Goal: Complete application form: Complete application form

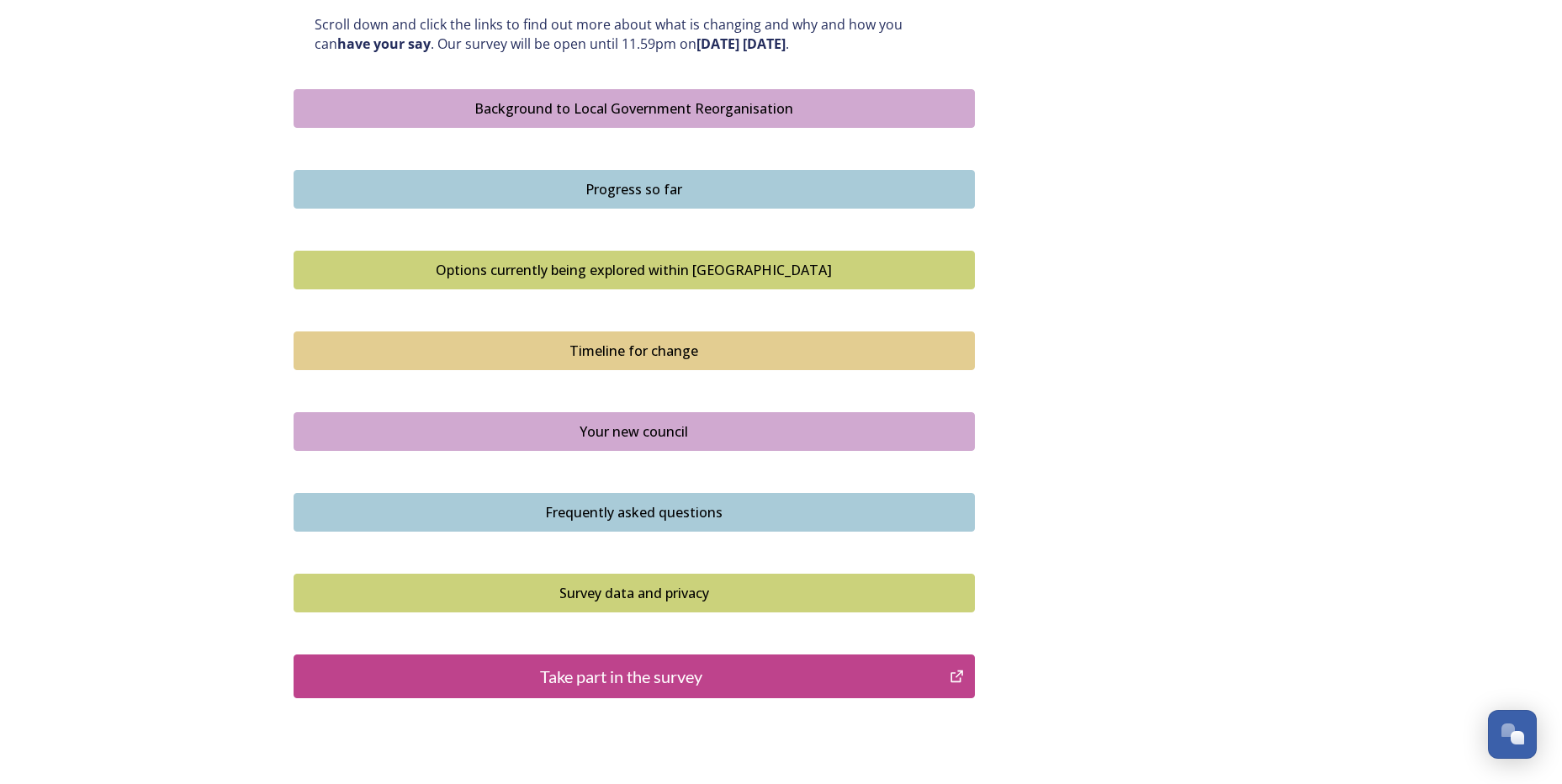
scroll to position [1026, 0]
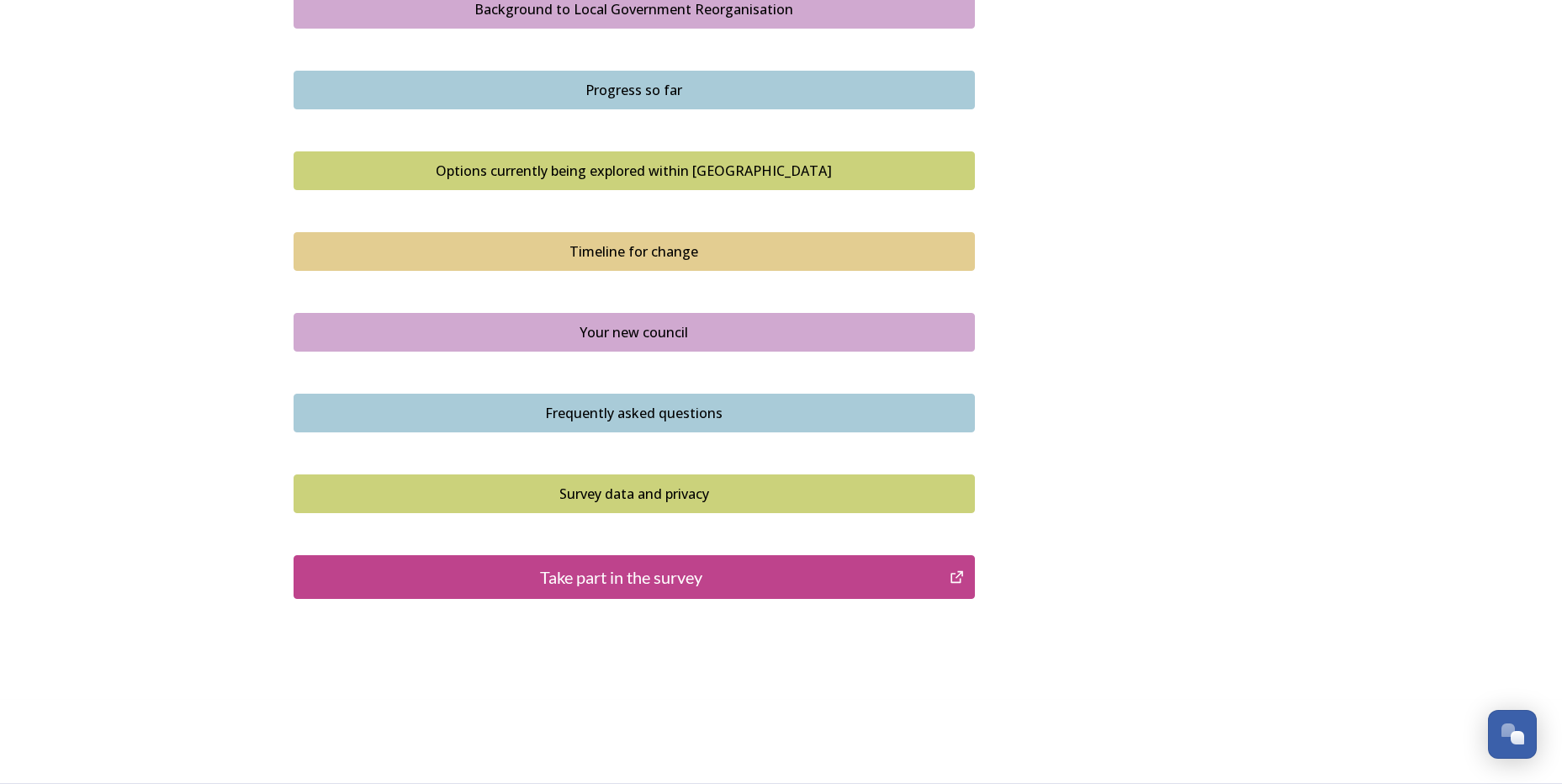
click at [721, 580] on div "Take part in the survey" at bounding box center [622, 577] width 639 height 26
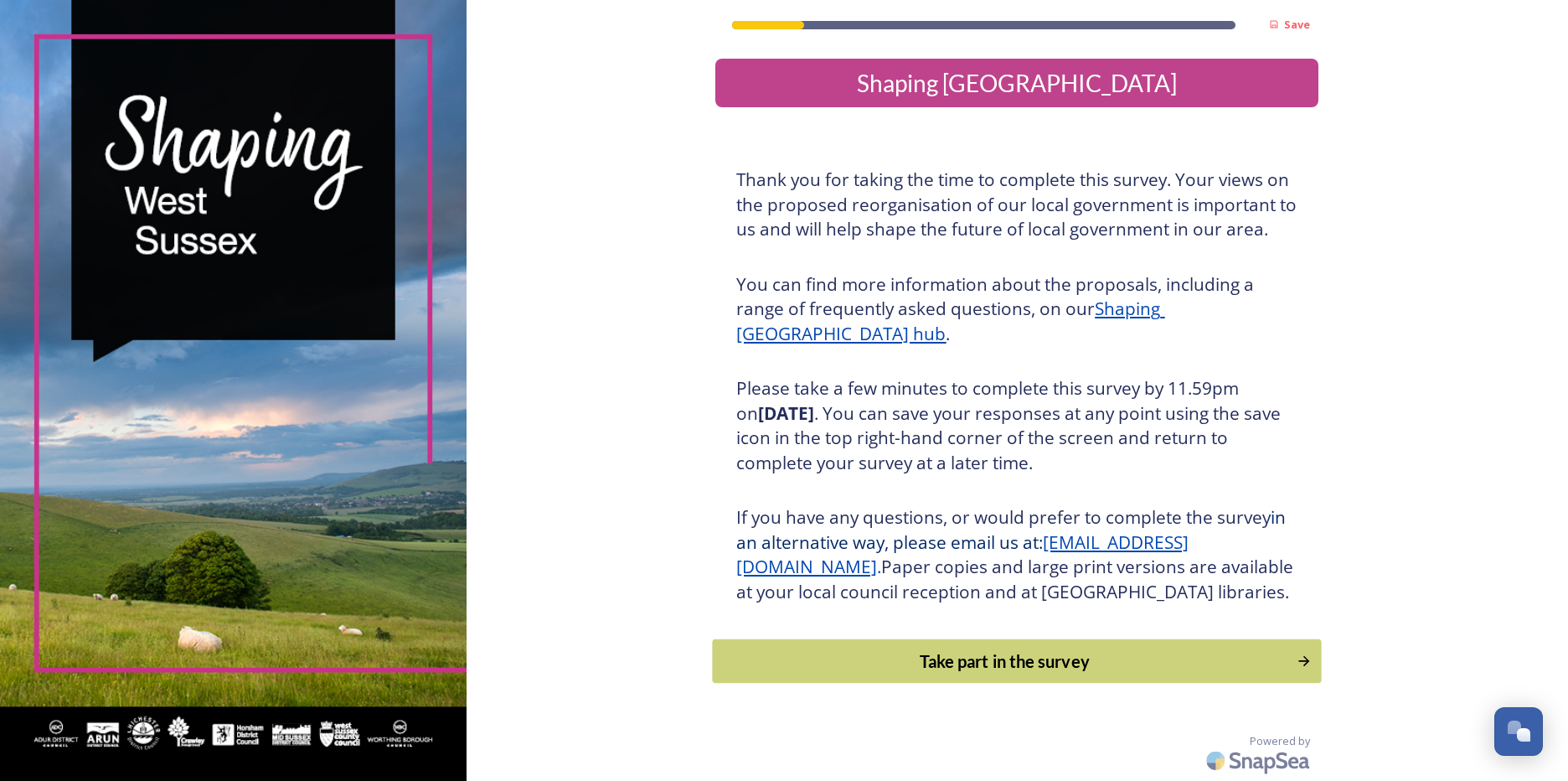
click at [981, 673] on div "Take part in the survey" at bounding box center [1005, 661] width 566 height 26
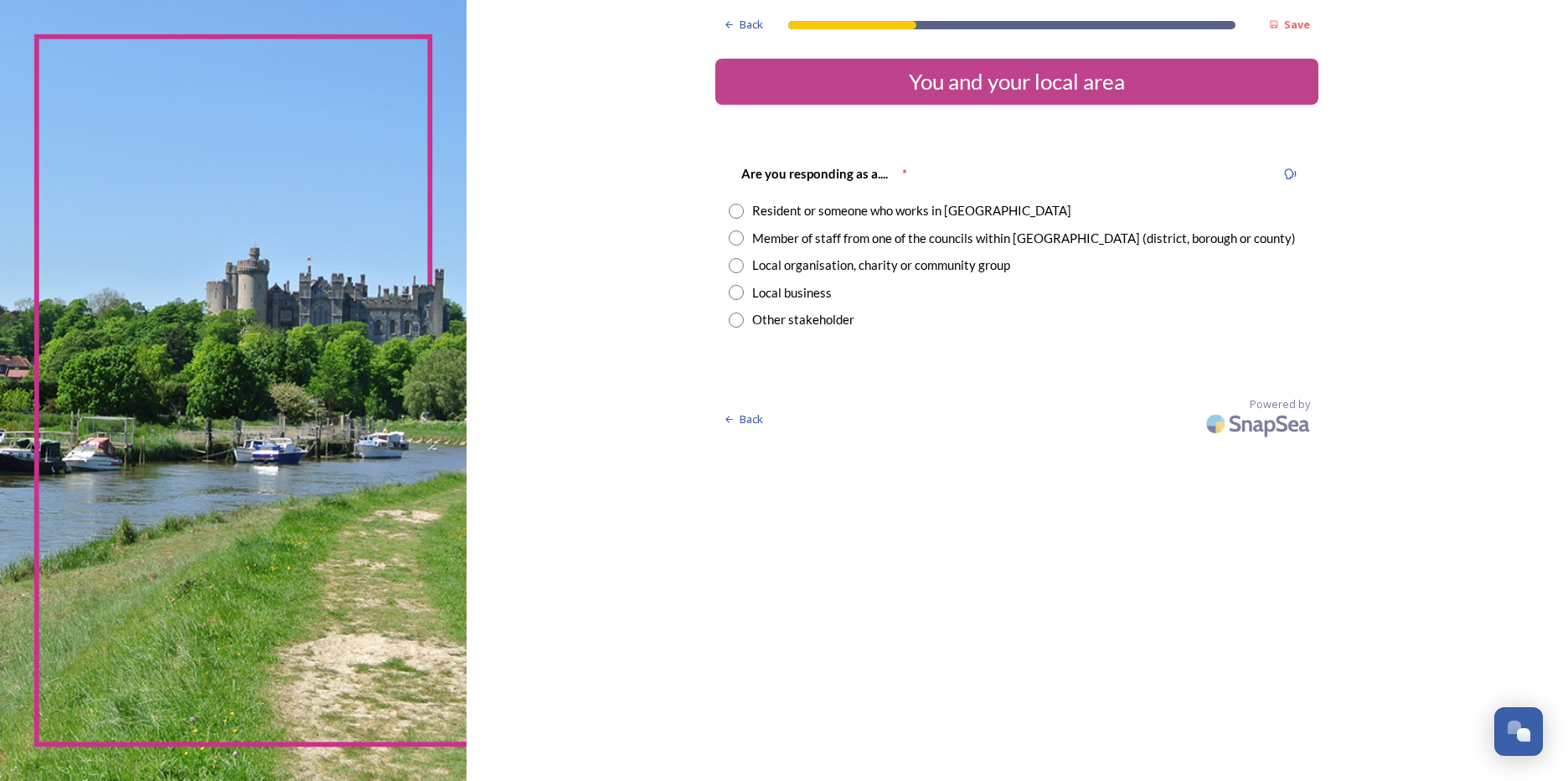
click at [737, 215] on input "radio" at bounding box center [736, 210] width 15 height 15
radio input "true"
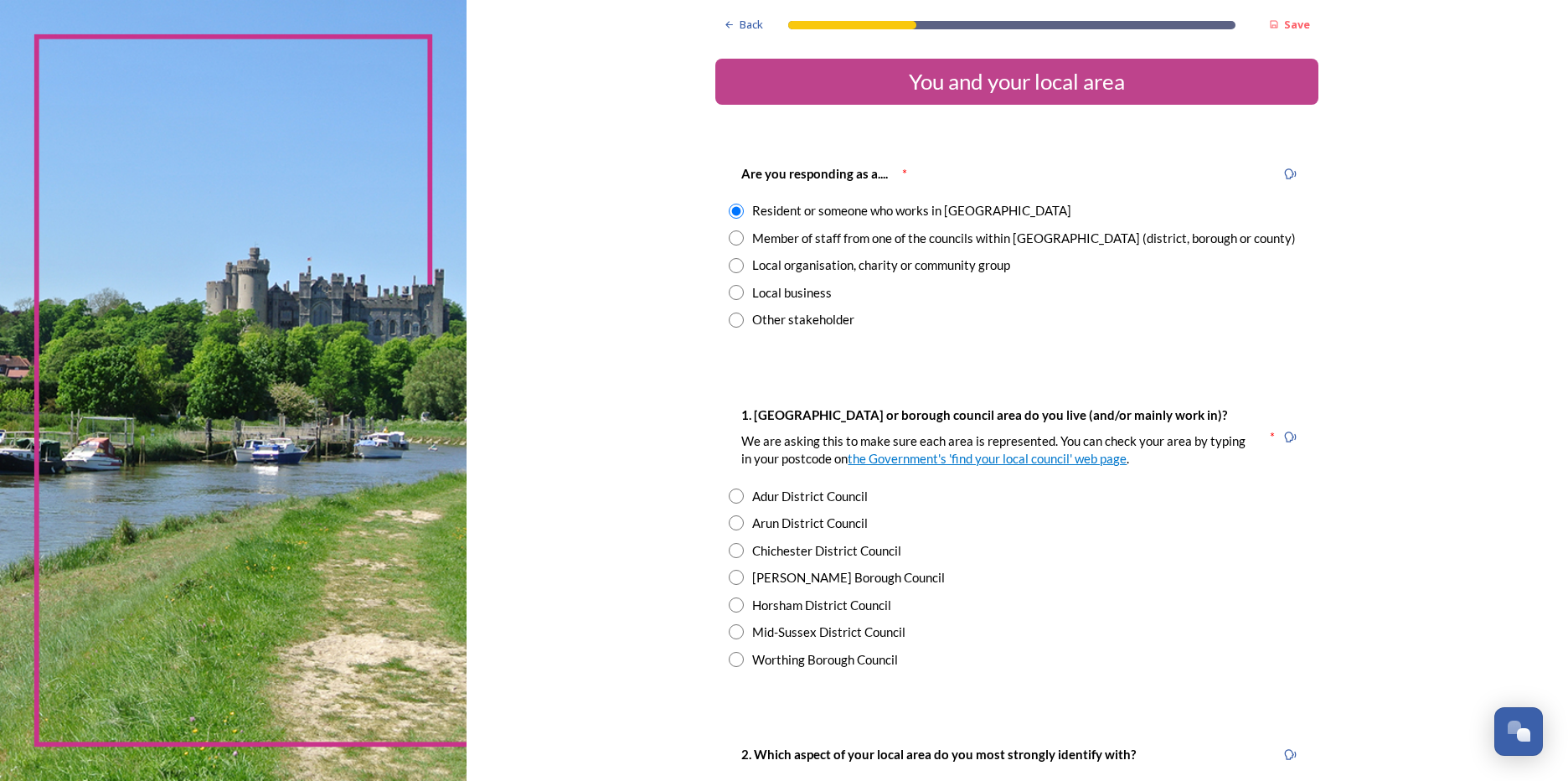
click at [729, 577] on input "radio" at bounding box center [736, 577] width 15 height 15
radio input "true"
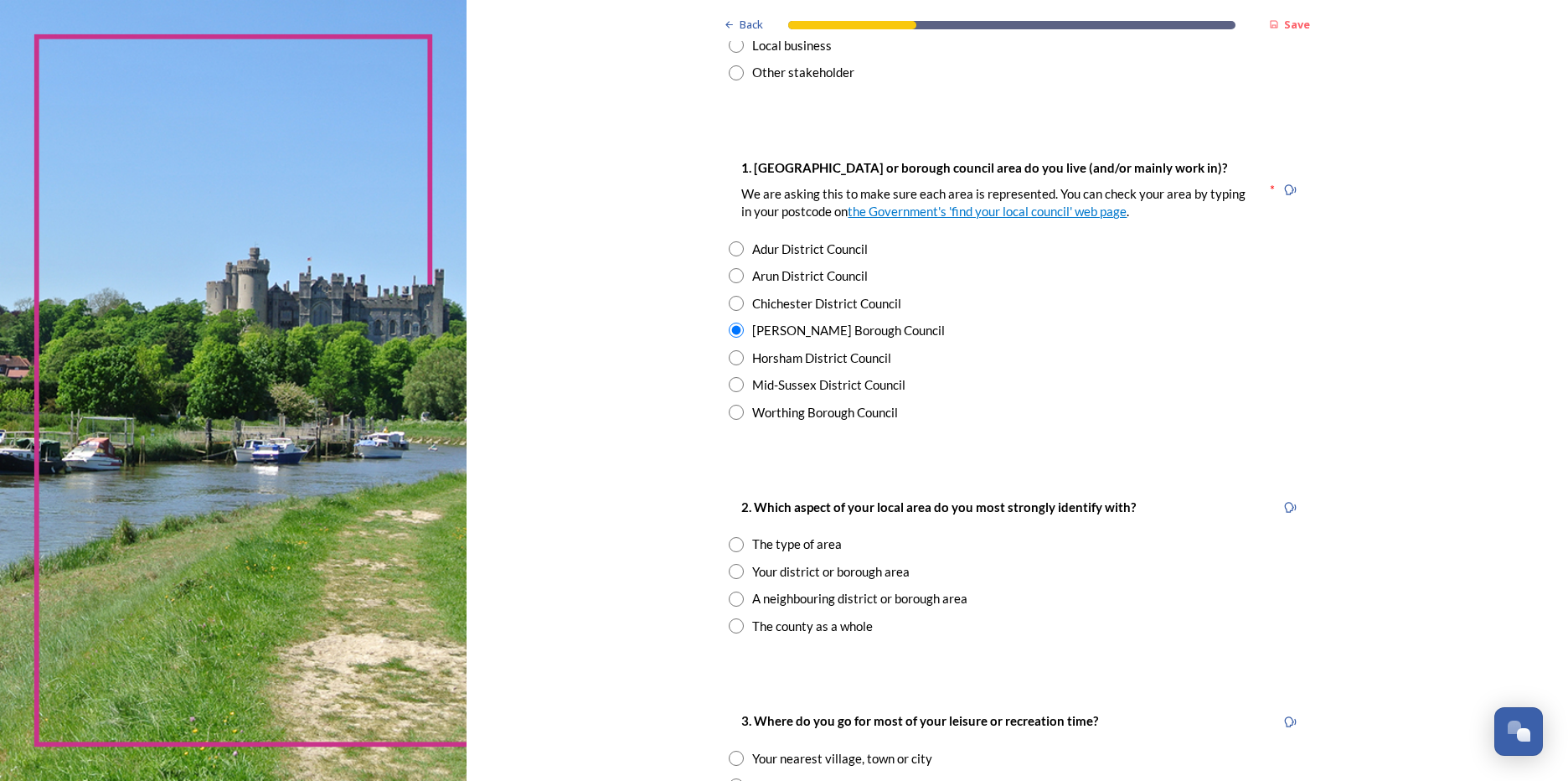
scroll to position [251, 0]
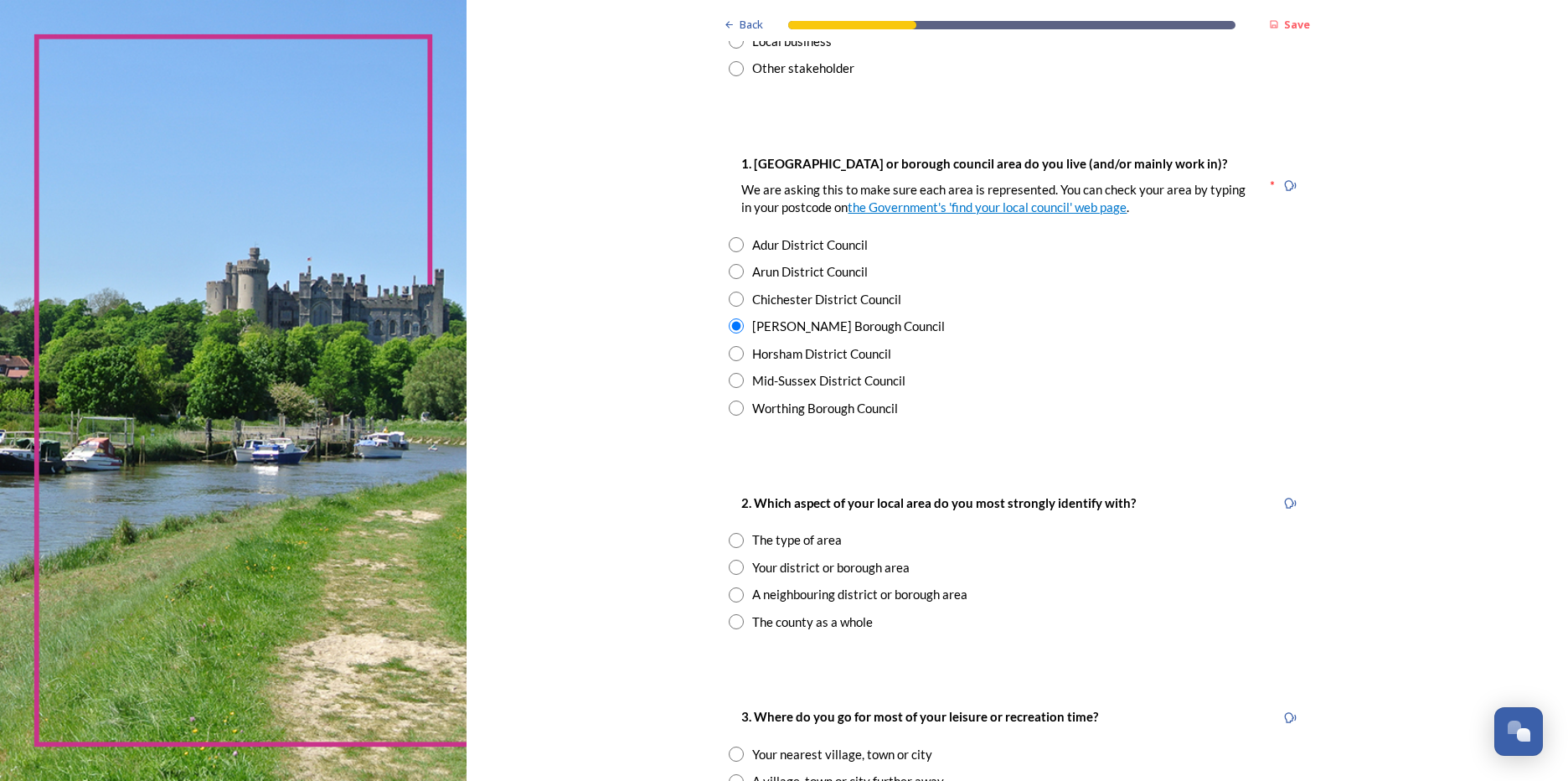
click at [729, 622] on input "radio" at bounding box center [736, 621] width 15 height 15
radio input "true"
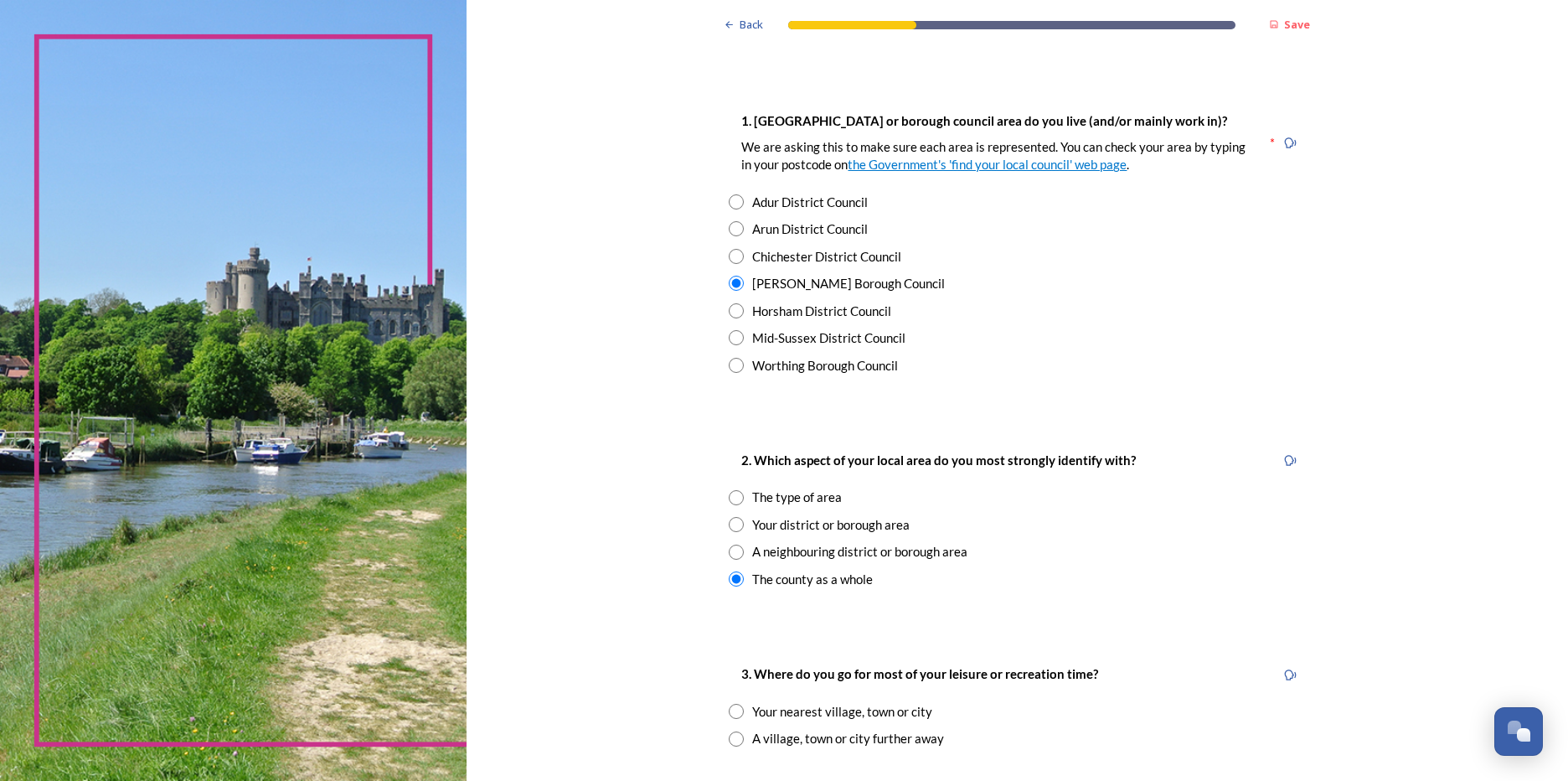
scroll to position [335, 0]
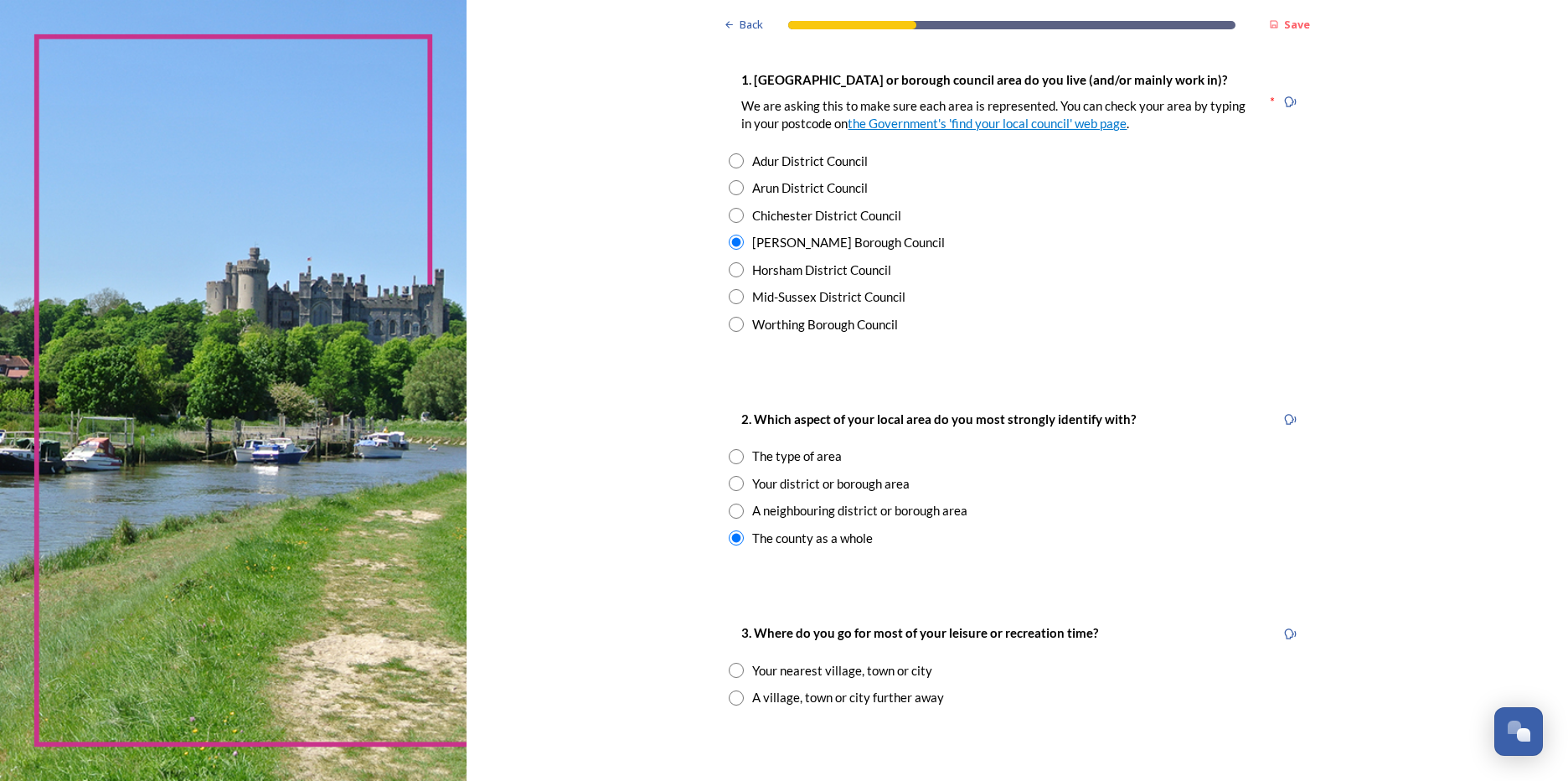
click at [730, 478] on input "radio" at bounding box center [736, 483] width 15 height 15
radio input "true"
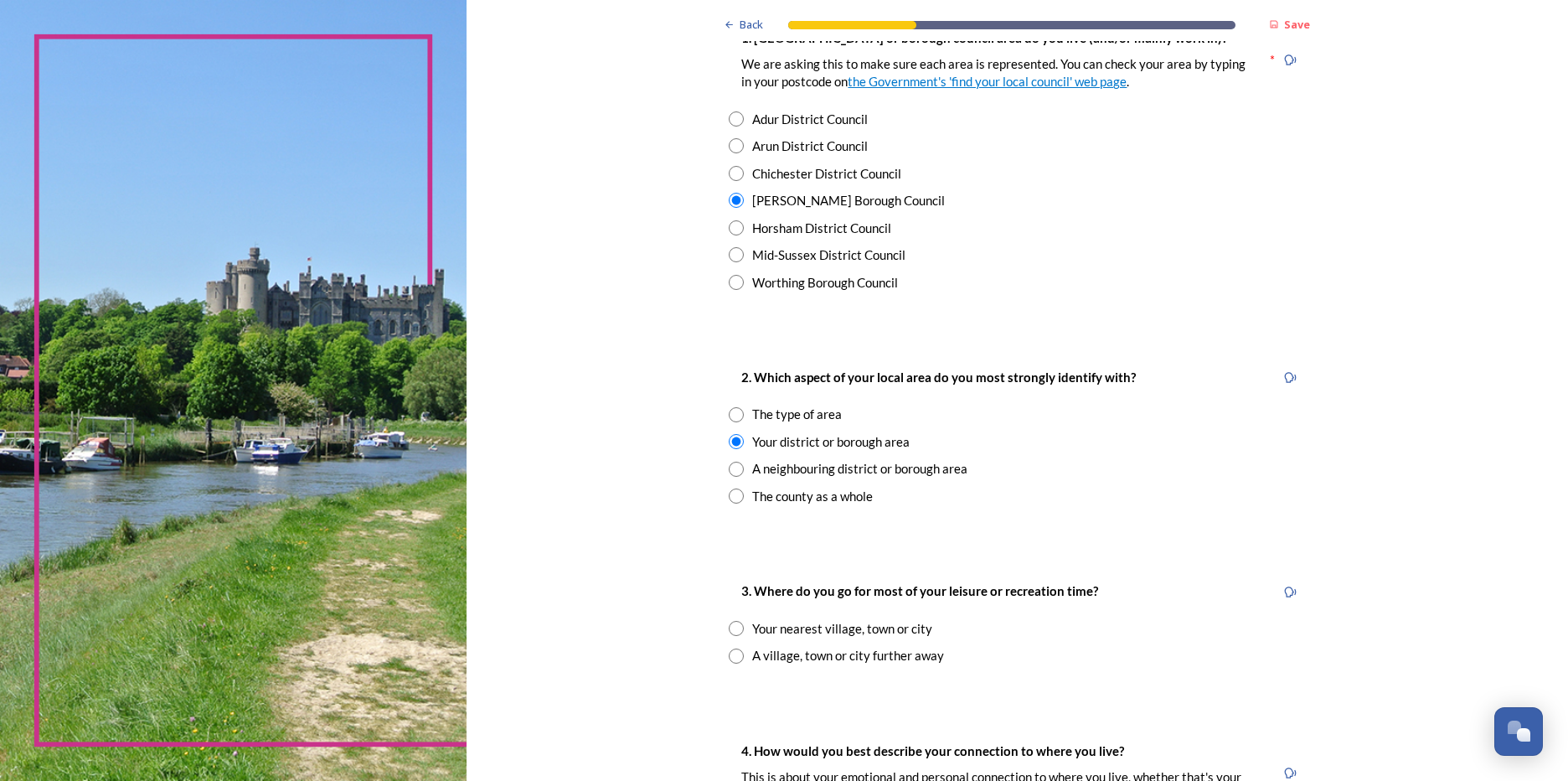
scroll to position [419, 0]
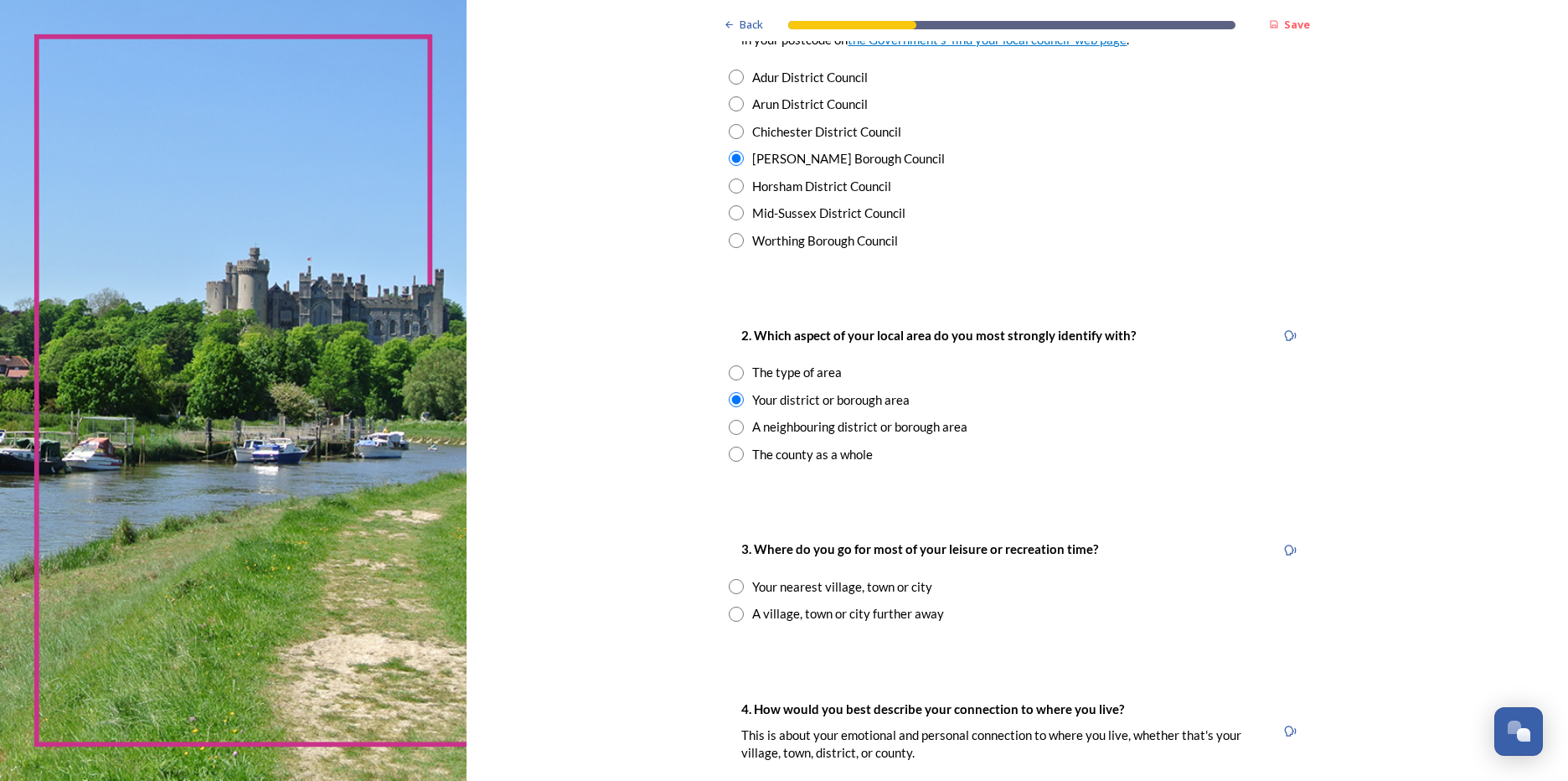
click at [731, 578] on div "Your nearest village, town or city" at bounding box center [1017, 587] width 576 height 20
radio input "true"
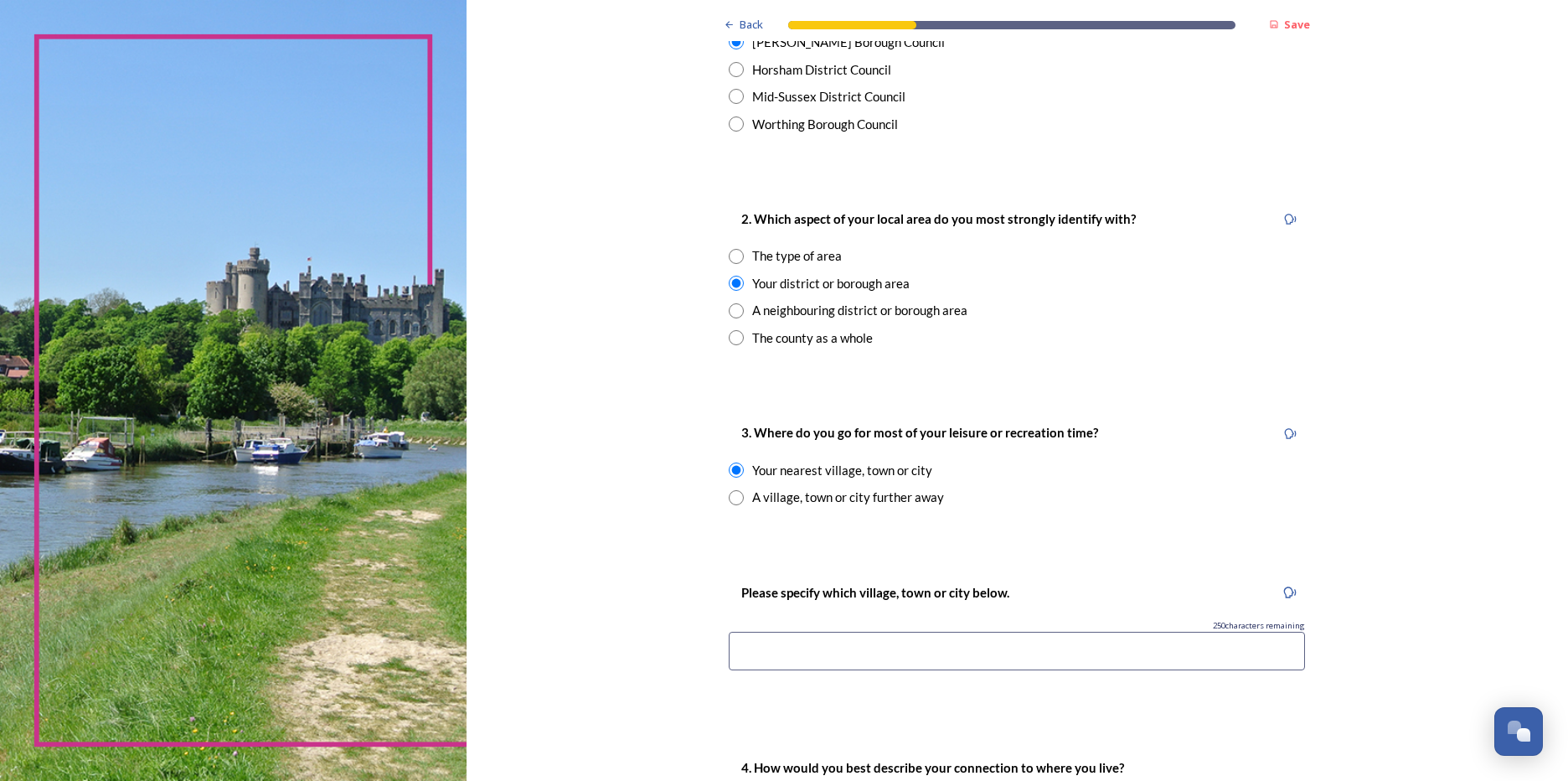
scroll to position [587, 0]
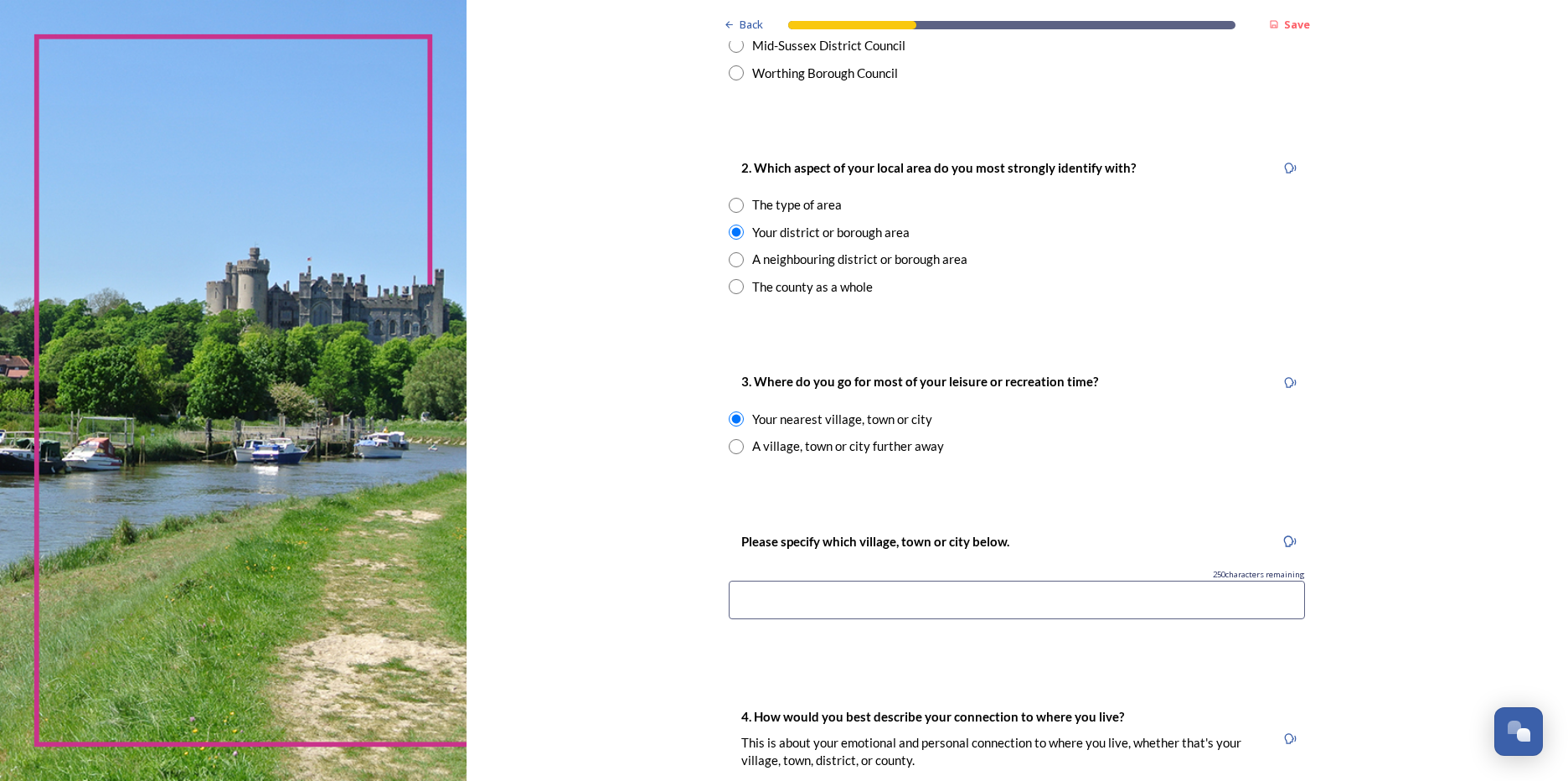
click at [915, 609] on input at bounding box center [1017, 599] width 576 height 38
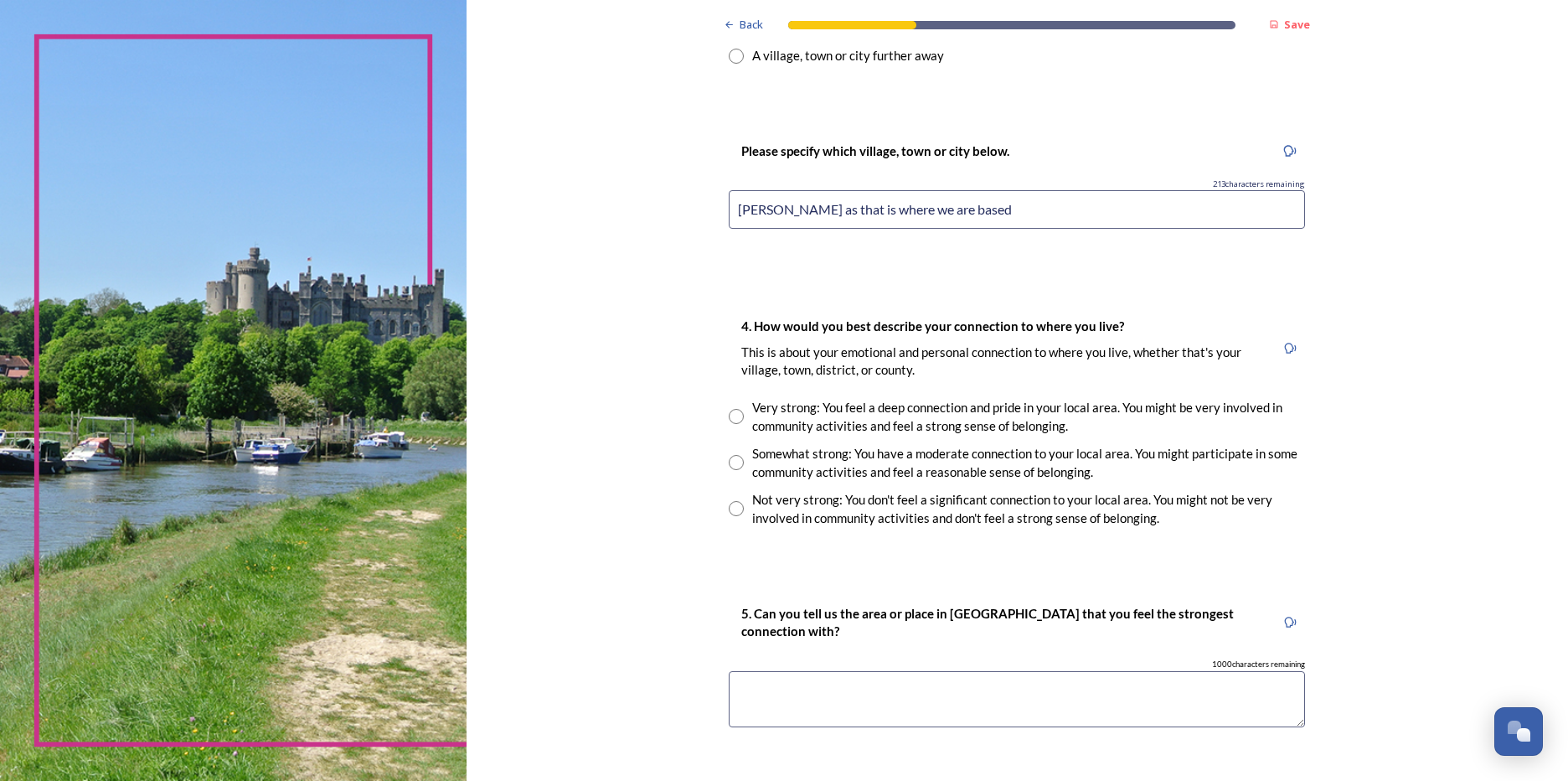
scroll to position [1005, 0]
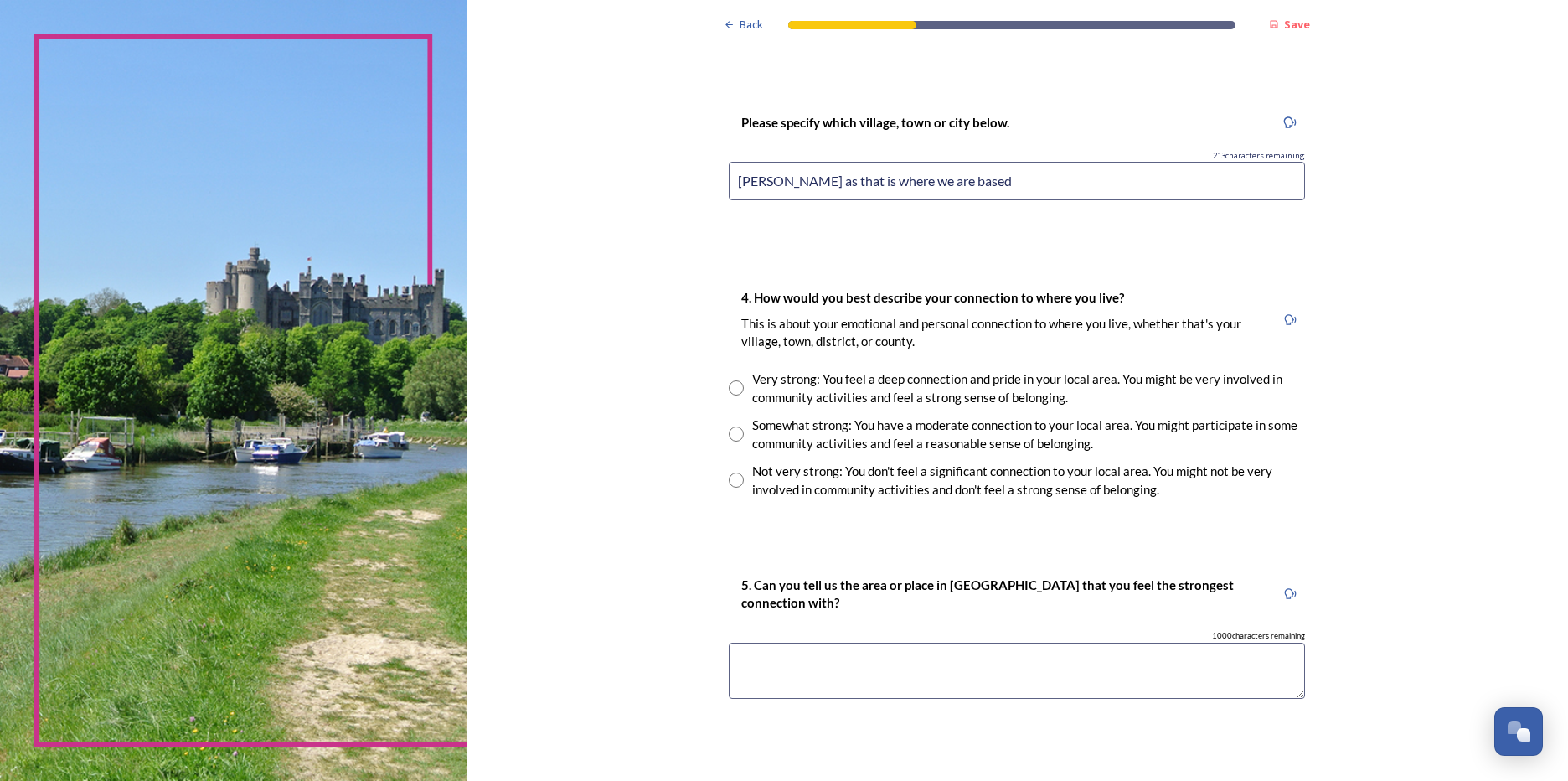
type input "[PERSON_NAME] as that is where we are based"
click at [731, 384] on input "radio" at bounding box center [736, 388] width 15 height 15
radio input "true"
click at [896, 663] on textarea at bounding box center [1017, 670] width 576 height 56
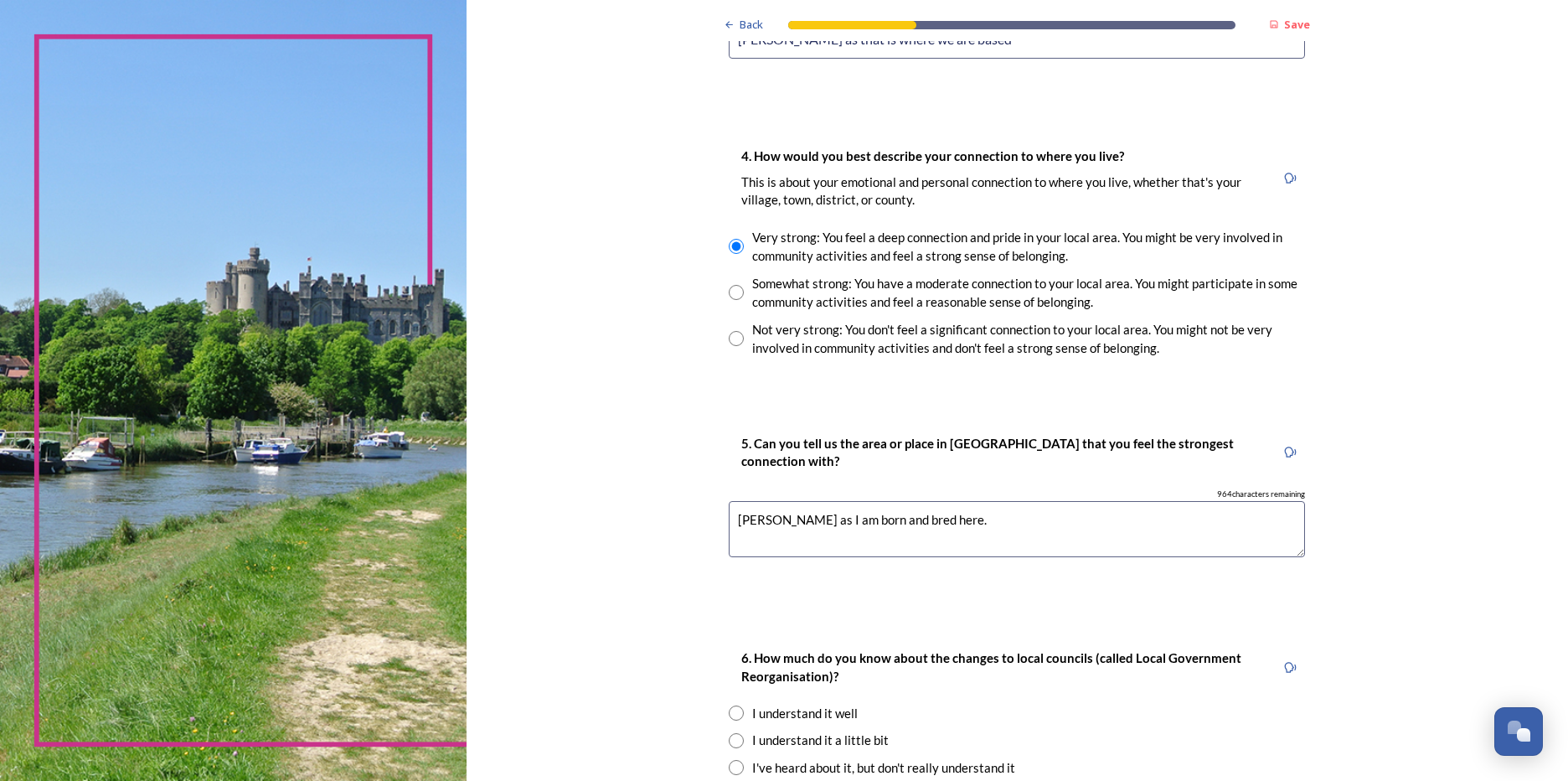
scroll to position [1257, 0]
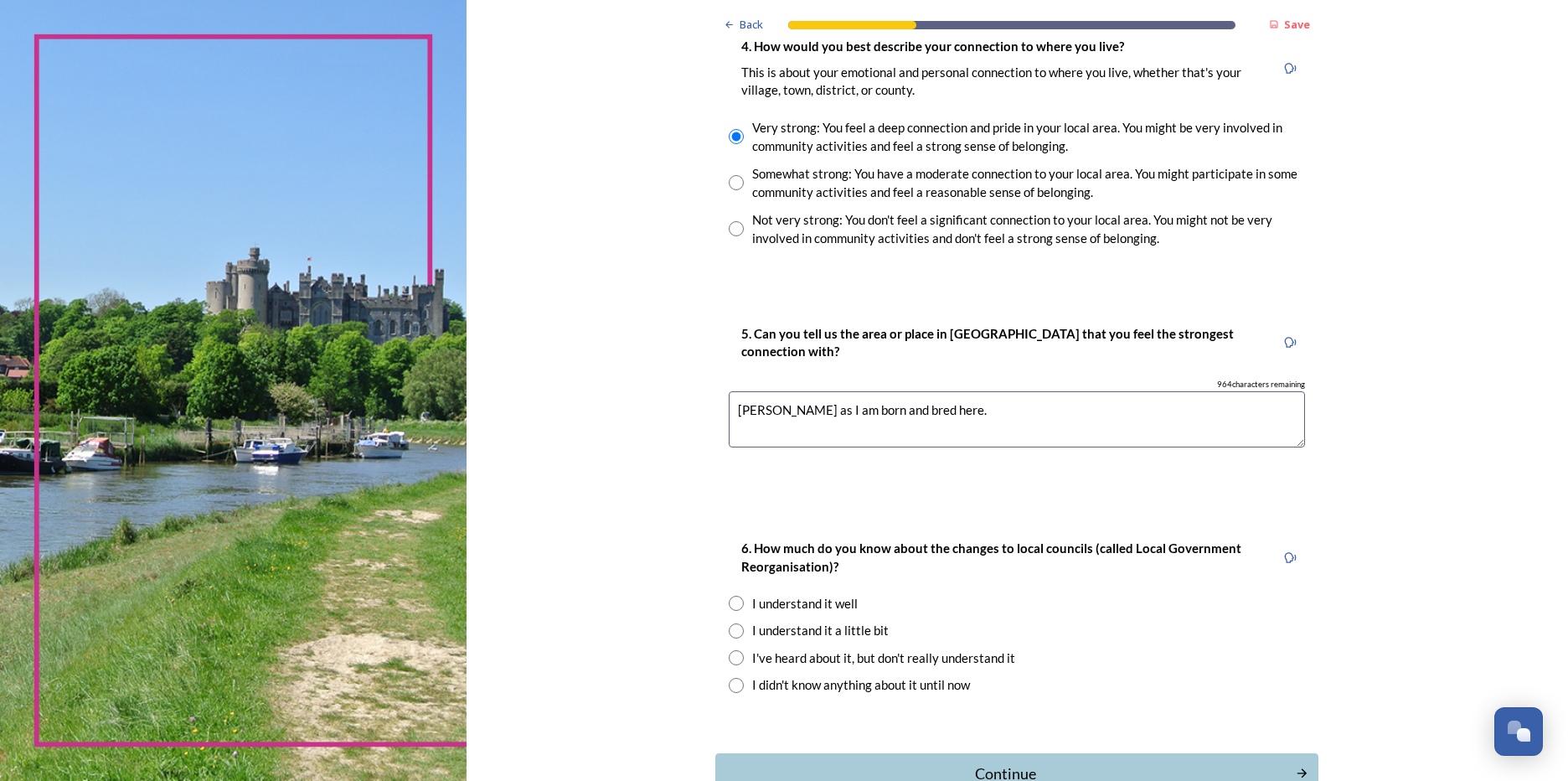
type textarea "[PERSON_NAME] as I am born and bred here."
click at [729, 655] on input "radio" at bounding box center [736, 656] width 15 height 15
radio input "true"
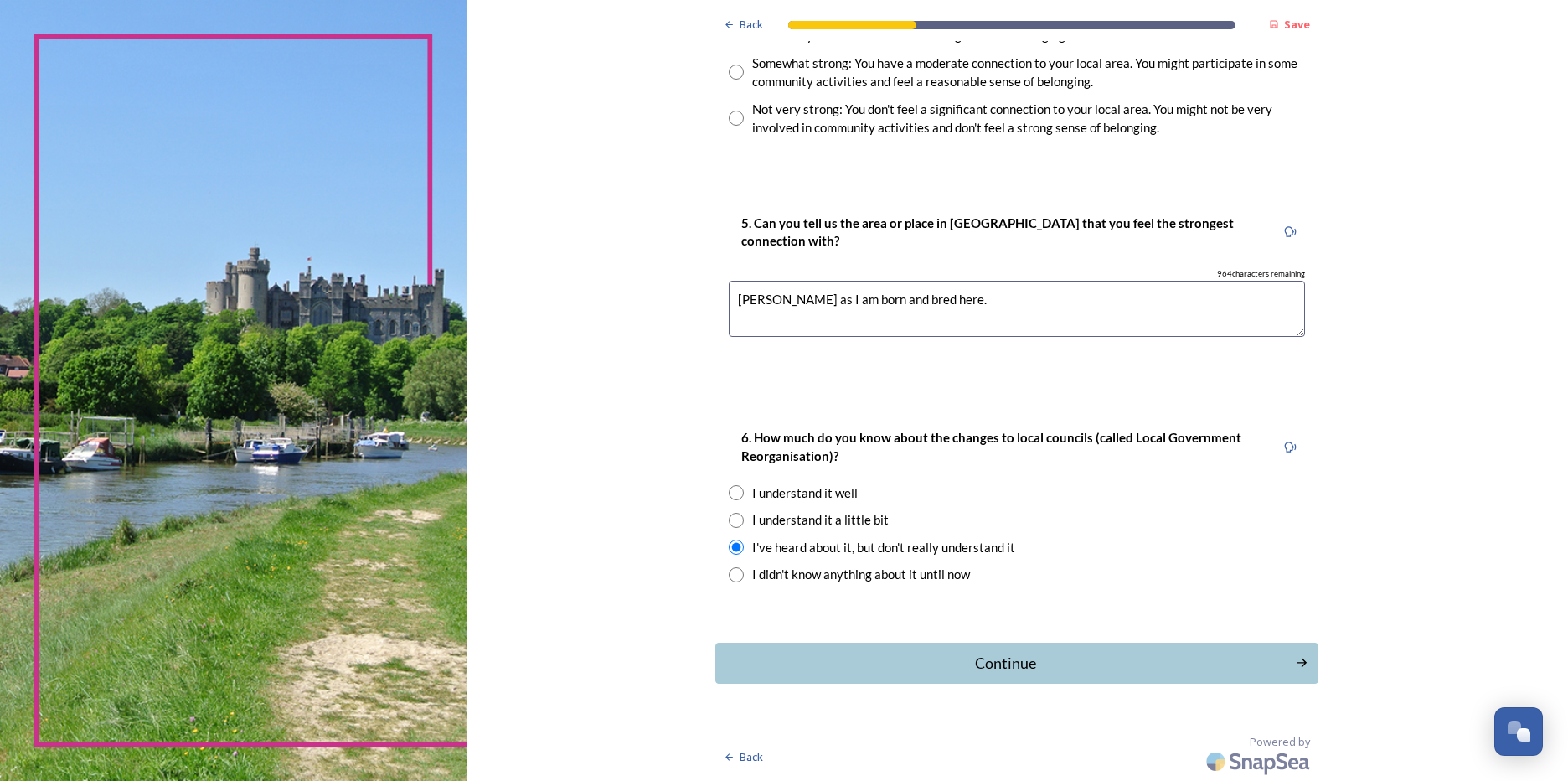
click at [1022, 668] on div "Continue" at bounding box center [1006, 662] width 567 height 23
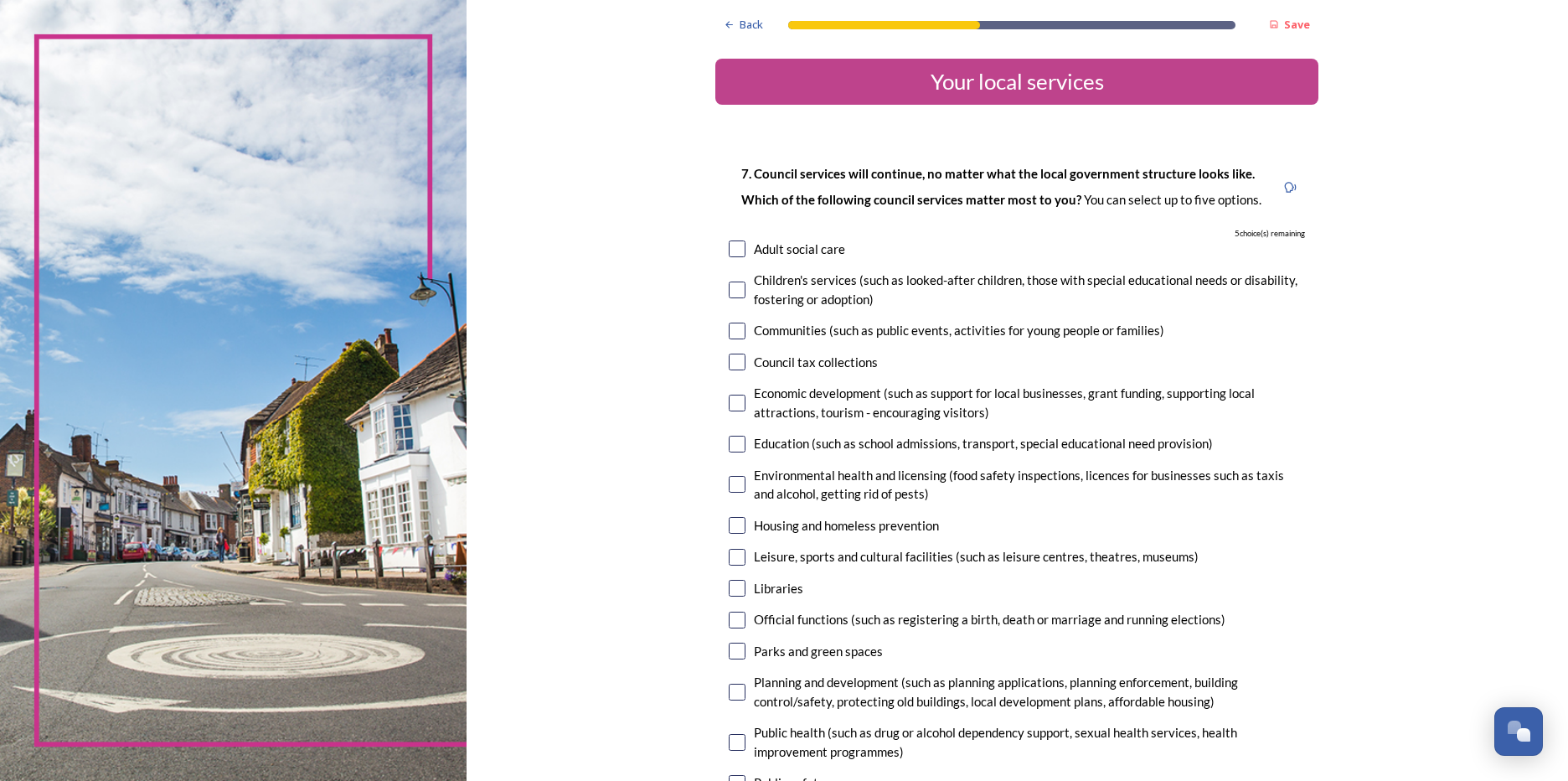
click at [733, 289] on input "checkbox" at bounding box center [737, 289] width 17 height 17
checkbox input "true"
click at [730, 329] on input "checkbox" at bounding box center [737, 331] width 17 height 17
checkbox input "true"
click at [739, 394] on input "checkbox" at bounding box center [737, 402] width 17 height 17
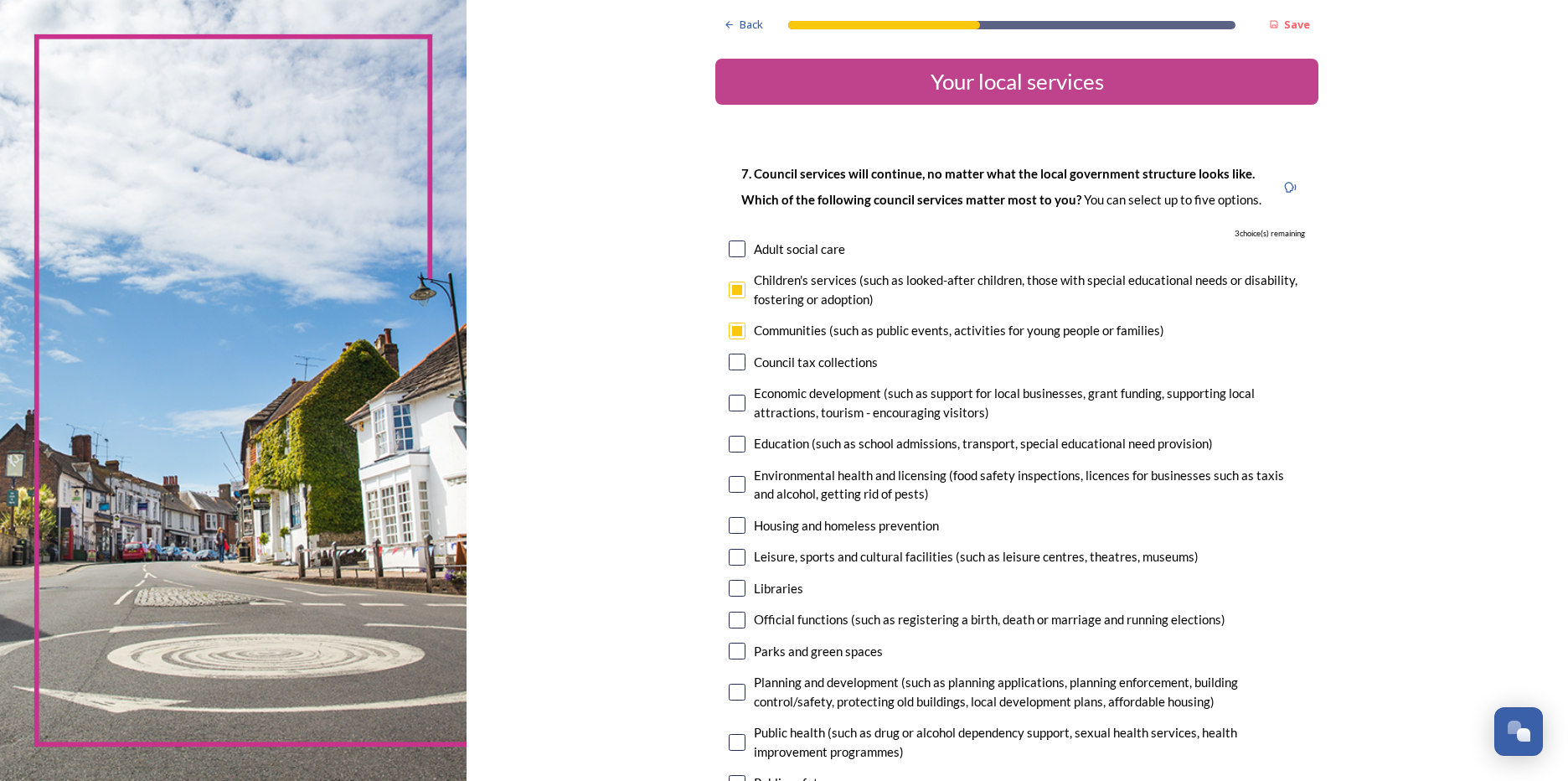
checkbox input "true"
click at [736, 431] on div "7. Council services will continue, no matter what the local government structur…" at bounding box center [1017, 543] width 603 height 793
click at [738, 442] on input "checkbox" at bounding box center [737, 443] width 17 height 17
checkbox input "true"
click at [742, 488] on div "Environmental health and licensing (food safety inspections, licences for busin…" at bounding box center [1017, 485] width 576 height 37
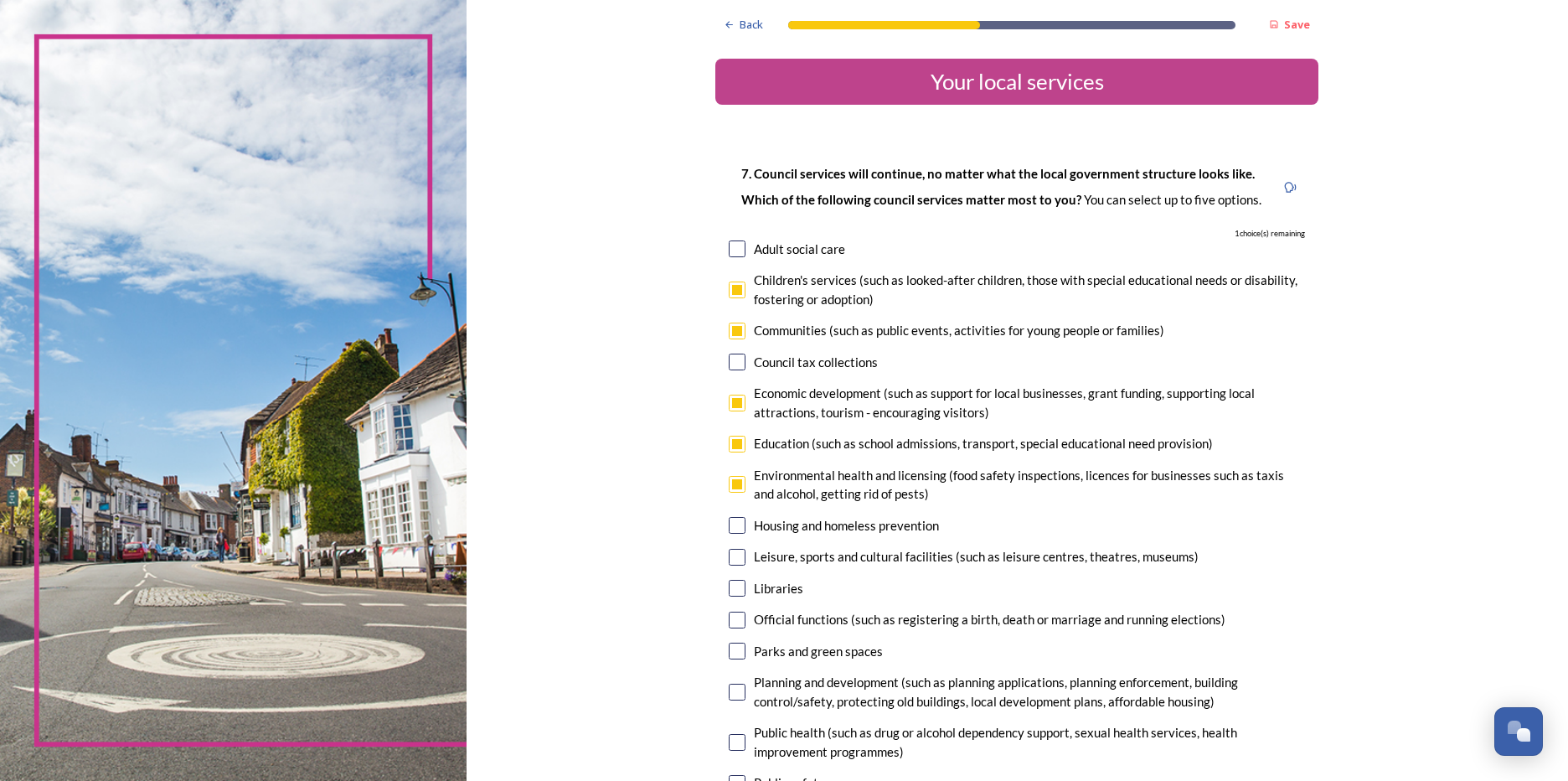
checkbox input "true"
click at [734, 526] on input "checkbox" at bounding box center [737, 525] width 17 height 17
checkbox input "false"
click at [735, 561] on input "checkbox" at bounding box center [737, 556] width 17 height 17
checkbox input "false"
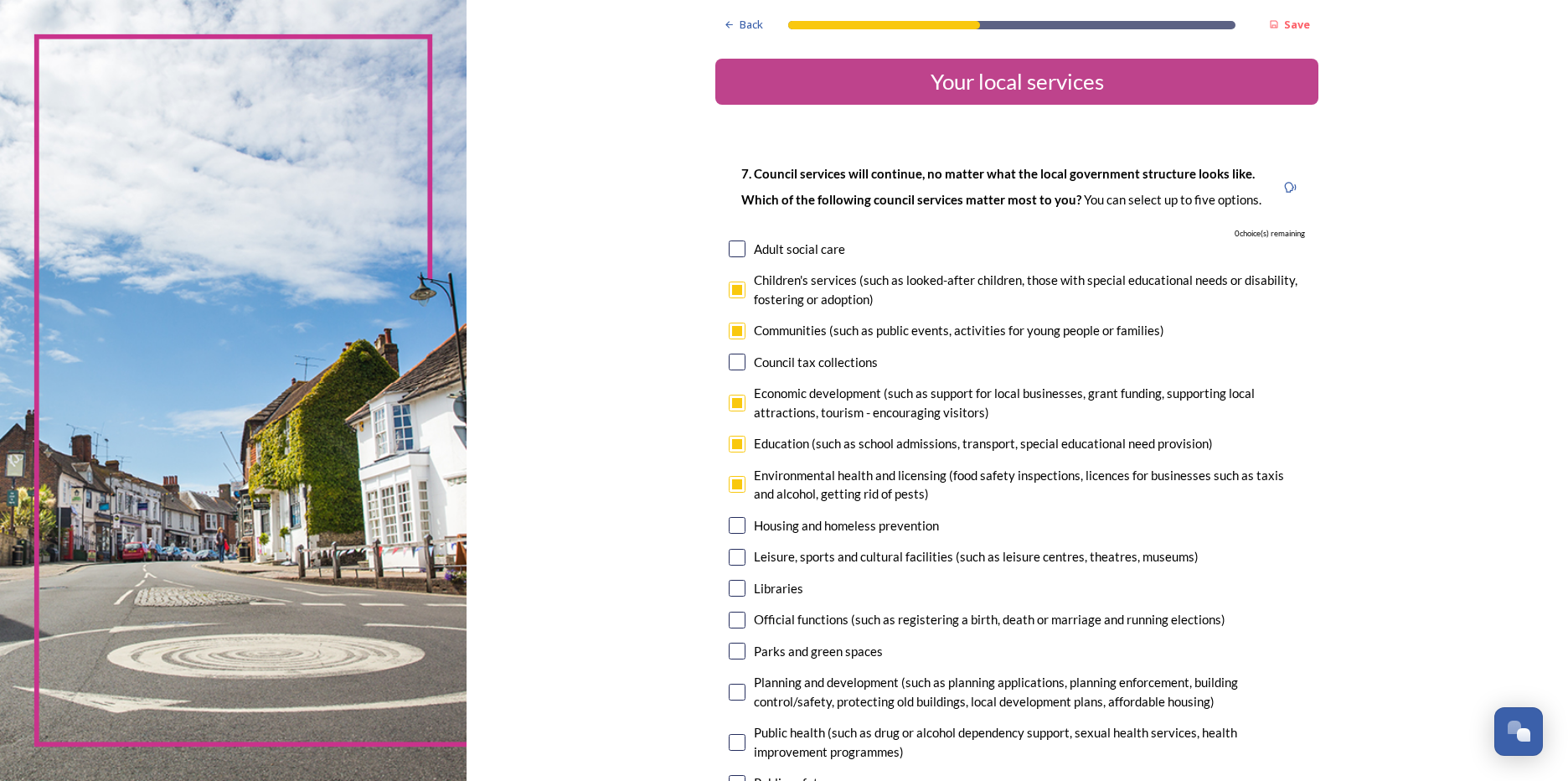
click at [730, 593] on input "checkbox" at bounding box center [737, 588] width 17 height 17
click at [736, 591] on input "checkbox" at bounding box center [737, 588] width 17 height 17
click at [730, 587] on input "checkbox" at bounding box center [737, 588] width 17 height 17
checkbox input "false"
click at [729, 329] on input "checkbox" at bounding box center [737, 331] width 17 height 17
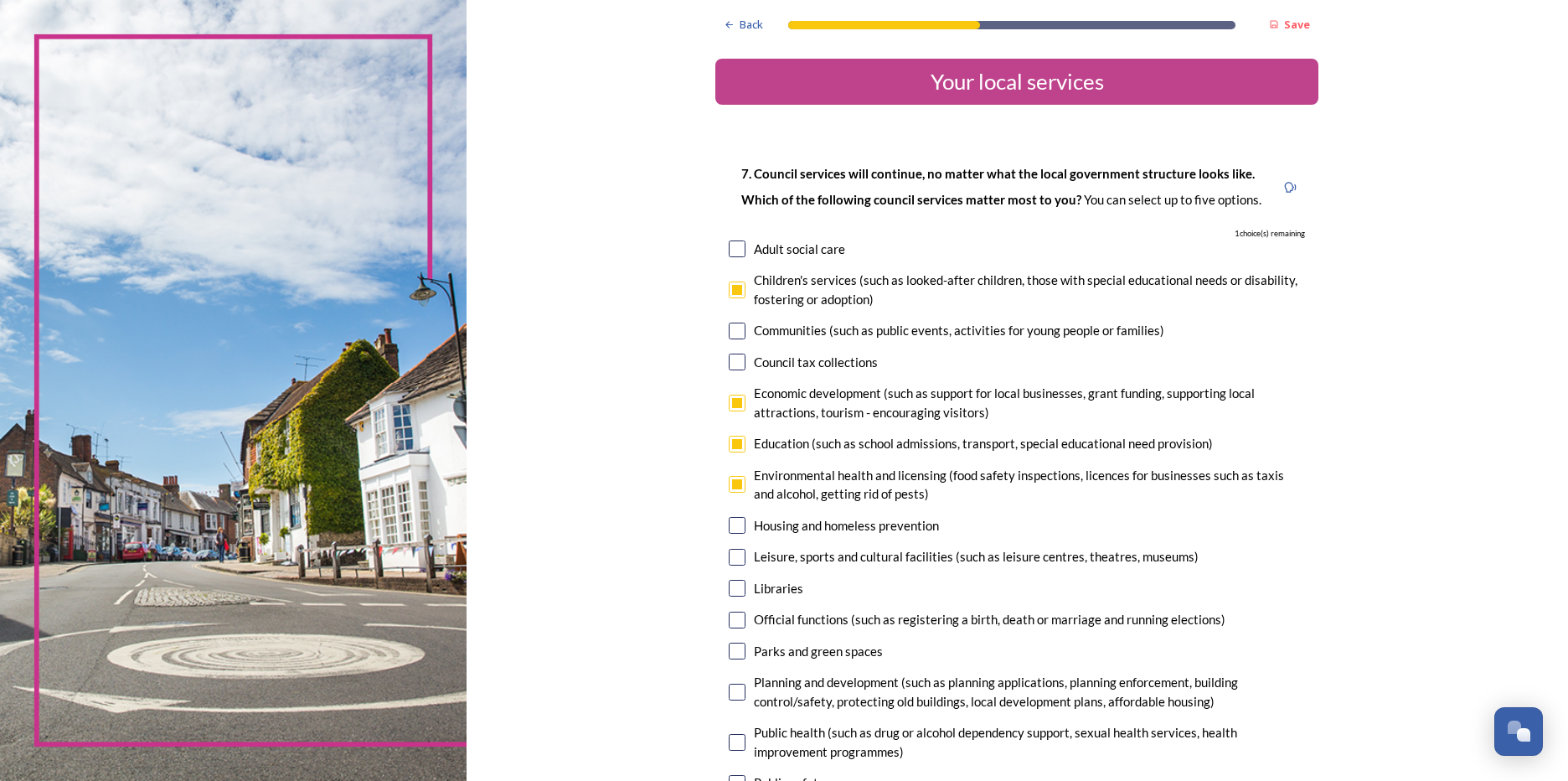
click at [729, 332] on input "checkbox" at bounding box center [737, 331] width 17 height 17
checkbox input "true"
click at [729, 441] on input "checkbox" at bounding box center [737, 443] width 17 height 17
checkbox input "false"
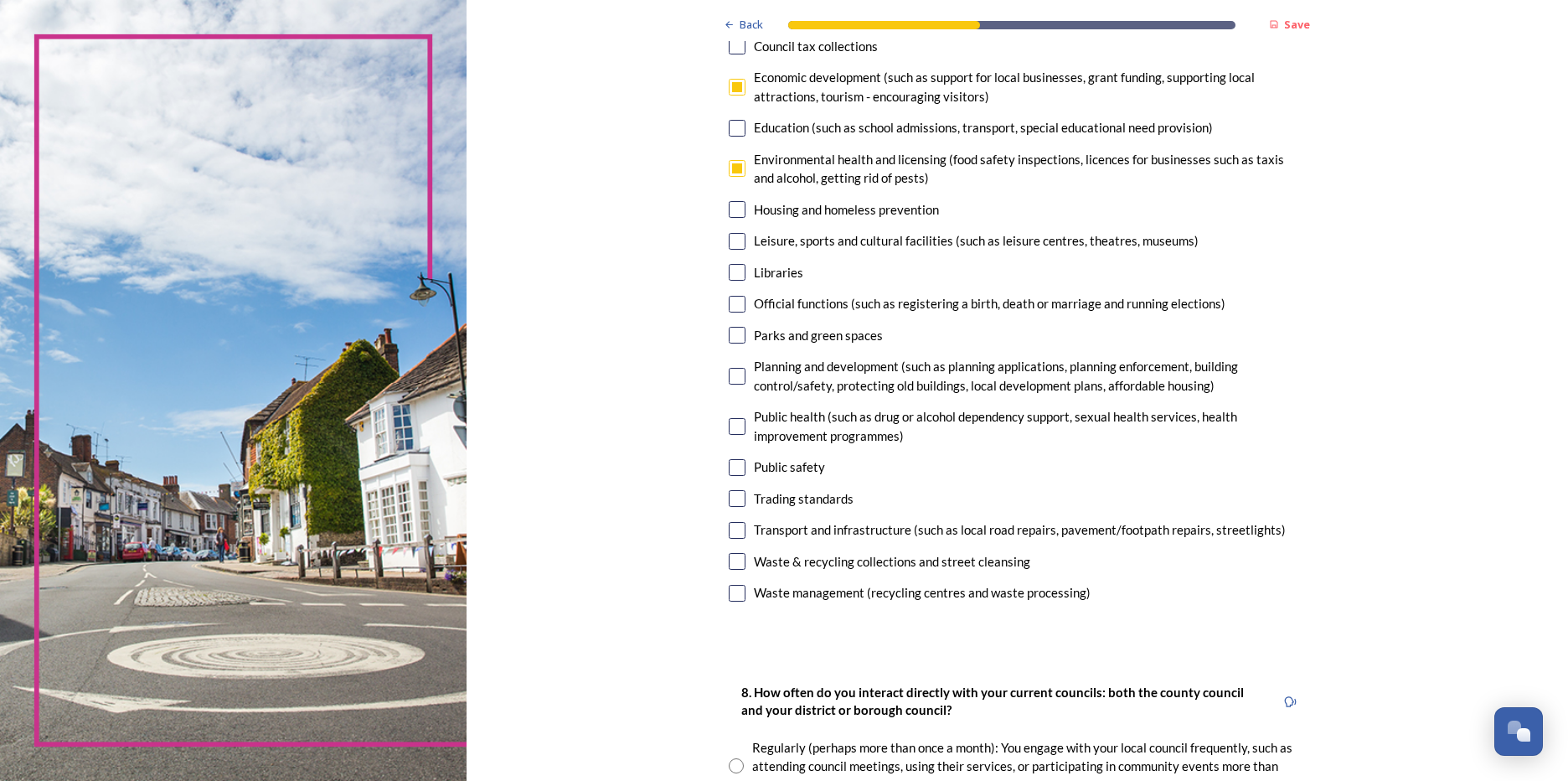
scroll to position [335, 0]
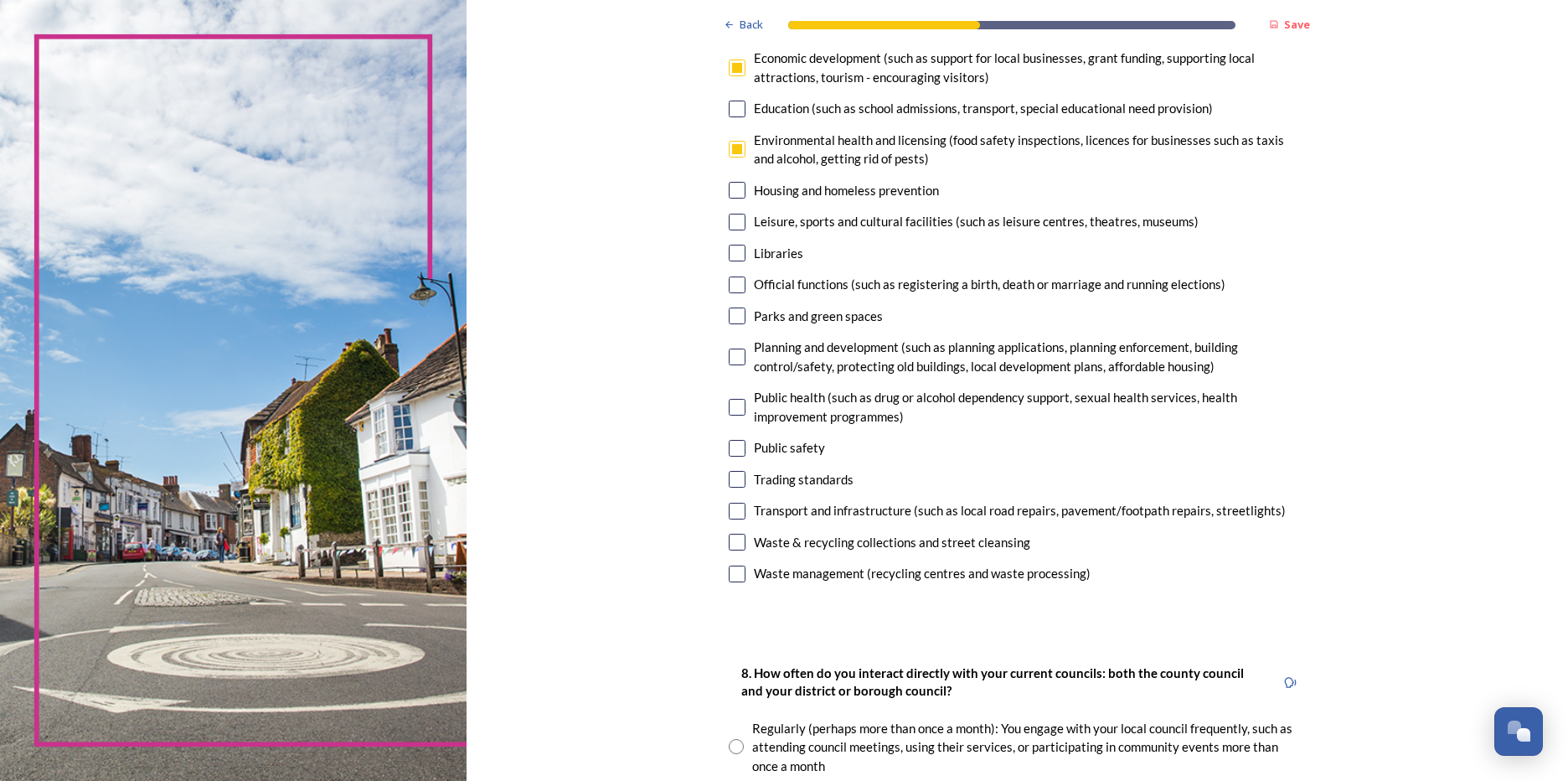
click at [729, 445] on input "checkbox" at bounding box center [737, 447] width 17 height 17
checkbox input "true"
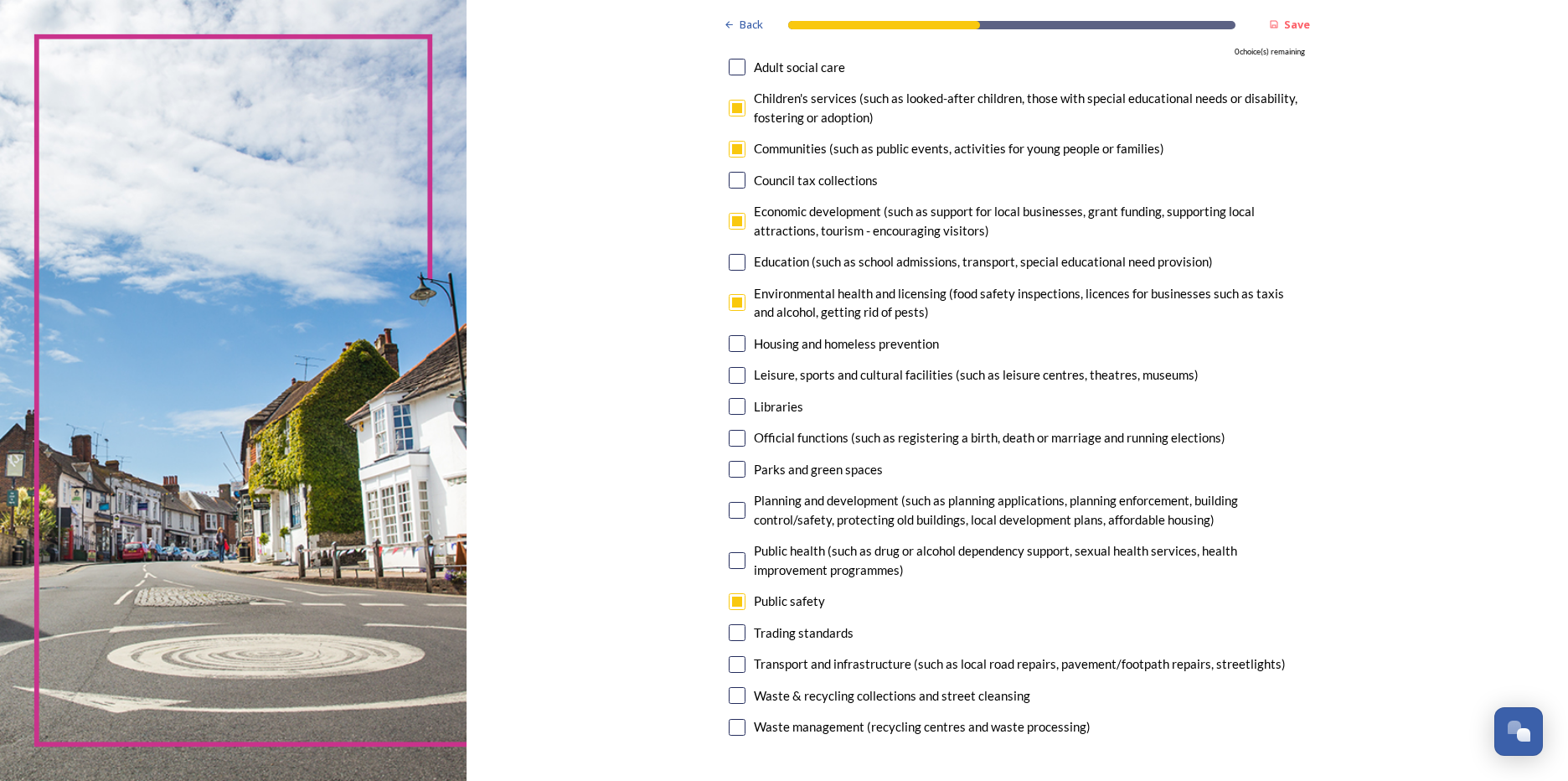
scroll to position [168, 0]
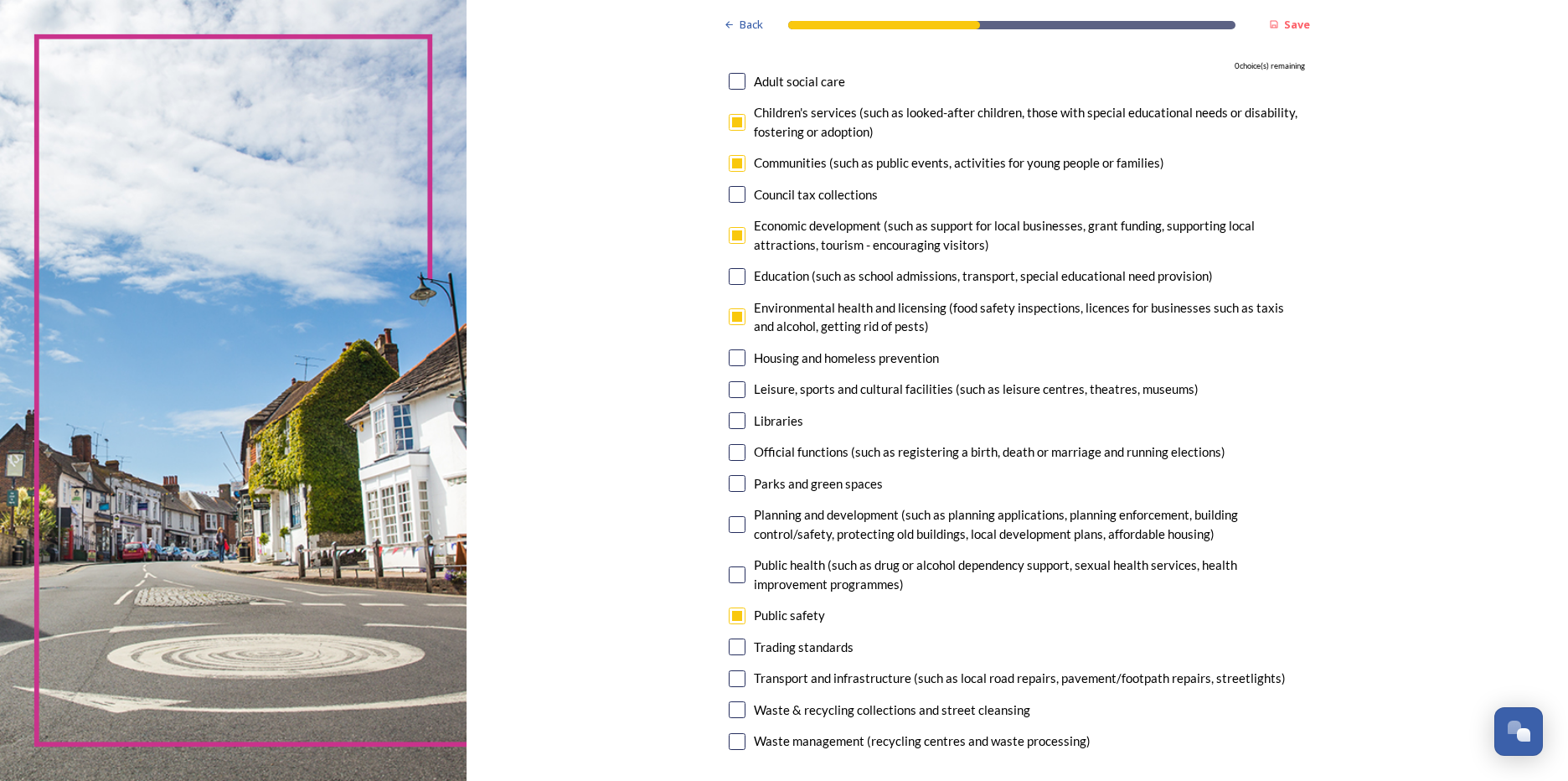
click at [730, 319] on input "checkbox" at bounding box center [737, 316] width 17 height 17
checkbox input "false"
click at [747, 711] on div "Waste & recycling collections and street cleansing" at bounding box center [1017, 710] width 576 height 20
checkbox input "true"
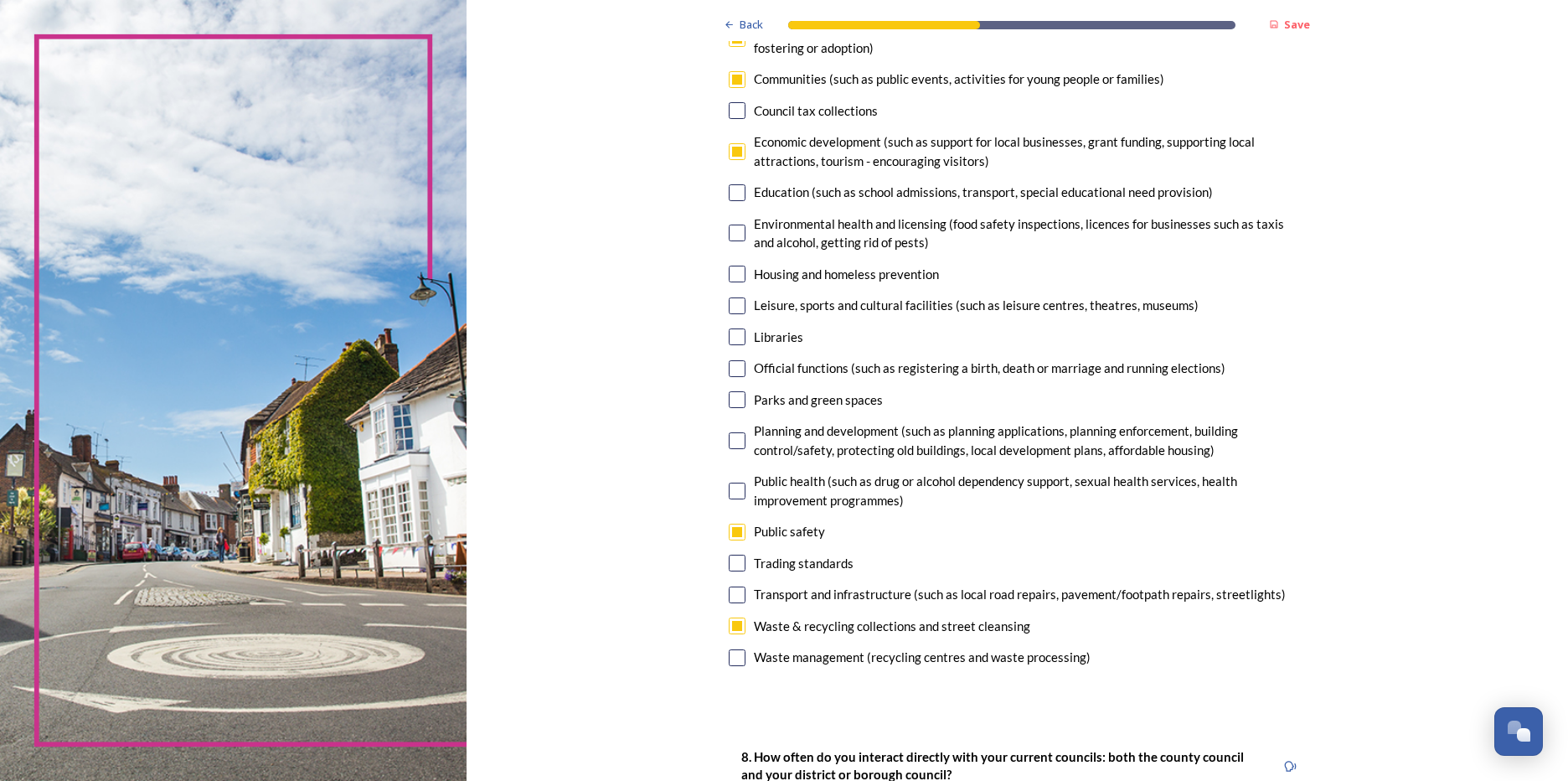
scroll to position [587, 0]
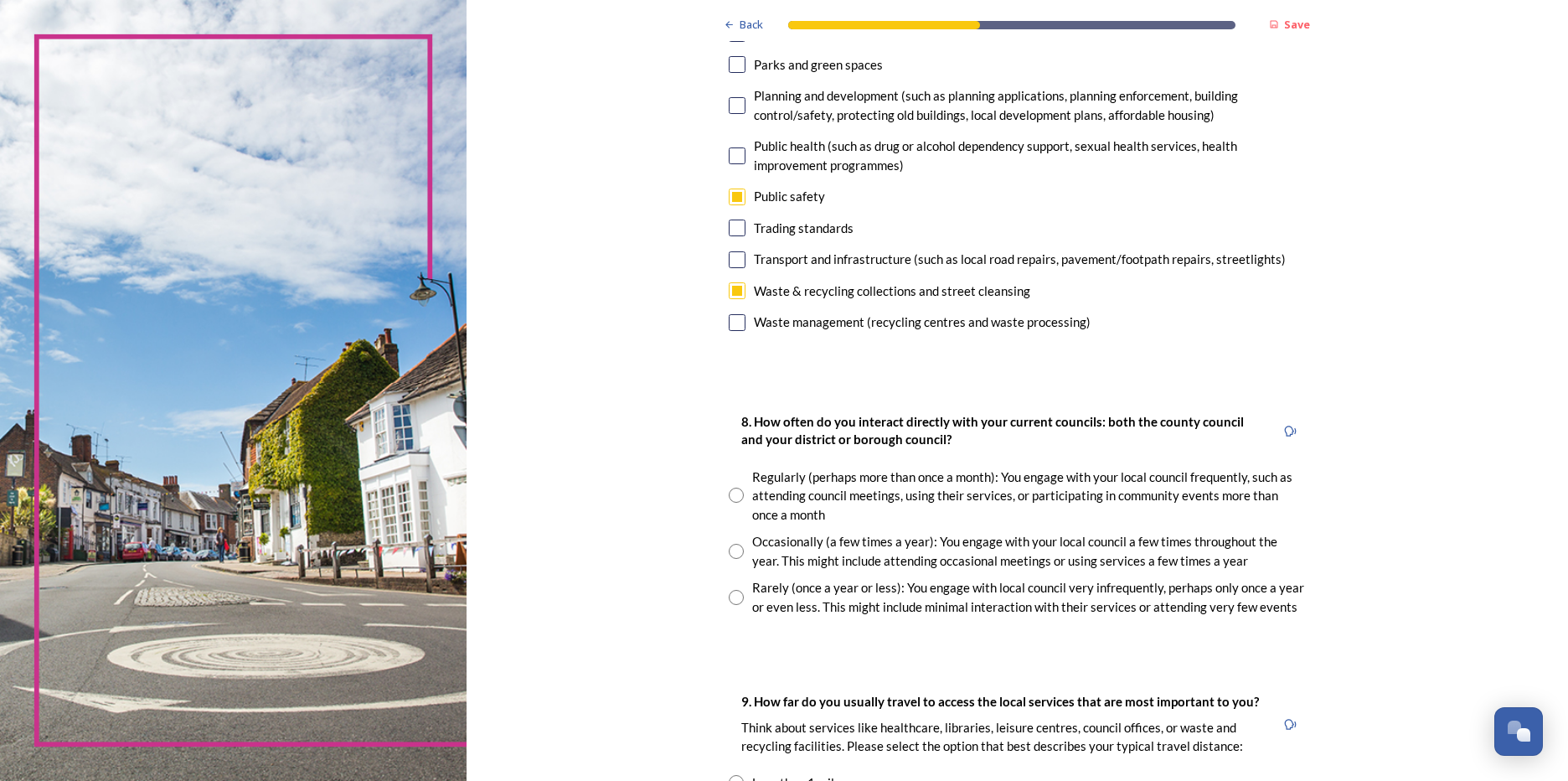
click at [729, 489] on input "radio" at bounding box center [736, 495] width 15 height 15
radio input "true"
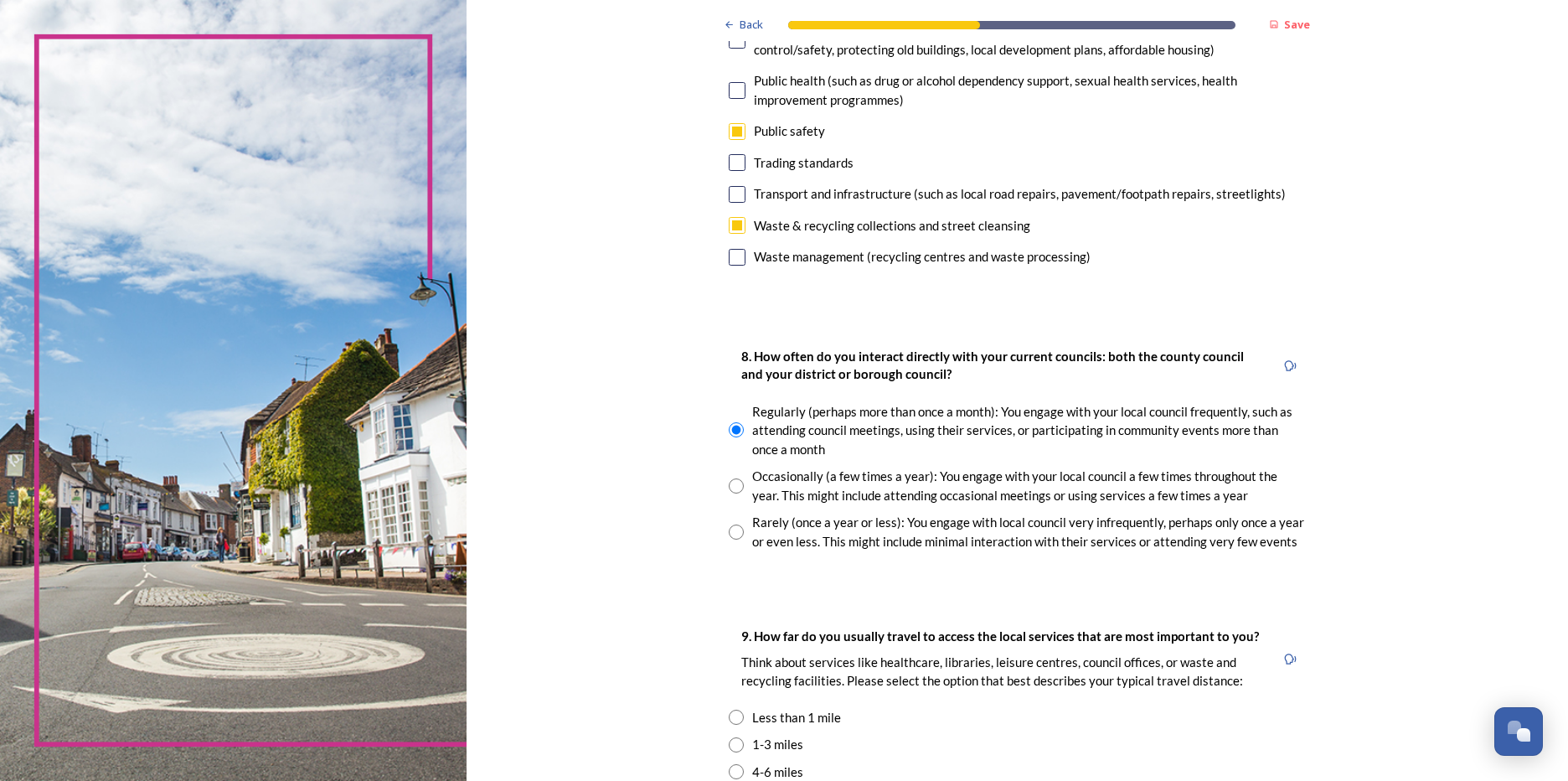
scroll to position [838, 0]
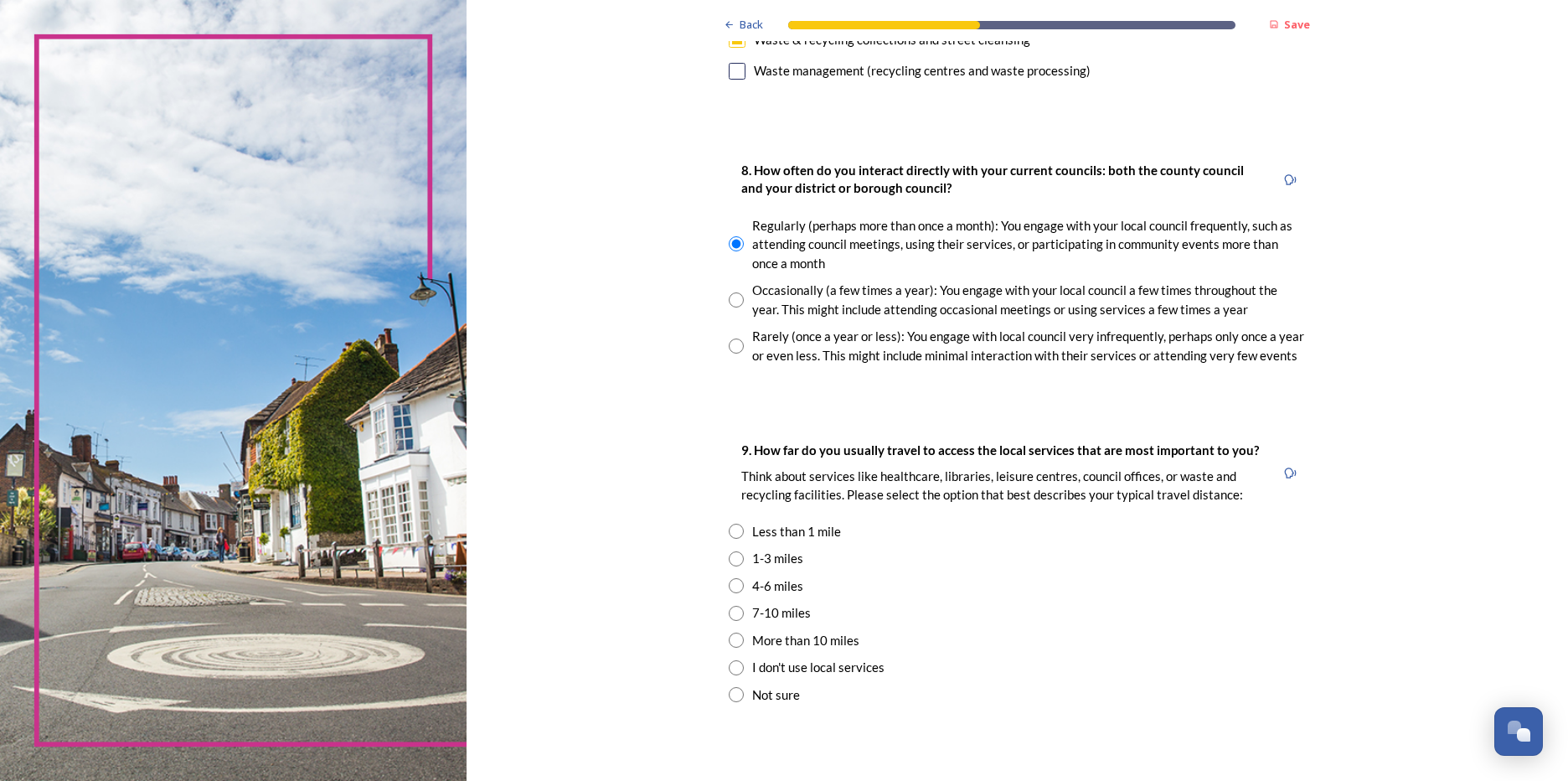
click at [734, 560] on input "radio" at bounding box center [736, 558] width 15 height 15
radio input "true"
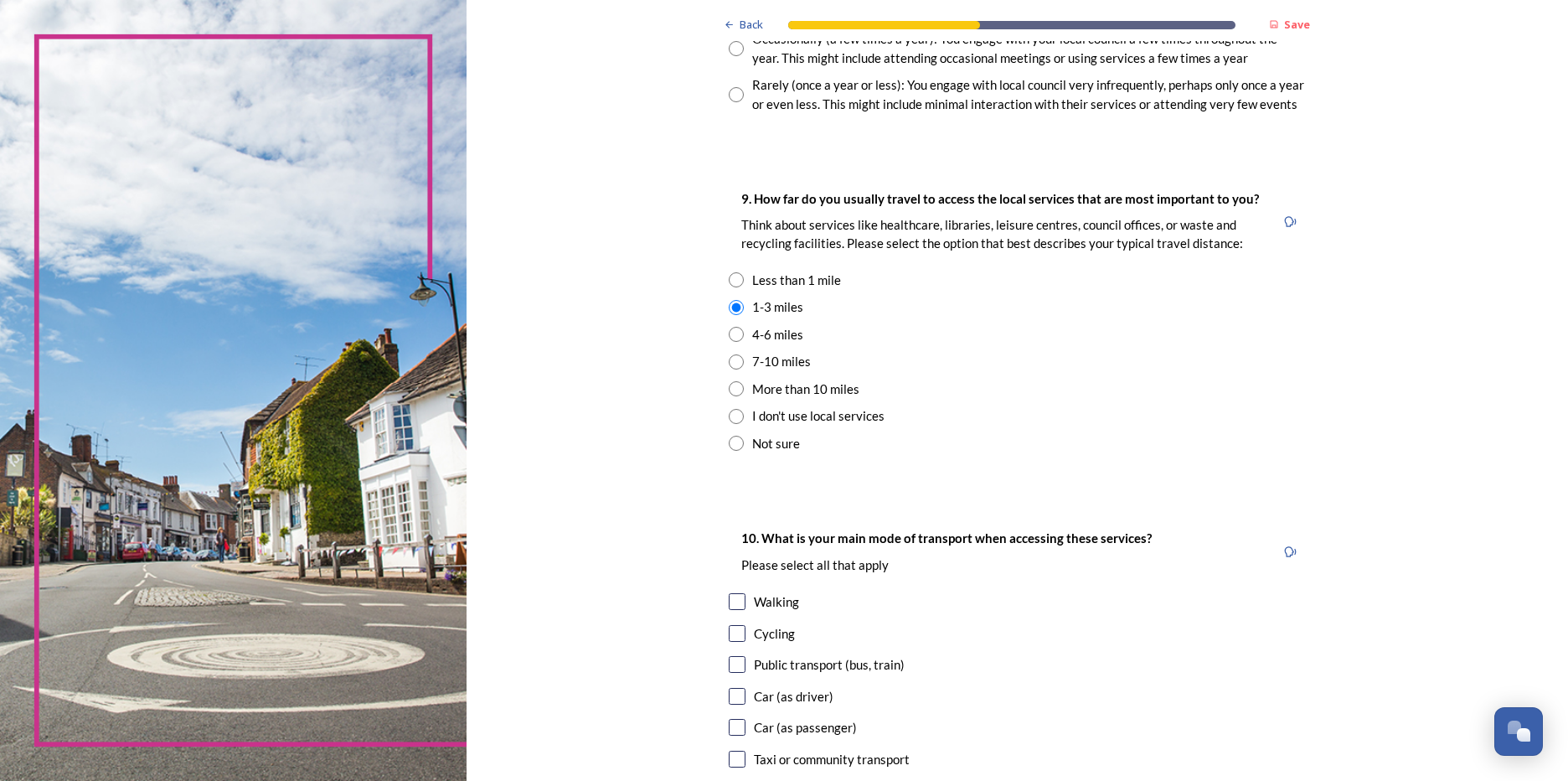
scroll to position [1257, 0]
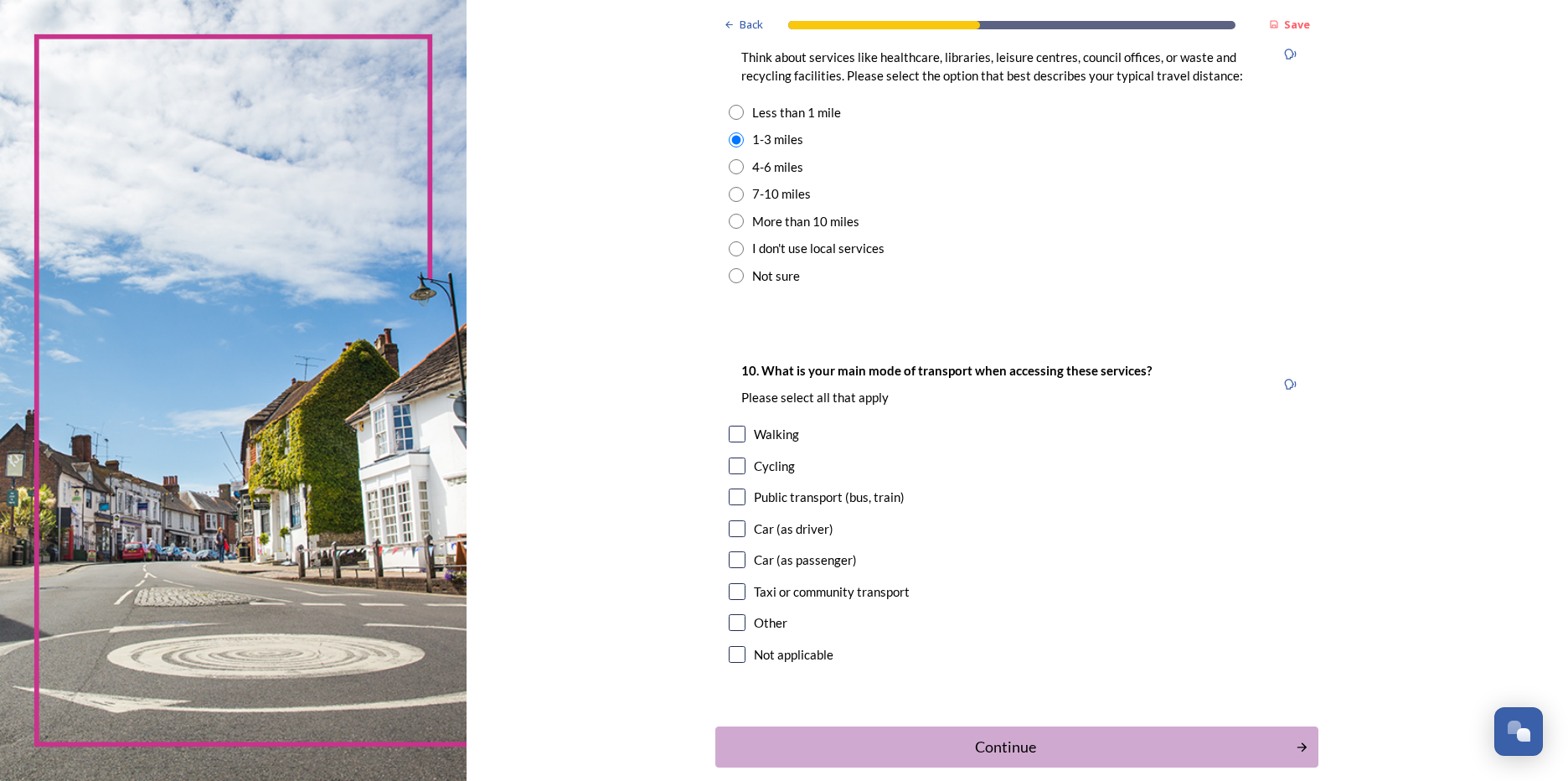
click at [739, 530] on input "checkbox" at bounding box center [737, 528] width 17 height 17
checkbox input "true"
click at [740, 440] on div "Walking" at bounding box center [1017, 435] width 576 height 20
checkbox input "true"
click at [1024, 748] on div "Continue" at bounding box center [1006, 747] width 567 height 23
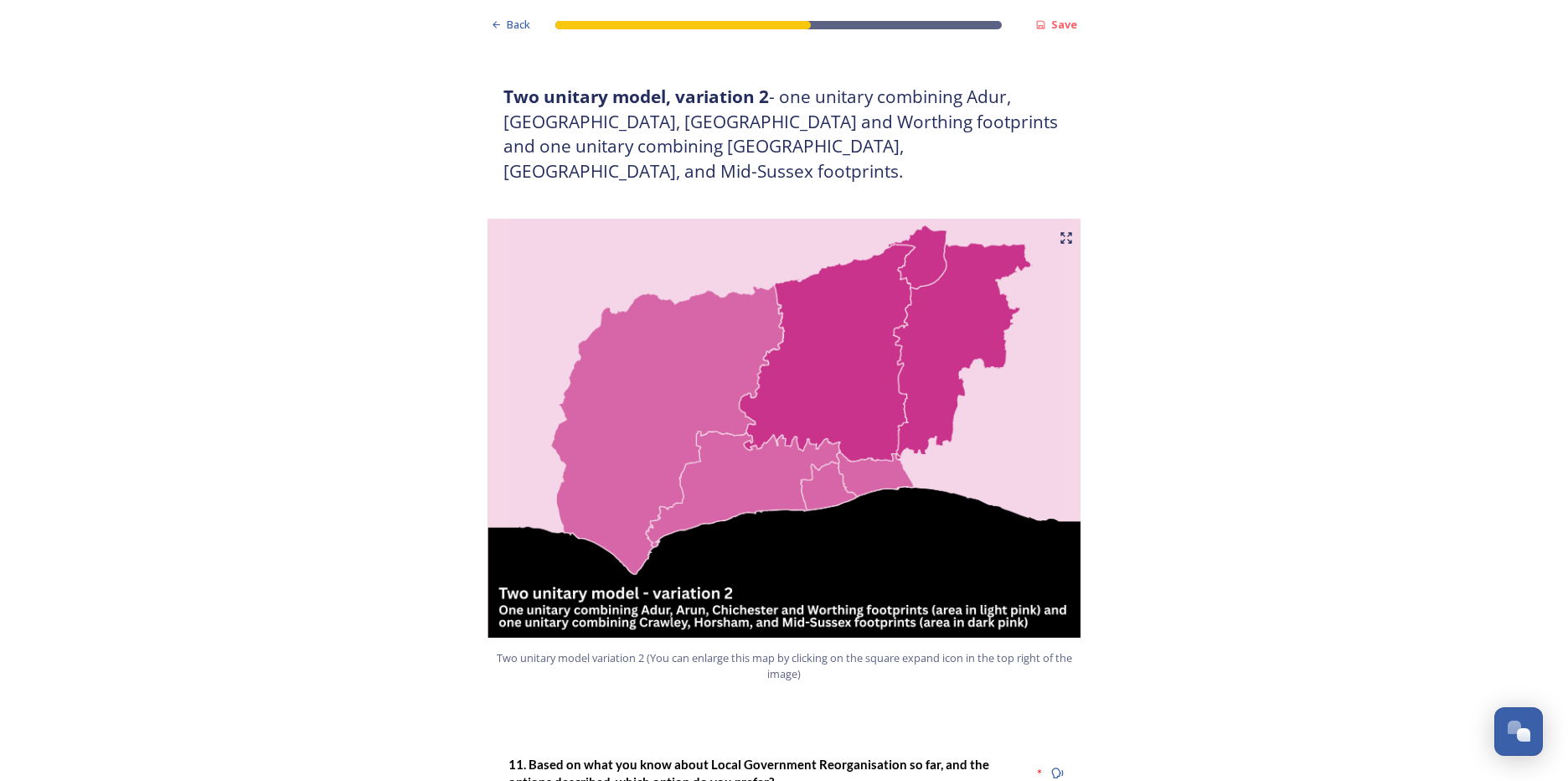
scroll to position [1424, 0]
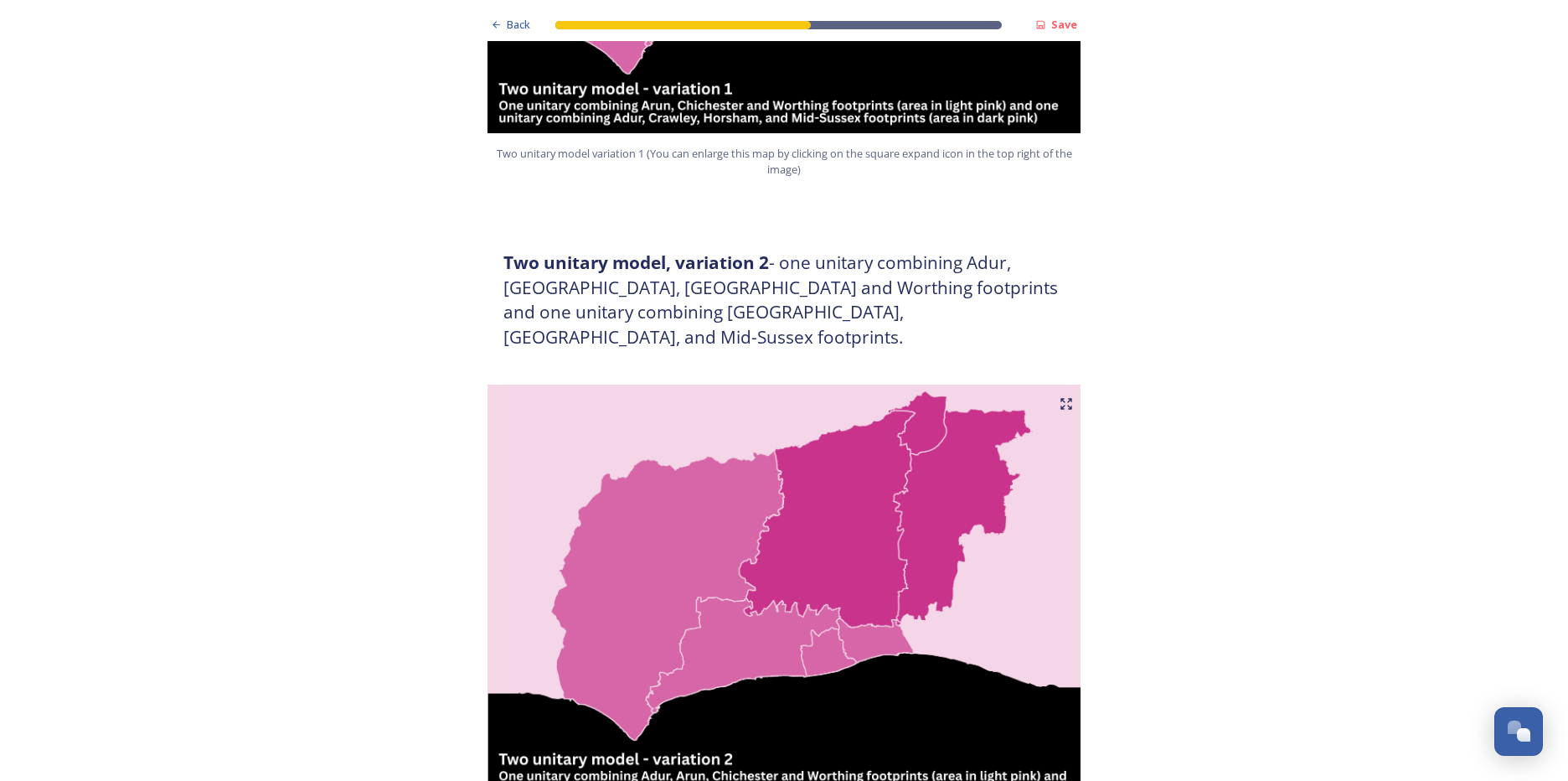
click at [948, 601] on img at bounding box center [784, 594] width 603 height 419
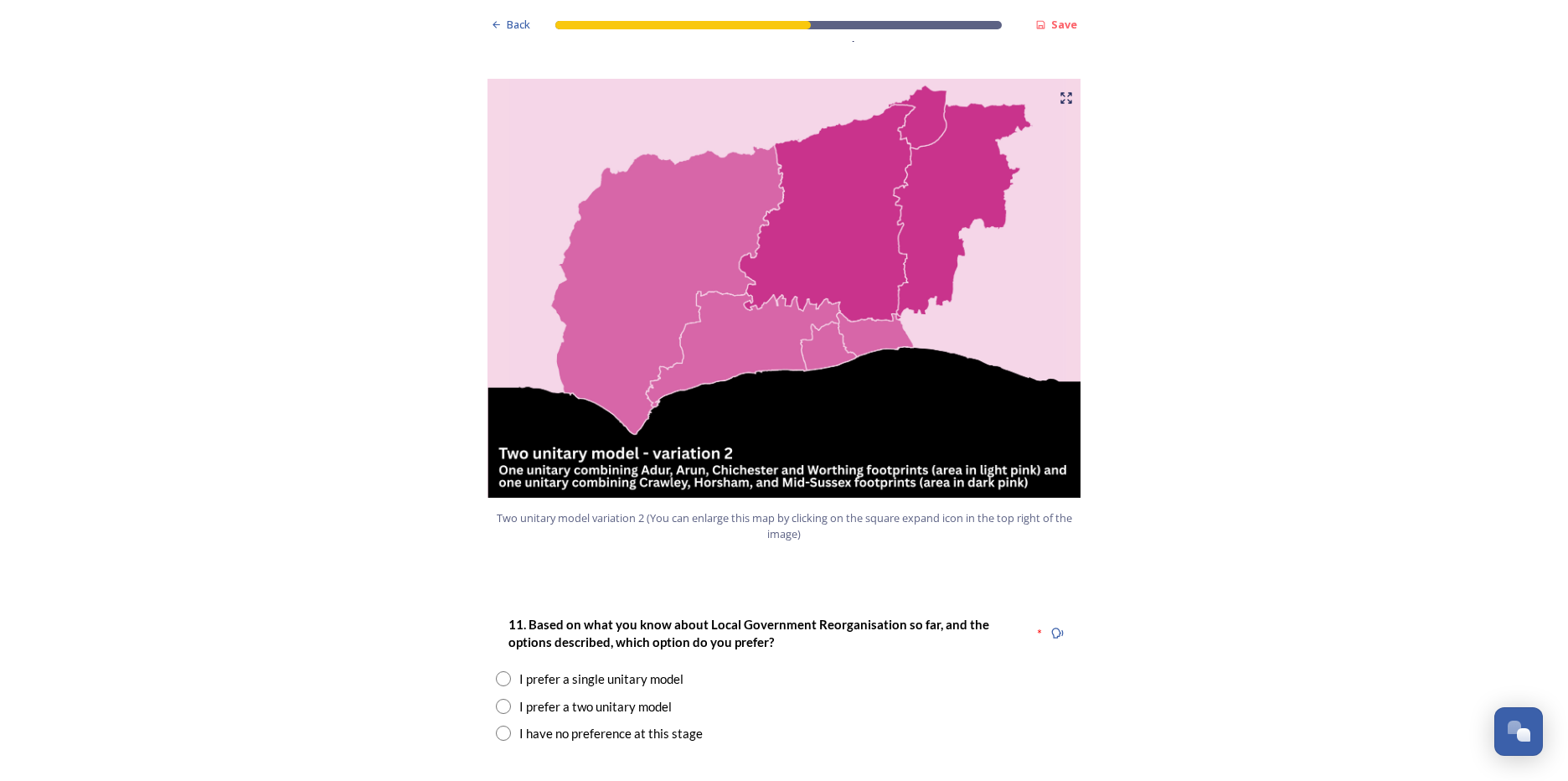
scroll to position [1759, 0]
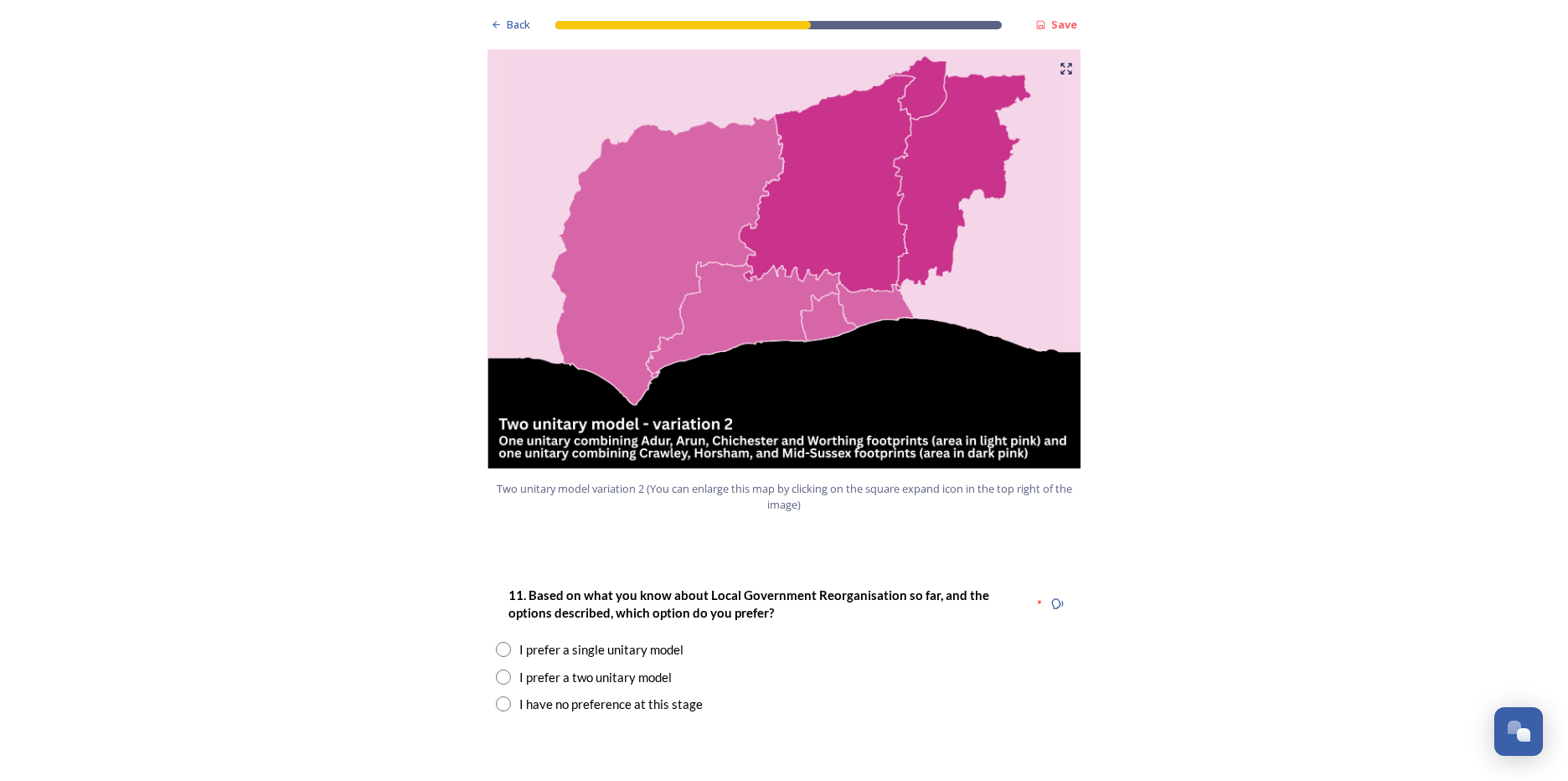
click at [496, 696] on input "radio" at bounding box center [502, 703] width 15 height 15
radio input "true"
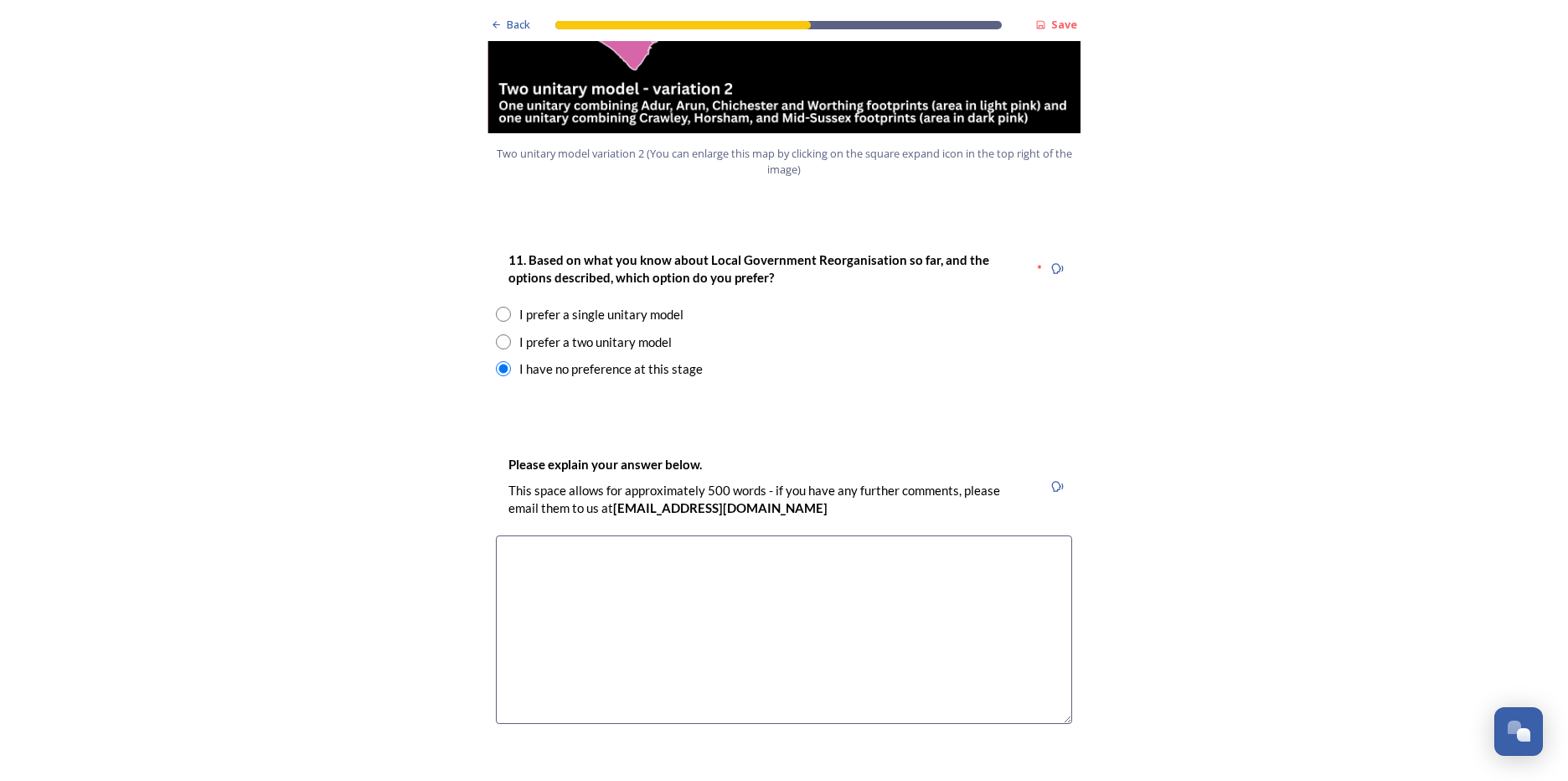
click at [860, 587] on textarea at bounding box center [783, 630] width 576 height 188
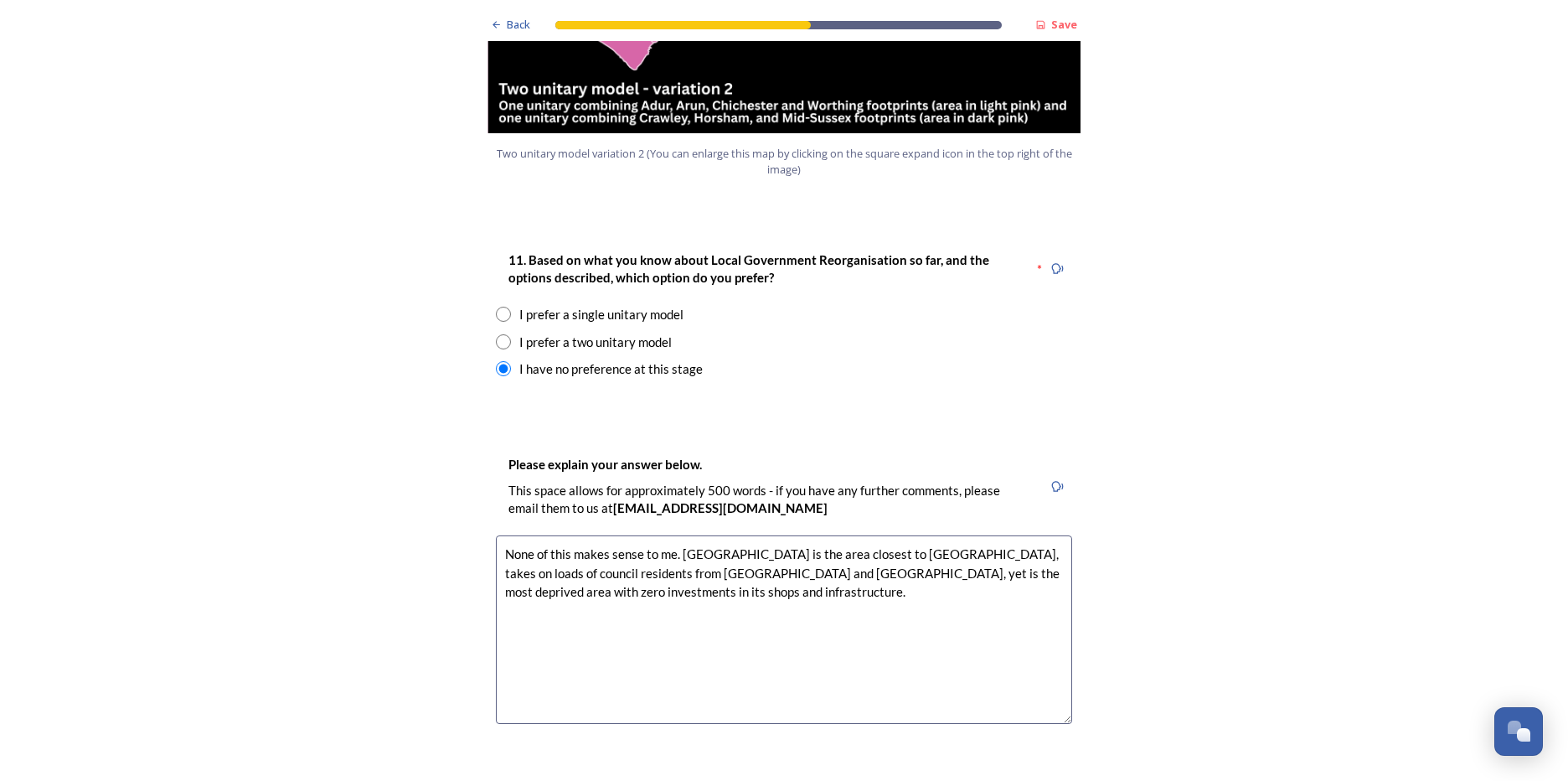
click at [872, 536] on textarea "None of this makes sense to me. [GEOGRAPHIC_DATA] is the area closest to [GEOGR…" at bounding box center [783, 630] width 576 height 188
click at [631, 536] on textarea "None of this makes sense to me. [GEOGRAPHIC_DATA] is the area closest to [GEOGR…" at bounding box center [783, 630] width 576 height 188
click at [700, 536] on textarea "None of this makes sense to me. [GEOGRAPHIC_DATA] is the area closest to [GEOGR…" at bounding box center [783, 630] width 576 height 188
click at [745, 536] on textarea "None of this makes sense to me. [GEOGRAPHIC_DATA] is the area closest to [GEOGR…" at bounding box center [783, 630] width 576 height 188
click at [644, 547] on textarea "None of this makes sense to me. [GEOGRAPHIC_DATA] is the area closest to [GEOGR…" at bounding box center [783, 630] width 576 height 188
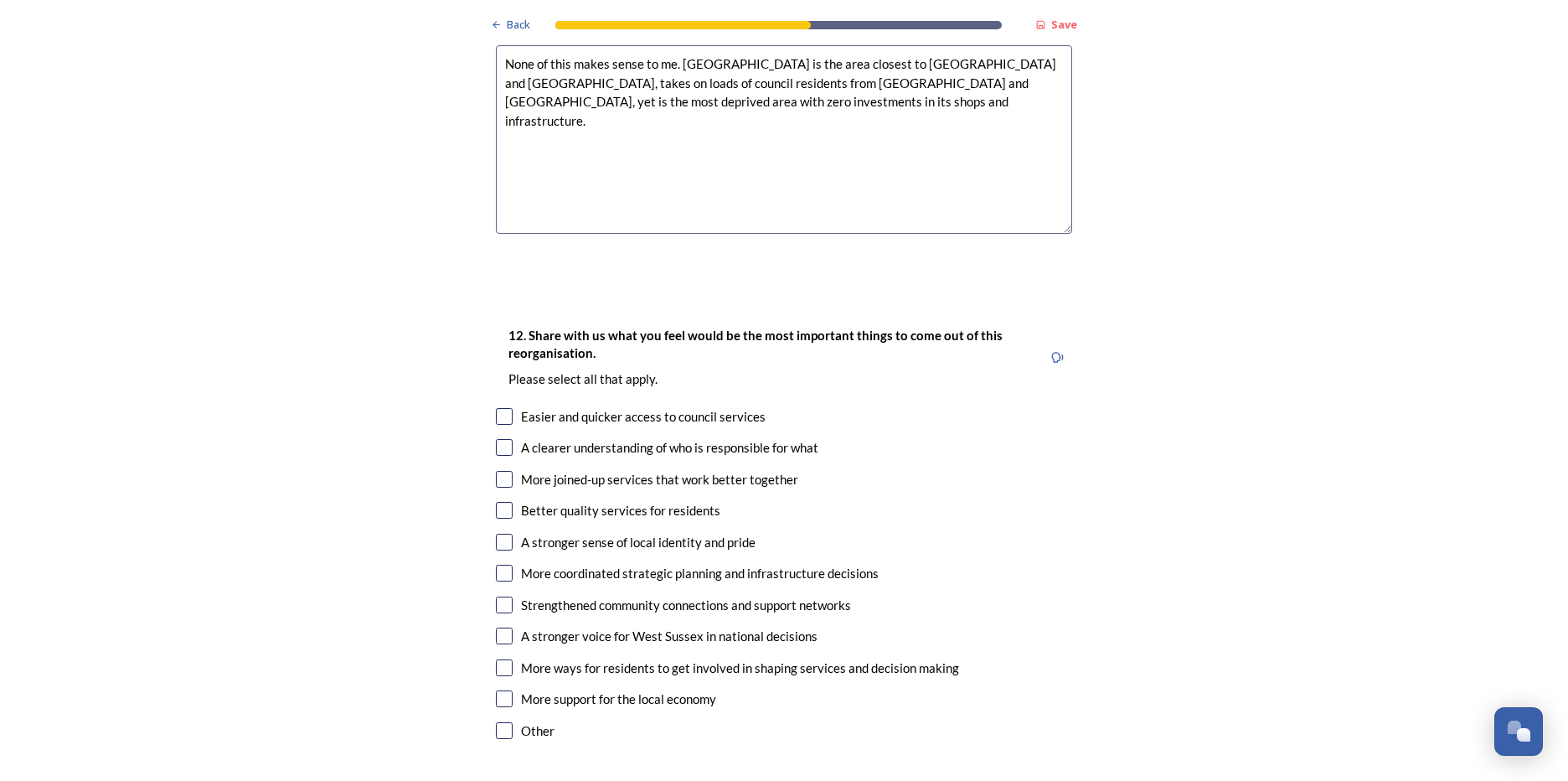
scroll to position [2597, 0]
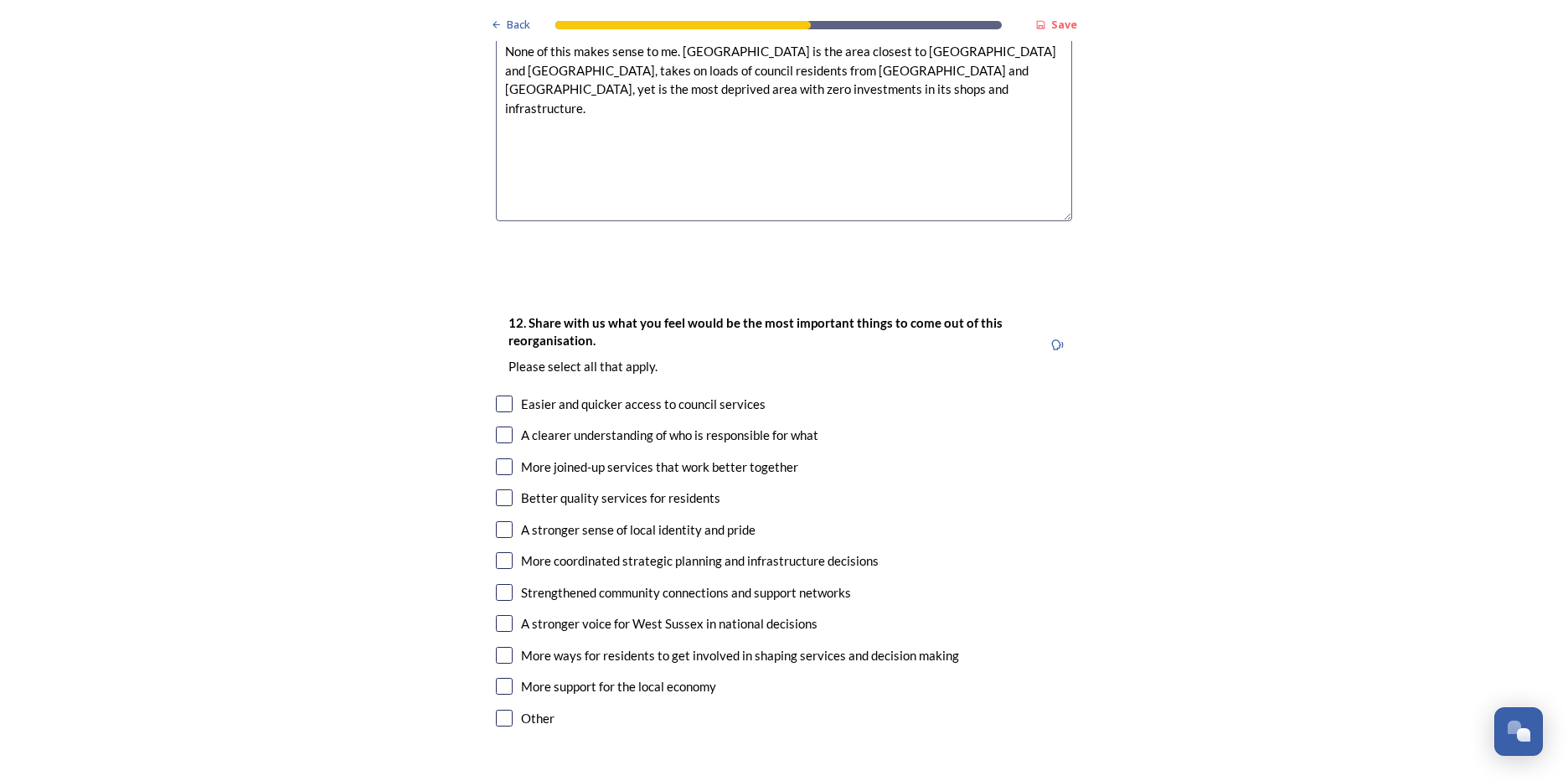
type textarea "None of this makes sense to me. [GEOGRAPHIC_DATA] is the area closest to [GEOGR…"
click at [496, 458] on input "checkbox" at bounding box center [503, 466] width 17 height 17
checkbox input "true"
click at [1103, 529] on div "Back Save Prioritising future services As explained on our Shaping [GEOGRAPHIC_…" at bounding box center [784, 198] width 1568 height 5592
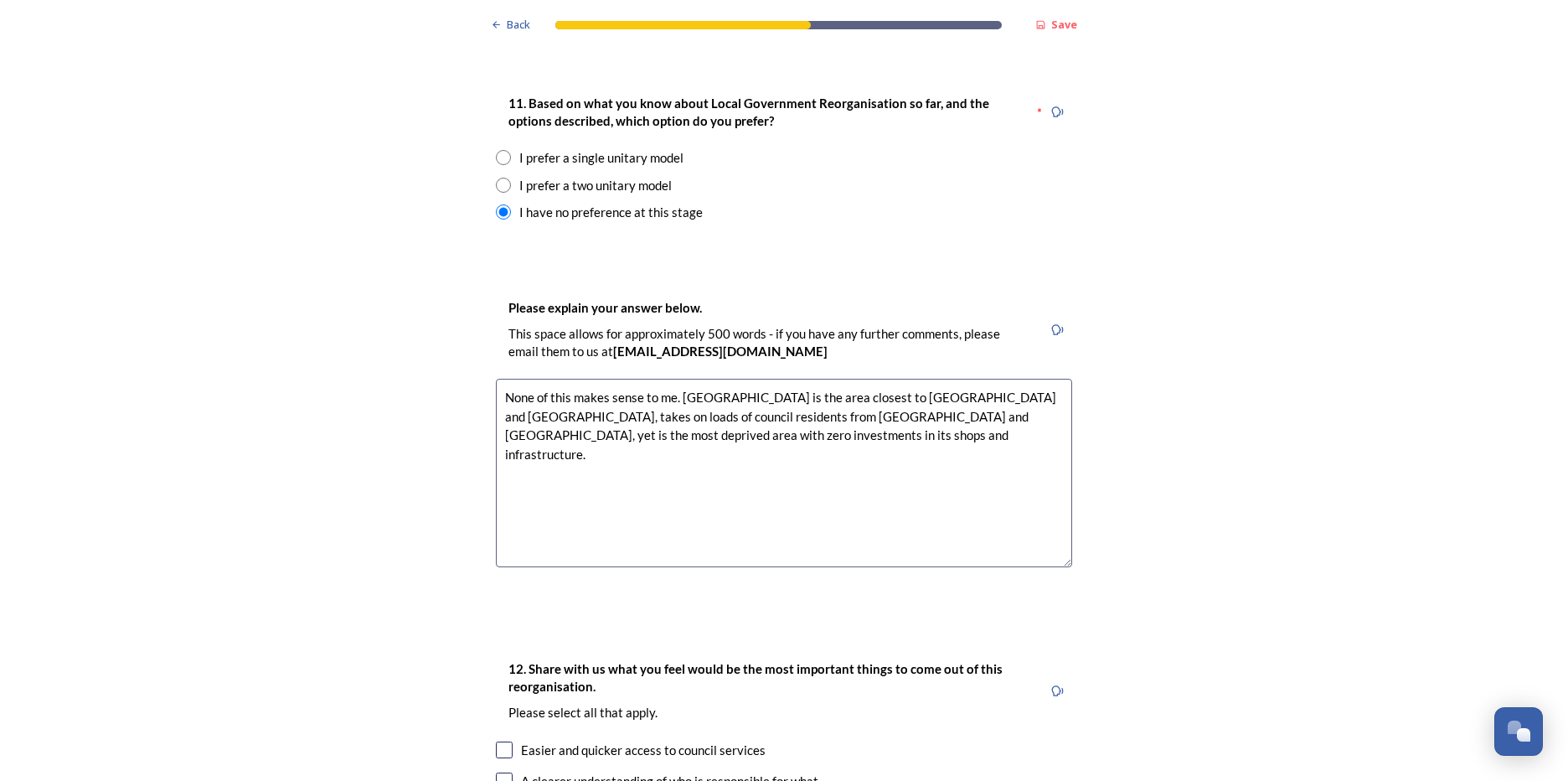
scroll to position [2094, 0]
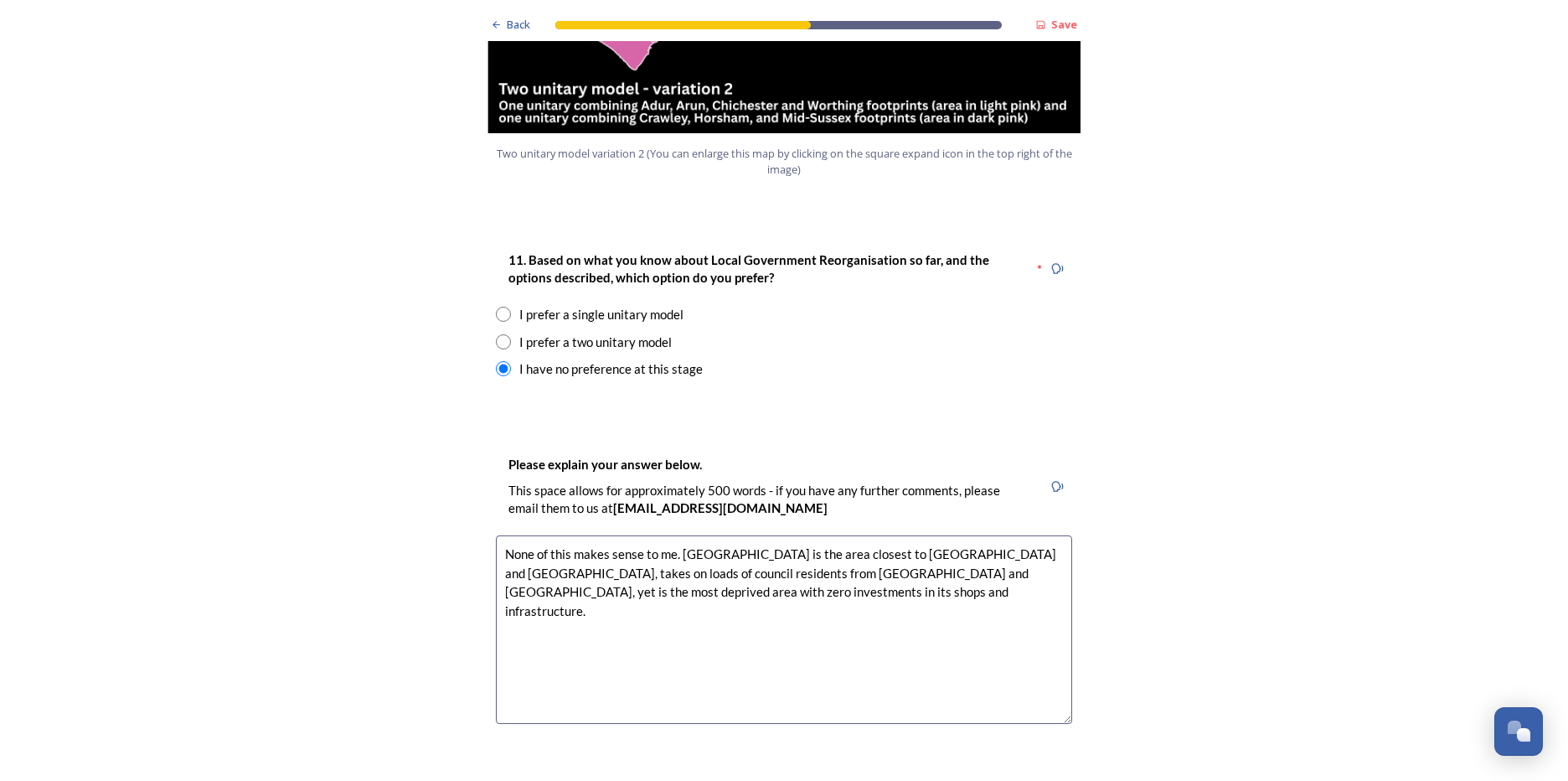
click at [673, 542] on textarea "None of this makes sense to me. [GEOGRAPHIC_DATA] is the area closest to [GEOGR…" at bounding box center [783, 630] width 576 height 188
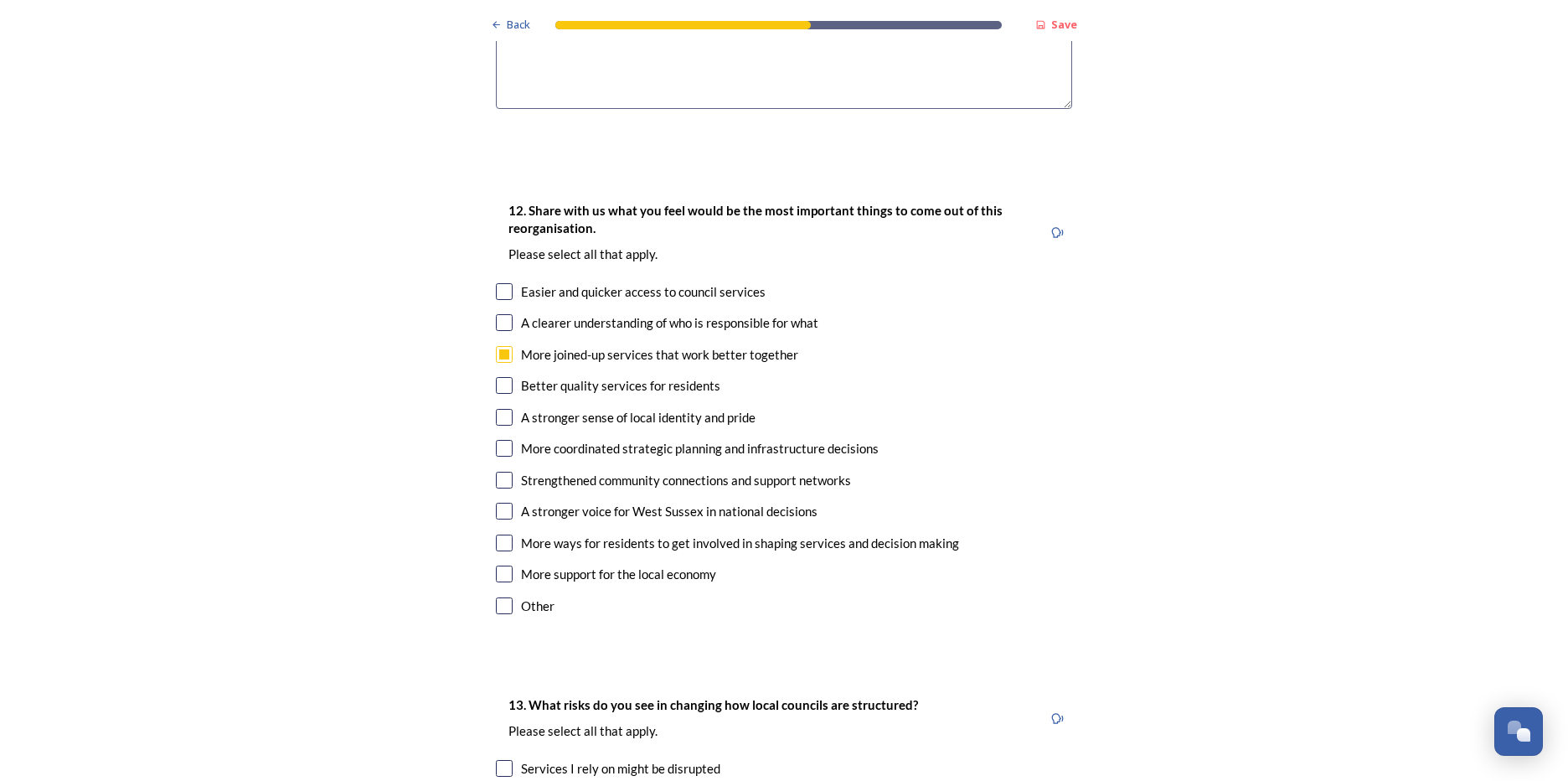
scroll to position [2764, 0]
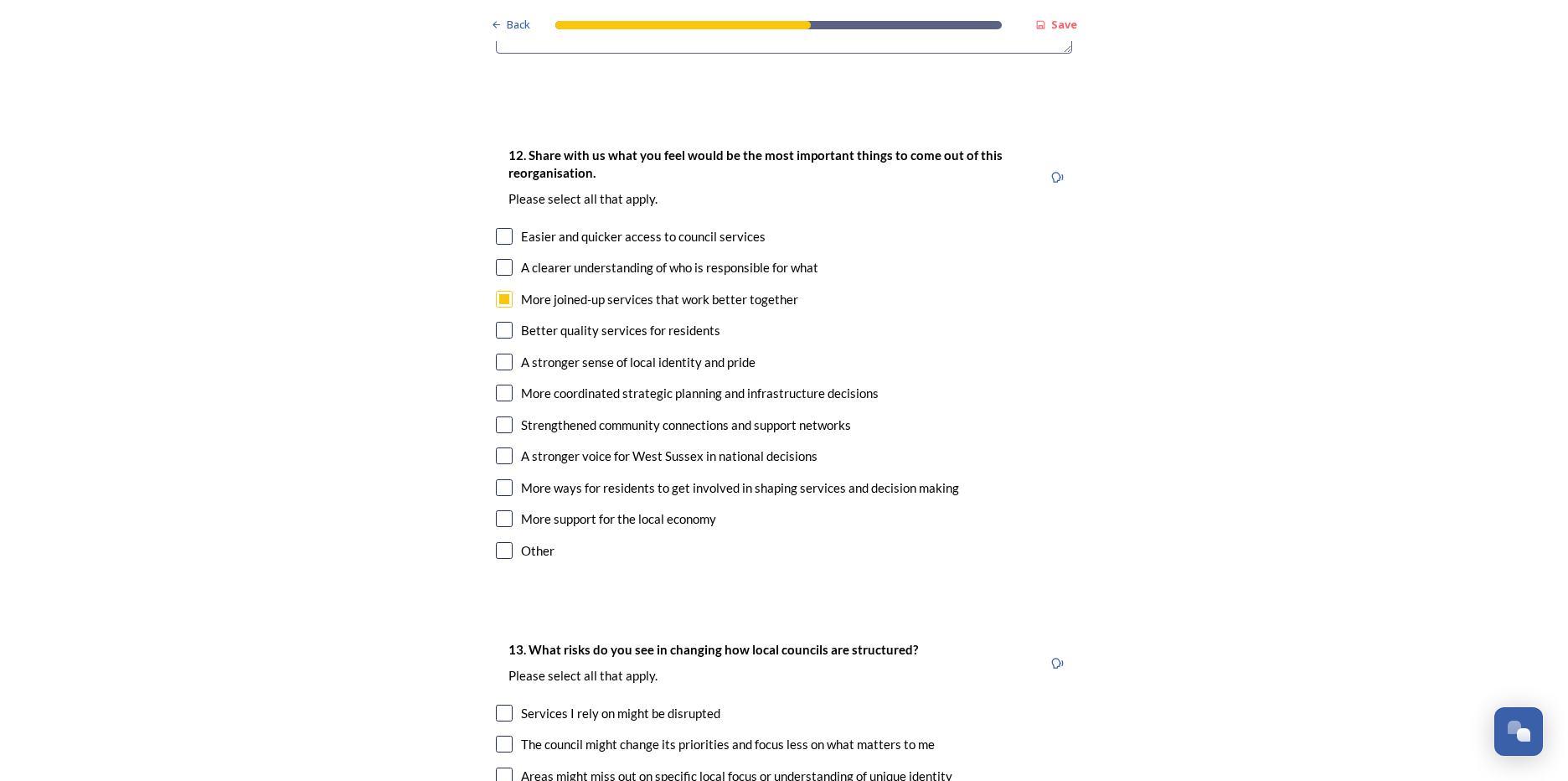
type textarea "None of this makes sense to me. [GEOGRAPHIC_DATA] is the area closest to [GEOGR…"
click at [496, 510] on input "checkbox" at bounding box center [503, 518] width 17 height 17
checkbox input "true"
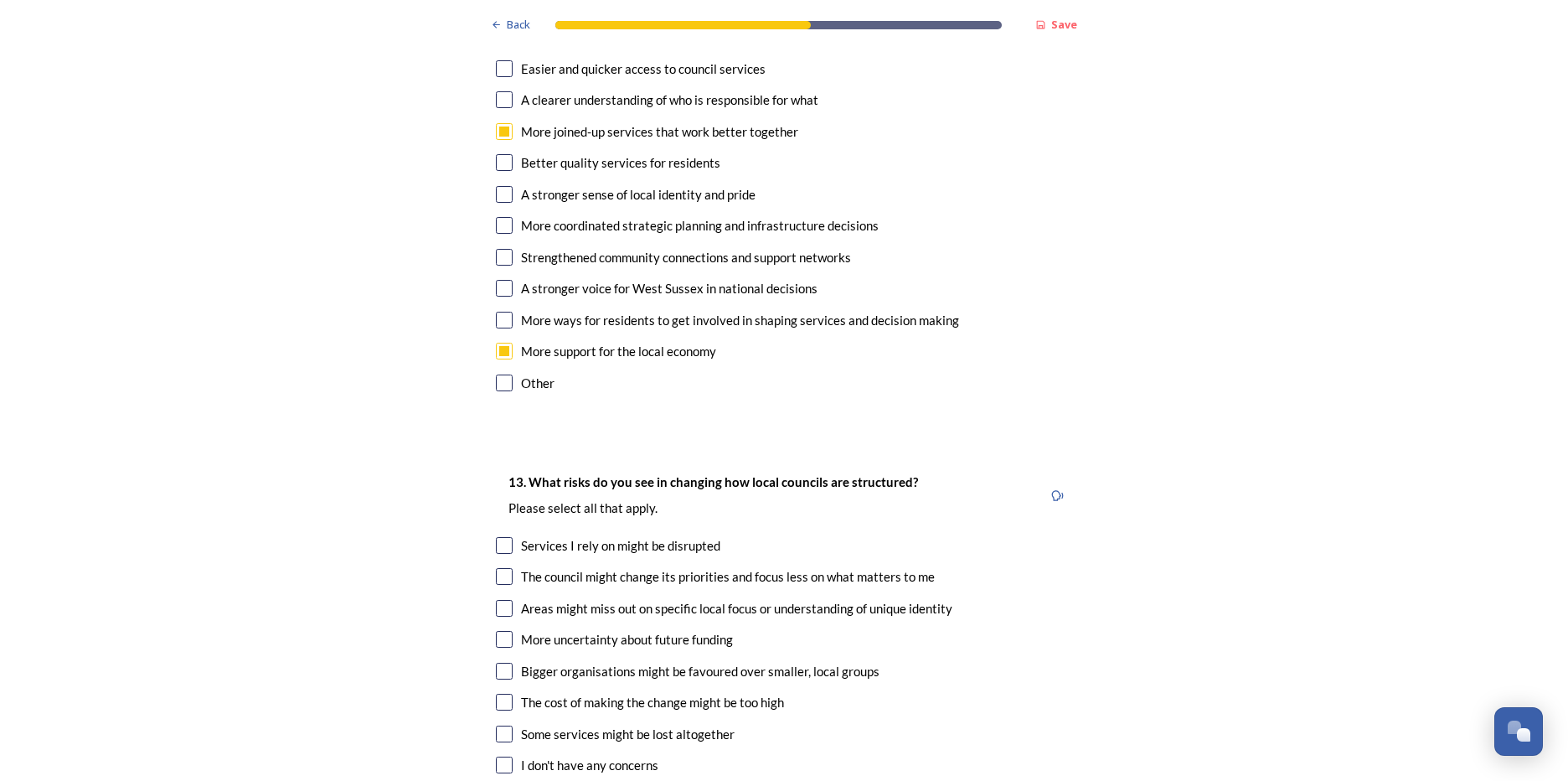
click at [501, 537] on input "checkbox" at bounding box center [503, 545] width 17 height 17
checkbox input "true"
click at [509, 567] on div "The council might change its priorities and focus less on what matters to me" at bounding box center [783, 577] width 576 height 20
checkbox input "true"
click at [497, 599] on input "checkbox" at bounding box center [503, 607] width 17 height 17
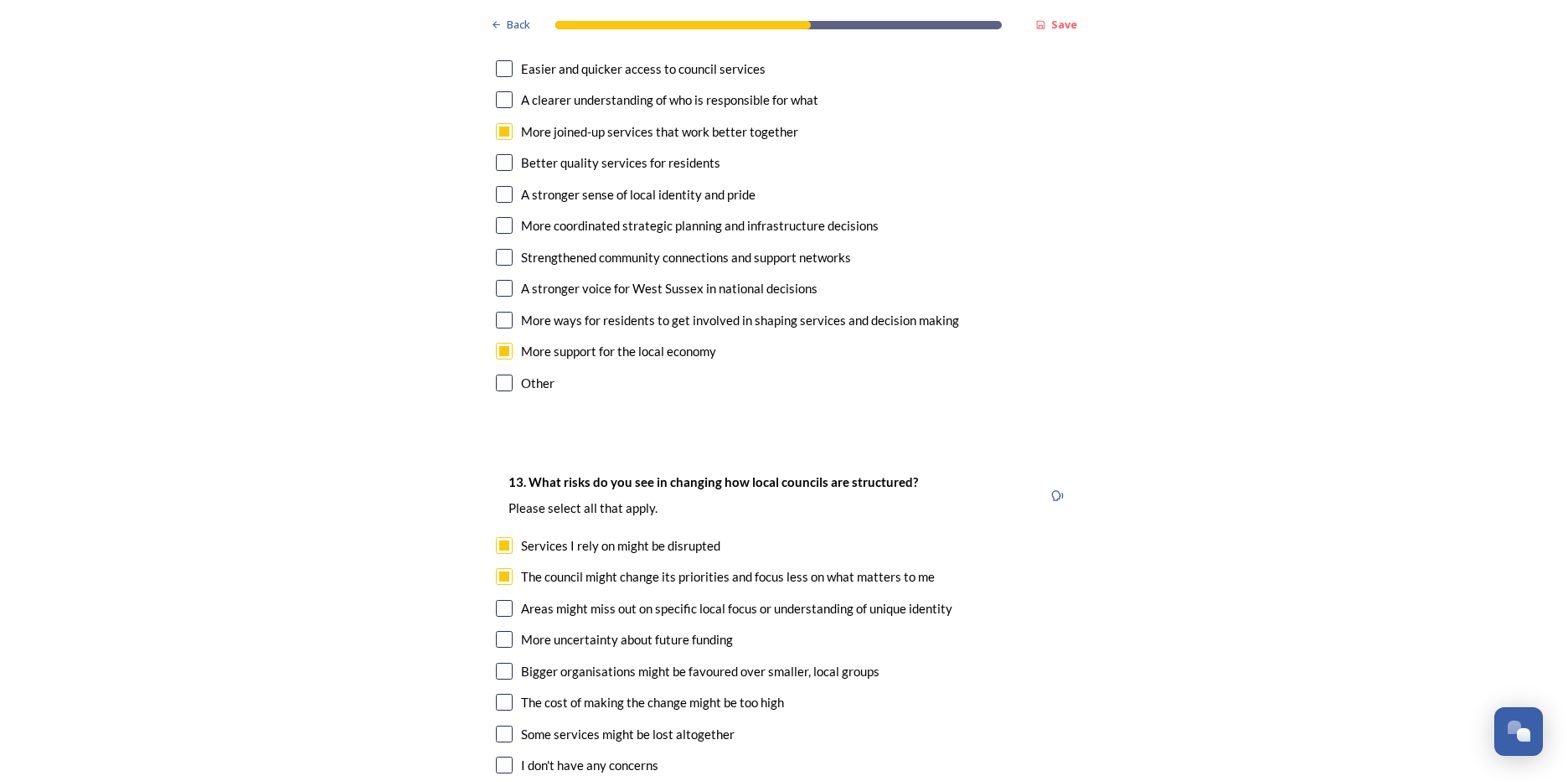
checkbox input "true"
click at [496, 631] on input "checkbox" at bounding box center [503, 639] width 17 height 17
checkbox input "true"
drag, startPoint x: 493, startPoint y: 621, endPoint x: 509, endPoint y: 627, distance: 17.1
click at [496, 662] on input "checkbox" at bounding box center [503, 670] width 17 height 17
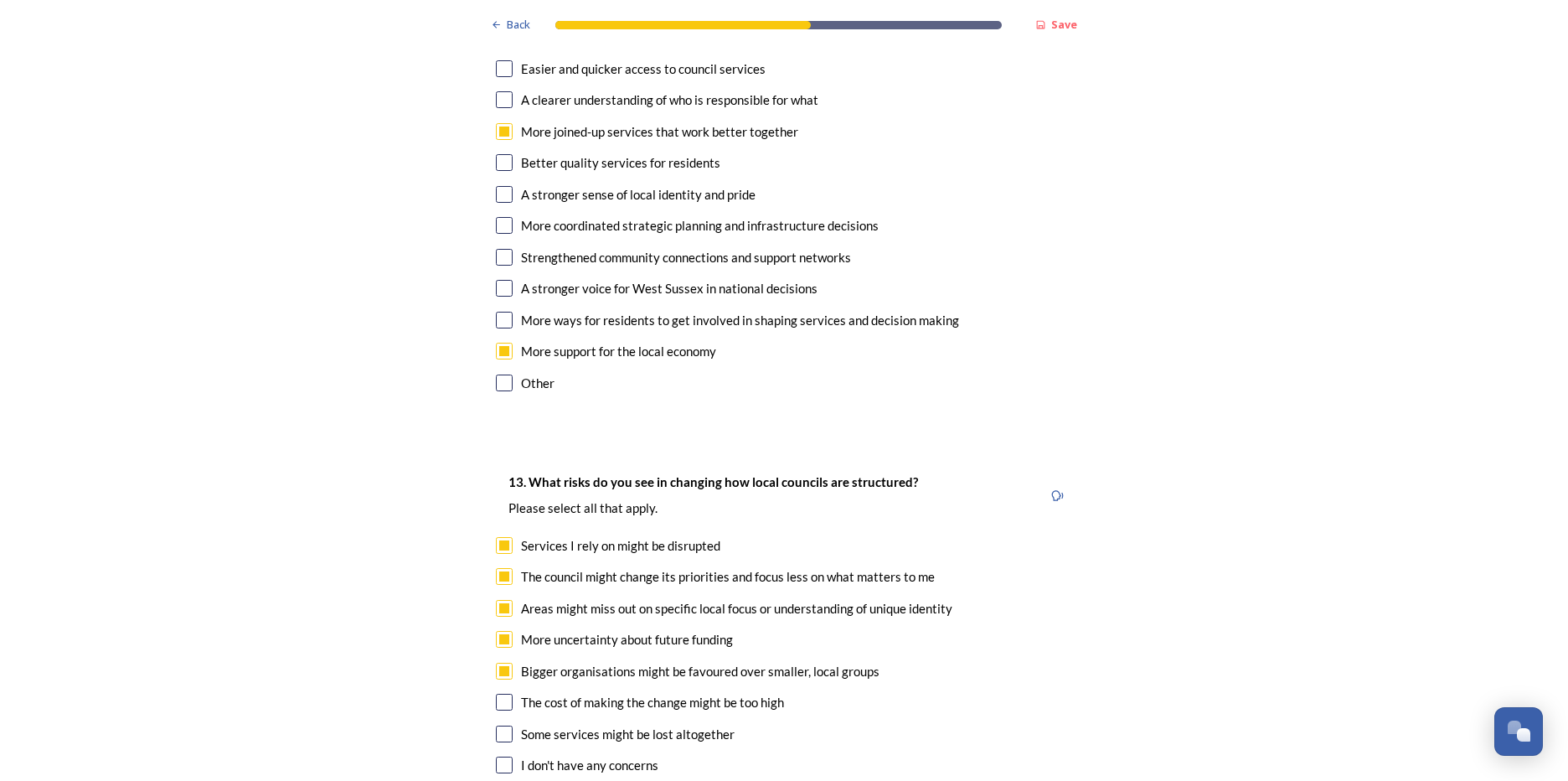
click at [500, 662] on input "checkbox" at bounding box center [503, 670] width 17 height 17
checkbox input "false"
click at [501, 725] on input "checkbox" at bounding box center [503, 733] width 17 height 17
checkbox input "true"
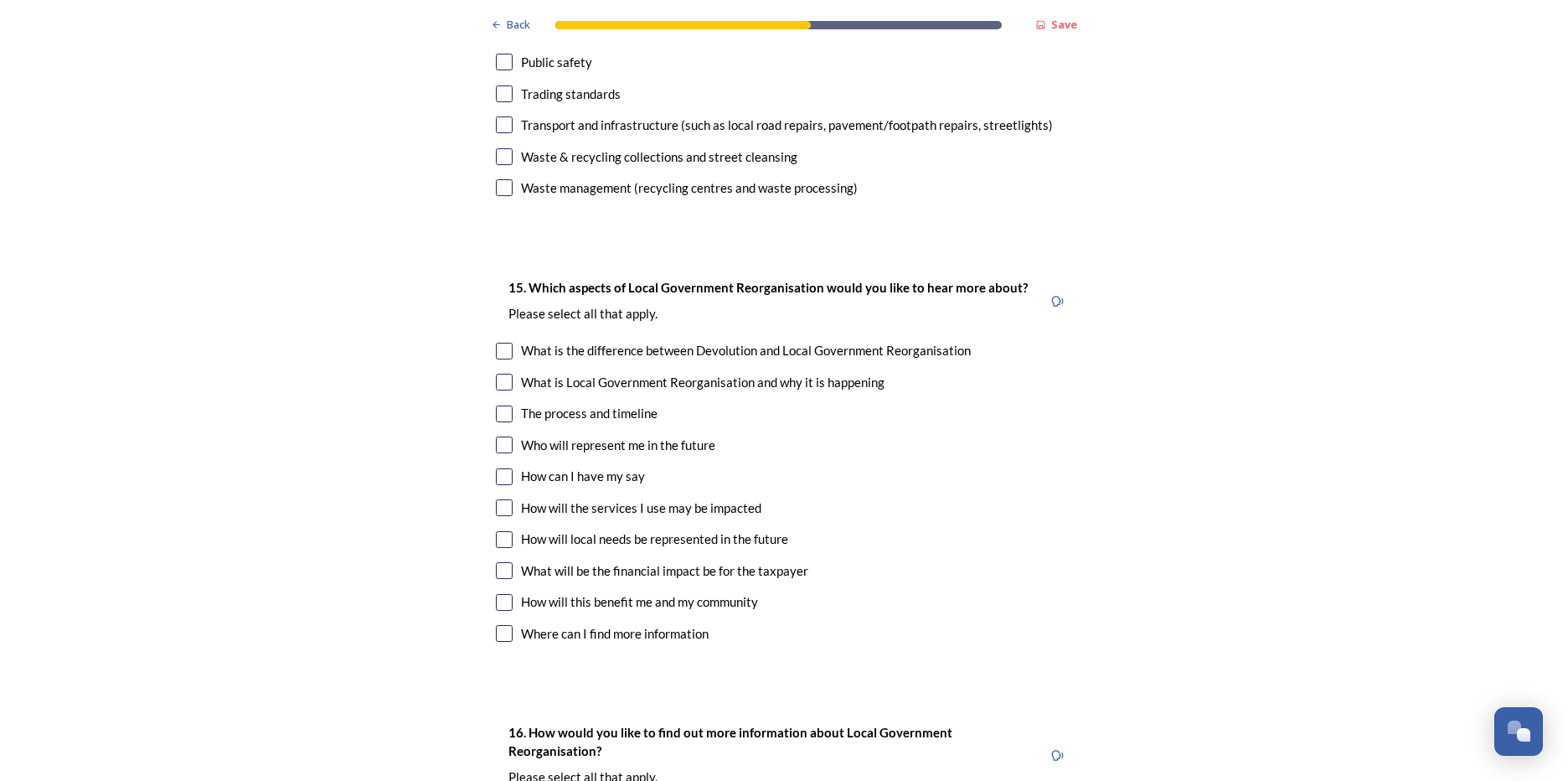
scroll to position [4440, 0]
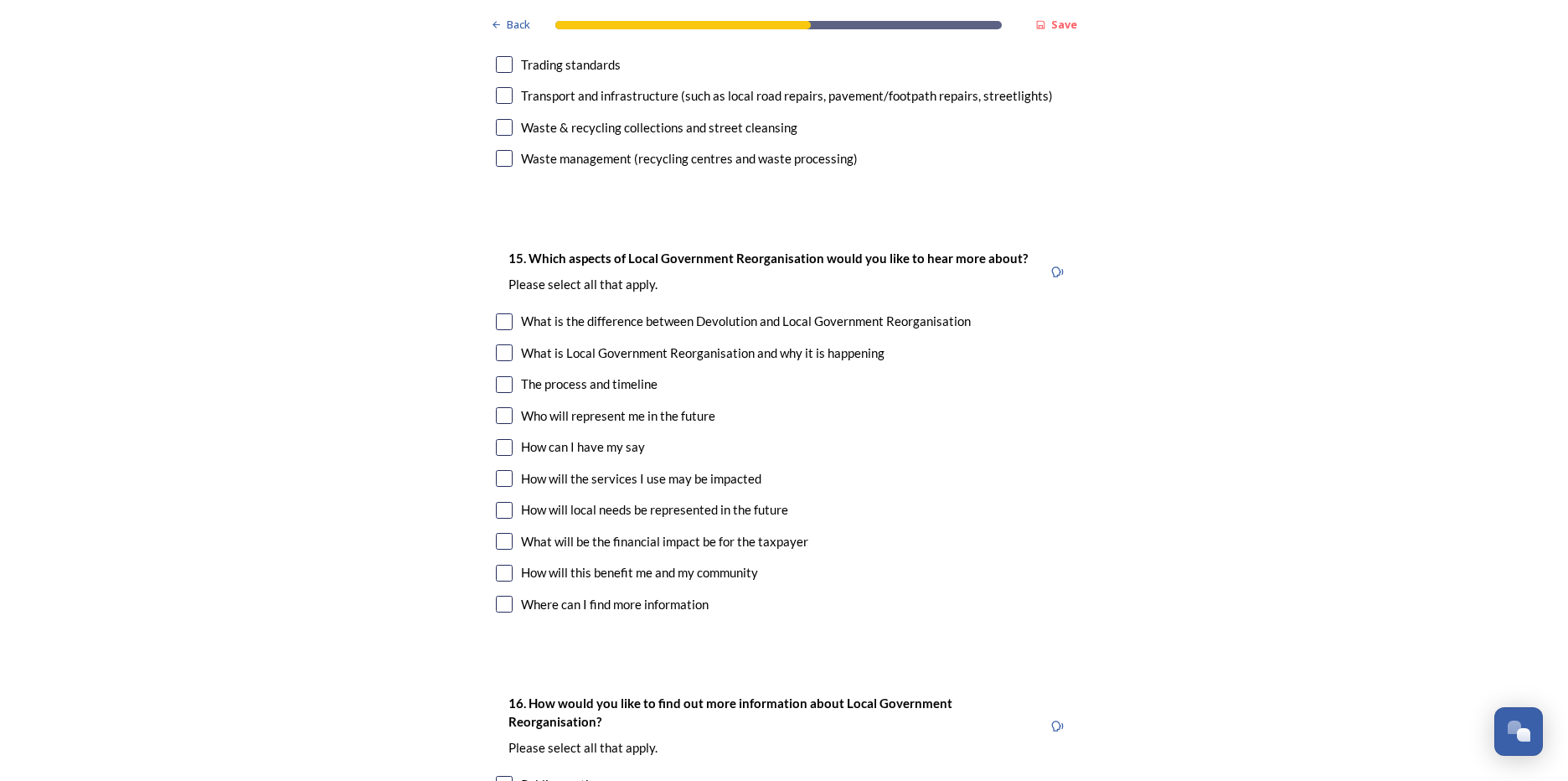
click at [496, 407] on input "checkbox" at bounding box center [503, 415] width 17 height 17
checkbox input "true"
click at [497, 439] on input "checkbox" at bounding box center [503, 446] width 17 height 17
checkbox input "true"
click at [496, 470] on input "checkbox" at bounding box center [503, 478] width 17 height 17
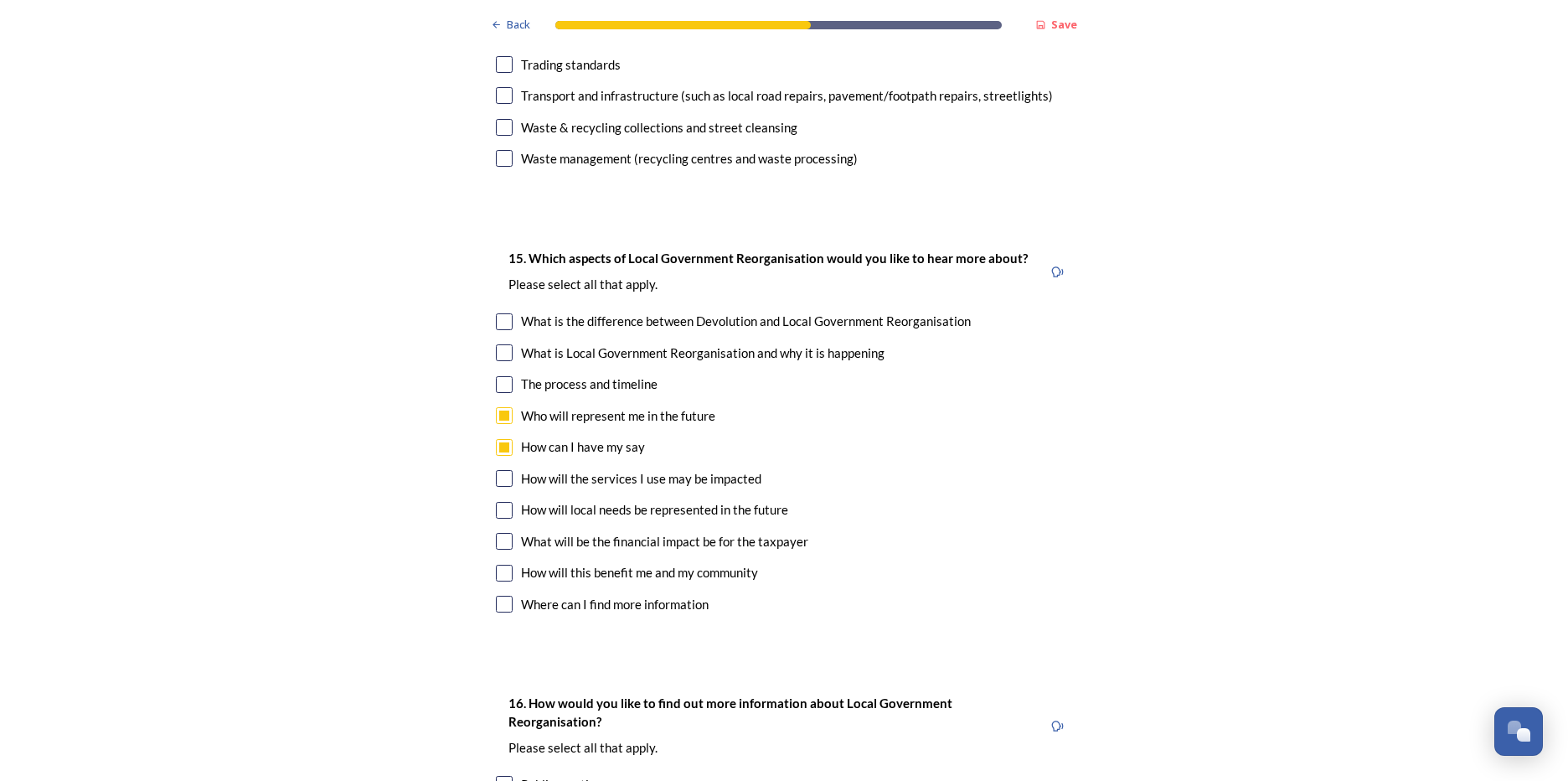
checkbox input "true"
click at [506, 500] on div "How will local needs be represented in the future" at bounding box center [783, 510] width 576 height 20
checkbox input "true"
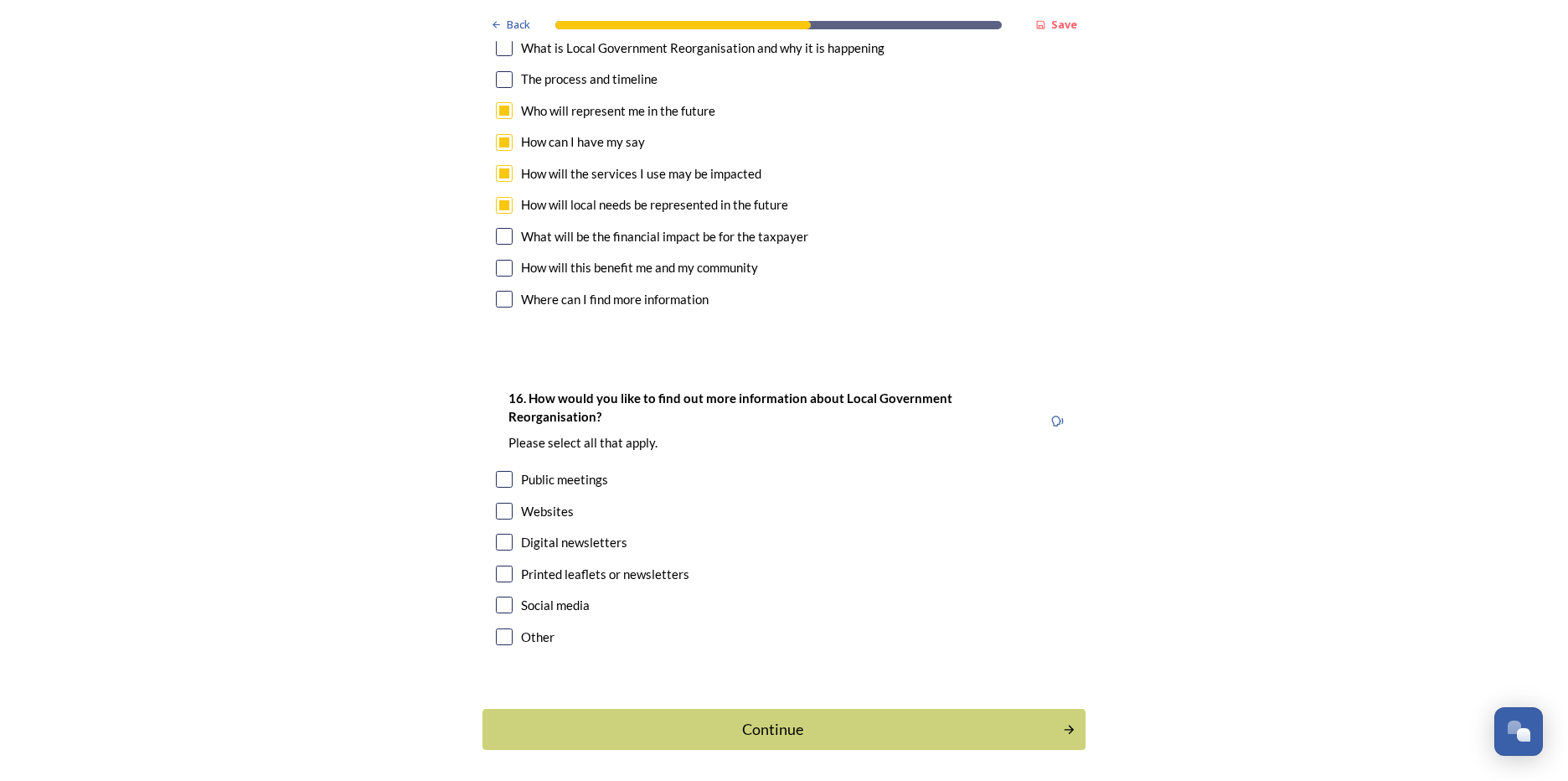
scroll to position [4762, 0]
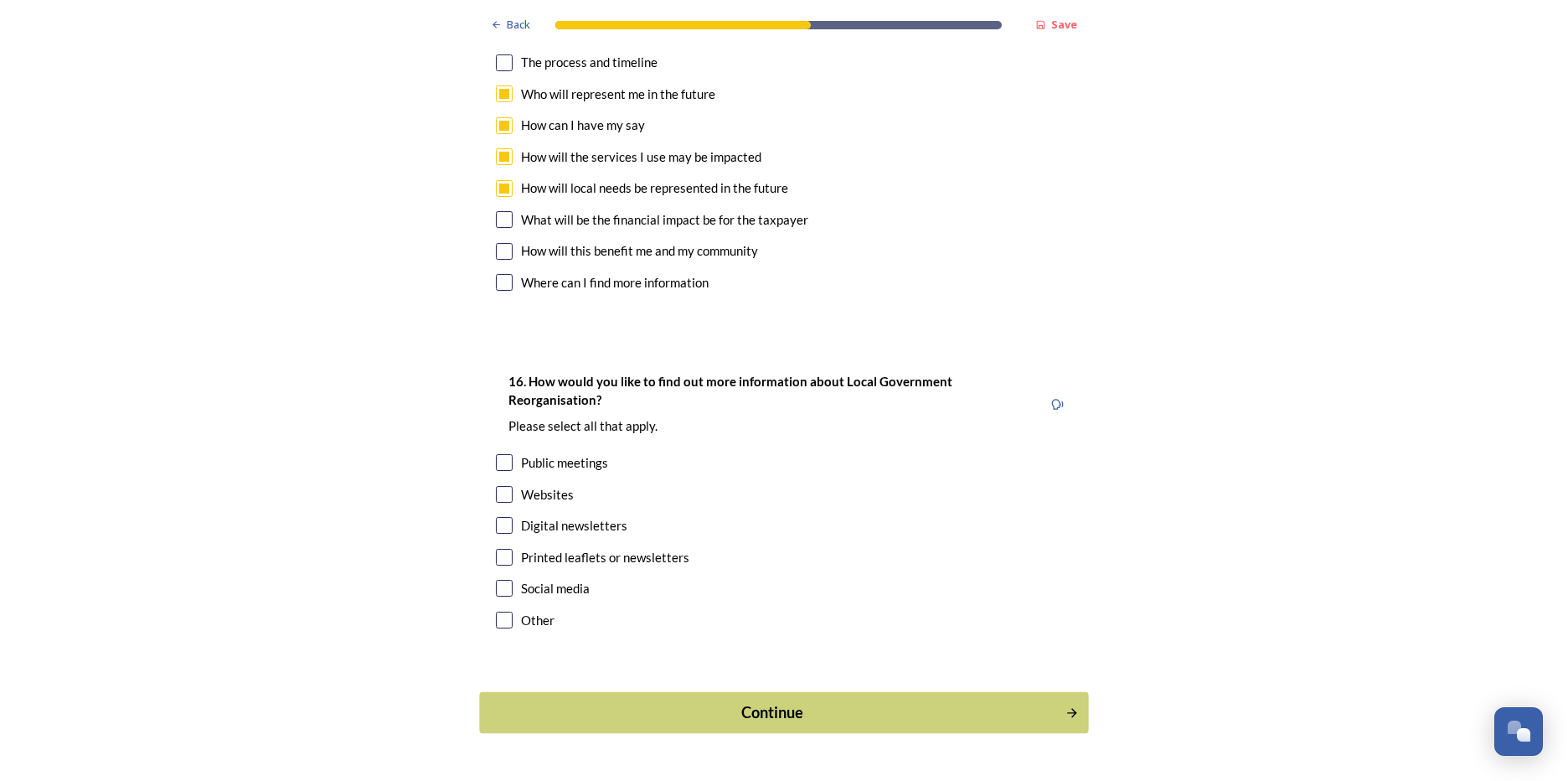
click at [885, 702] on div "Continue" at bounding box center [773, 712] width 567 height 23
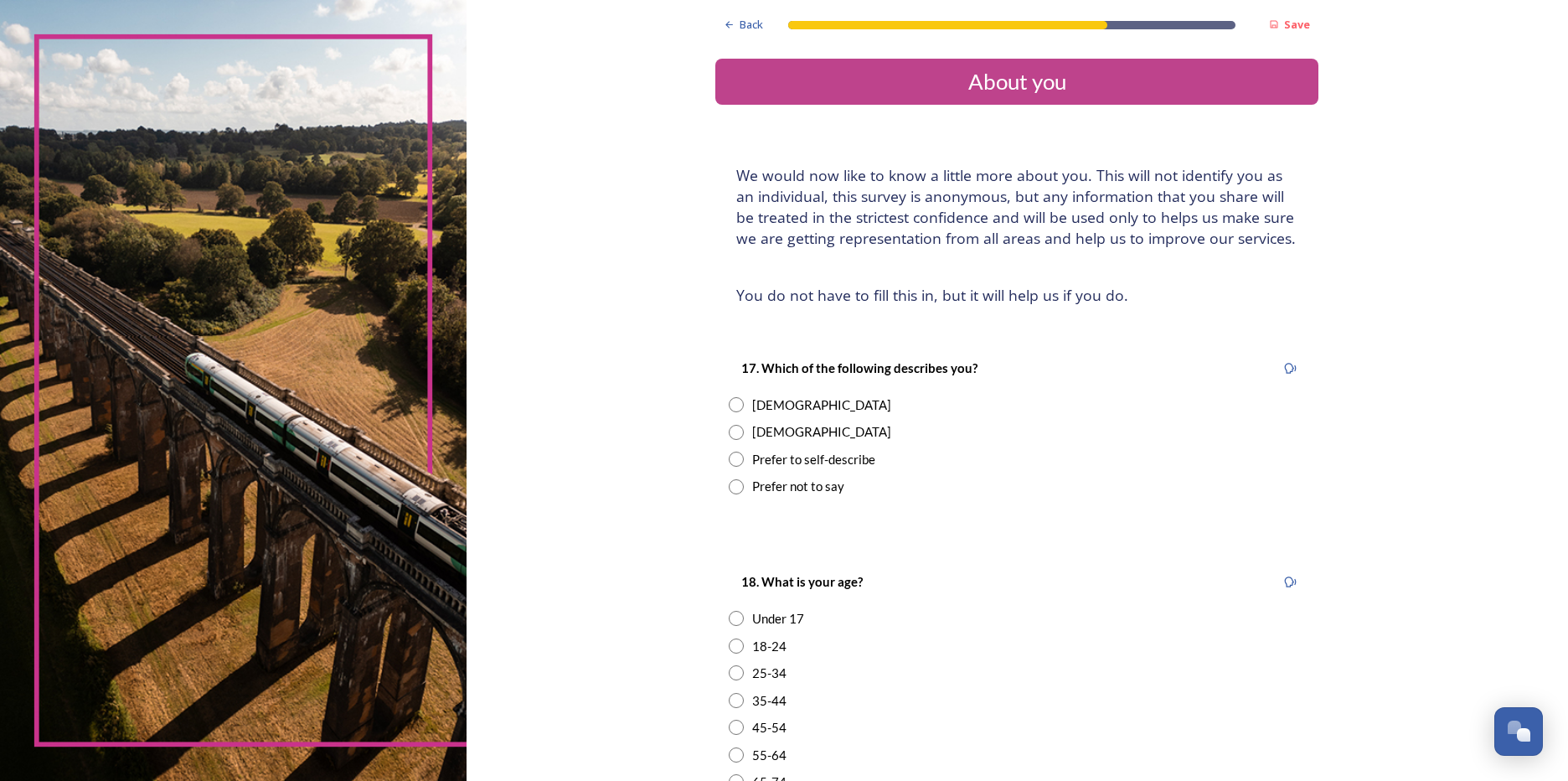
click at [730, 403] on input "radio" at bounding box center [736, 404] width 15 height 15
radio input "true"
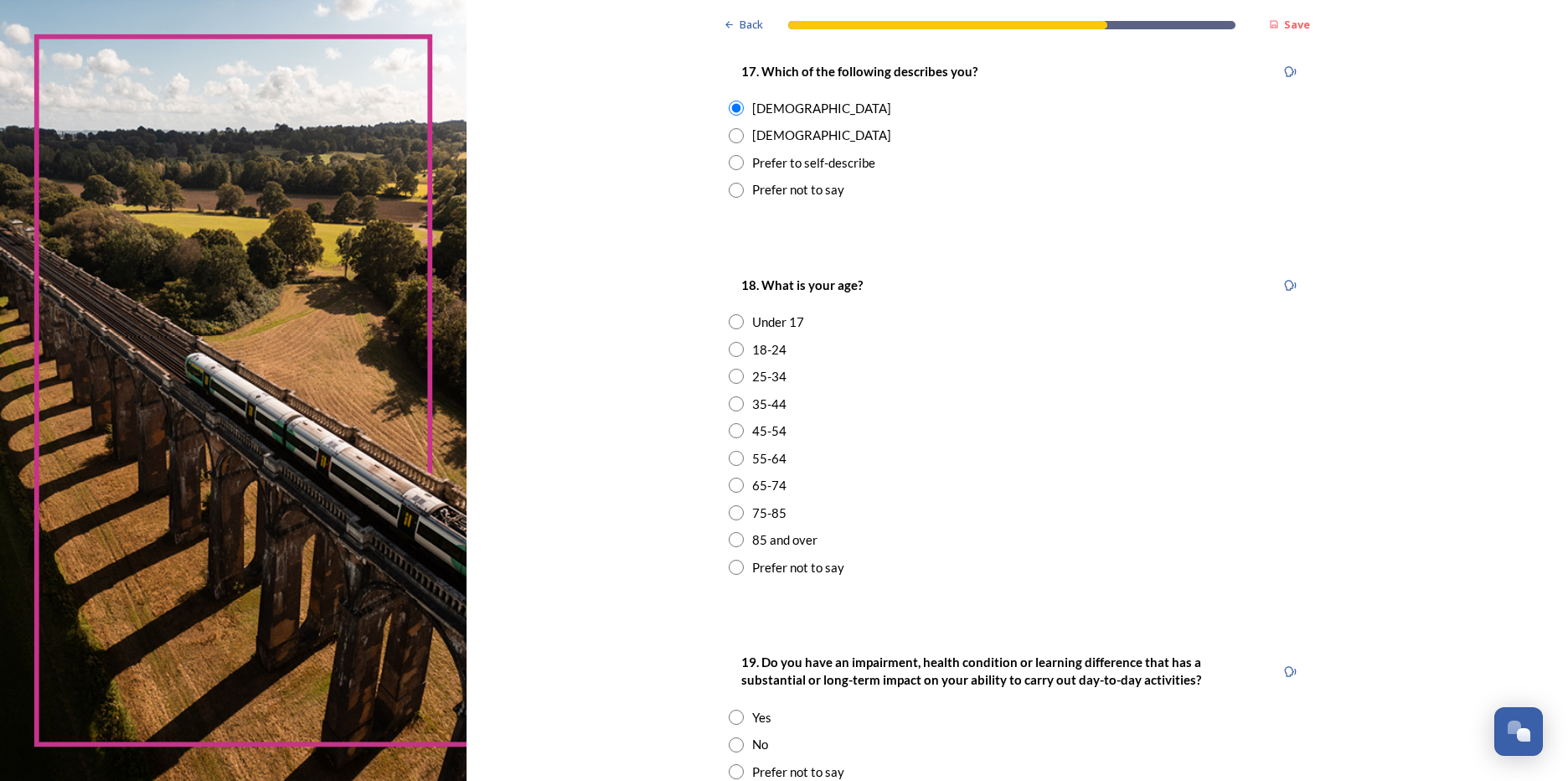
scroll to position [335, 0]
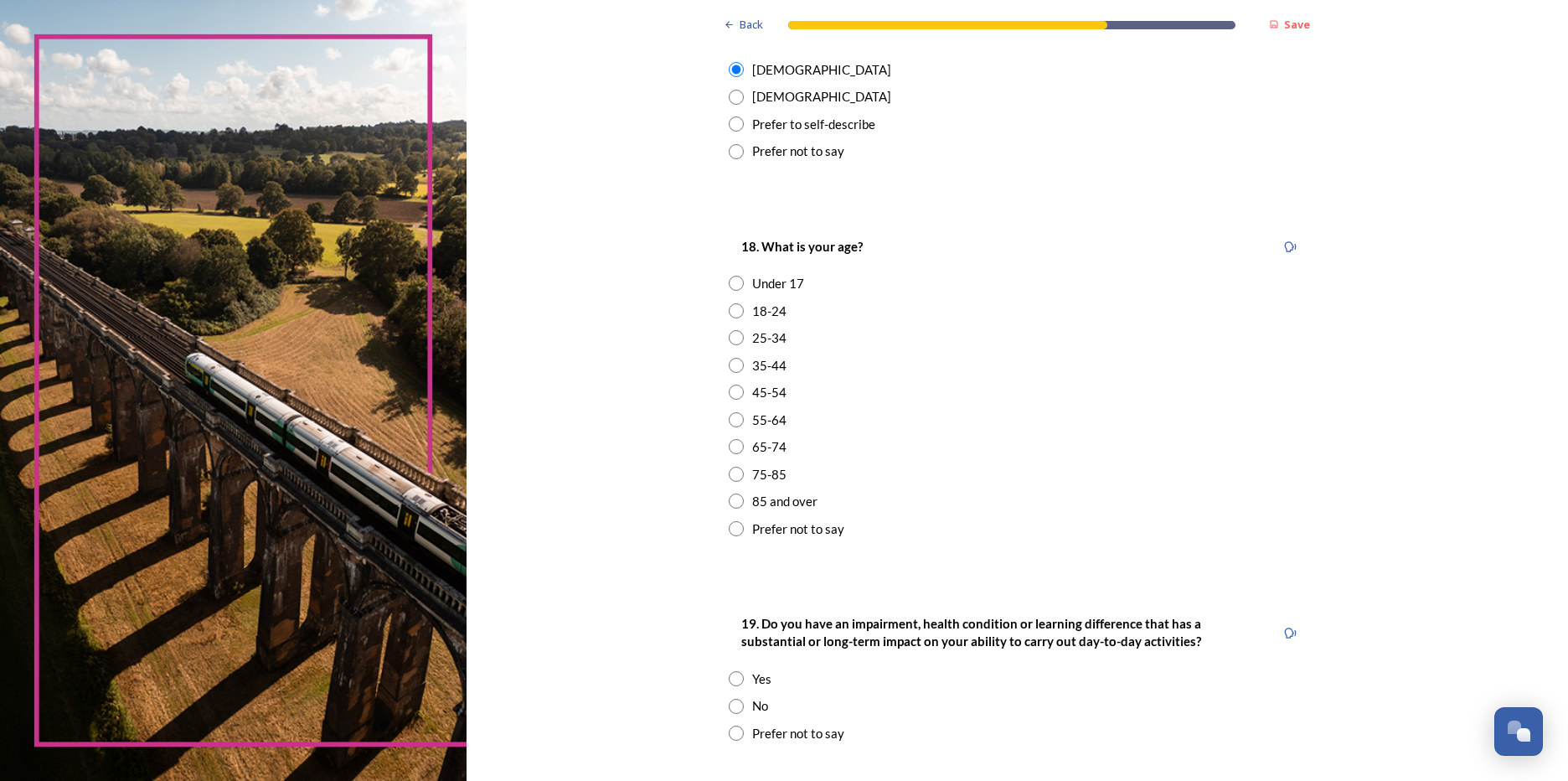
click at [729, 388] on input "radio" at bounding box center [736, 391] width 15 height 15
radio input "true"
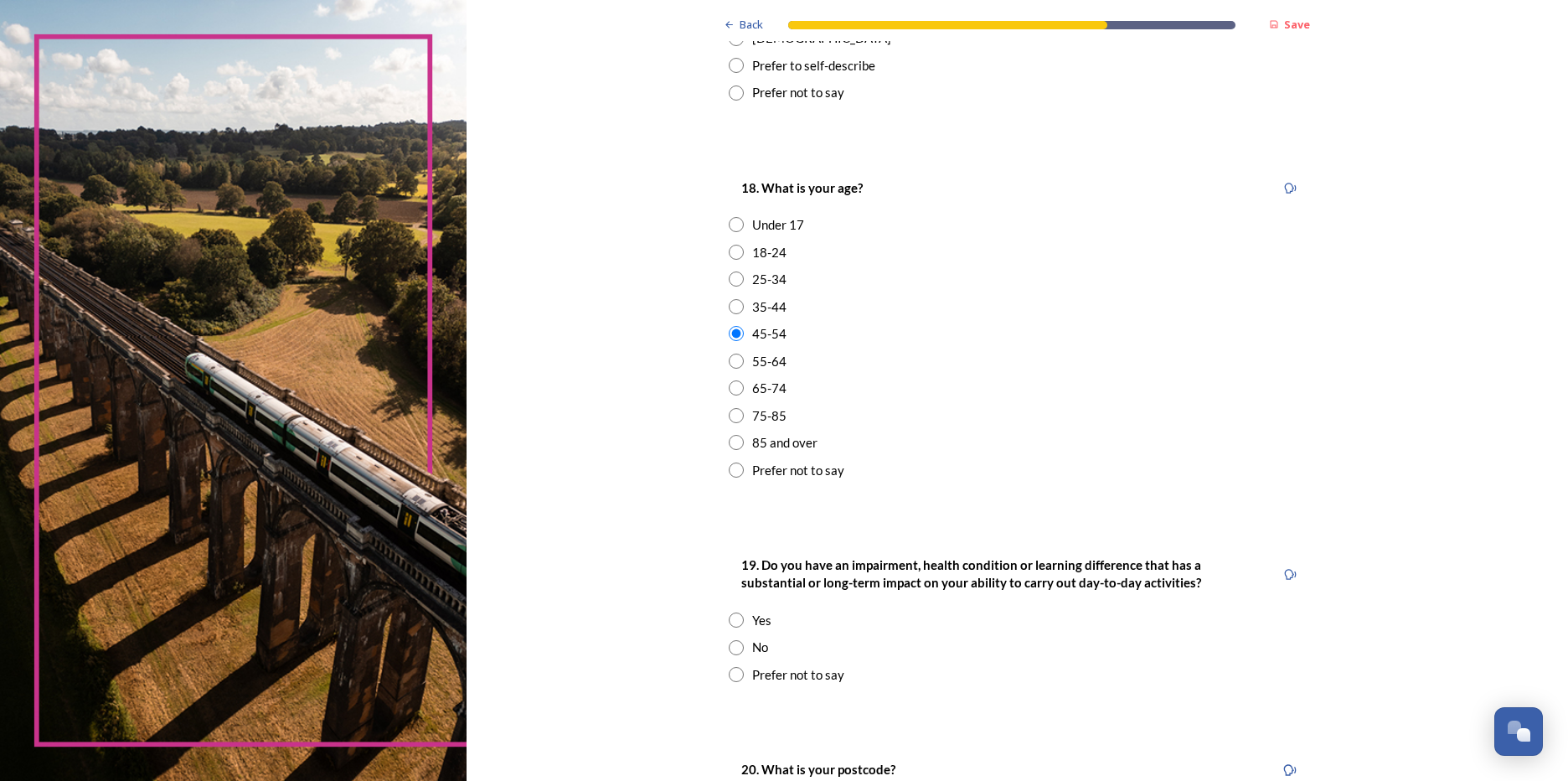
scroll to position [587, 0]
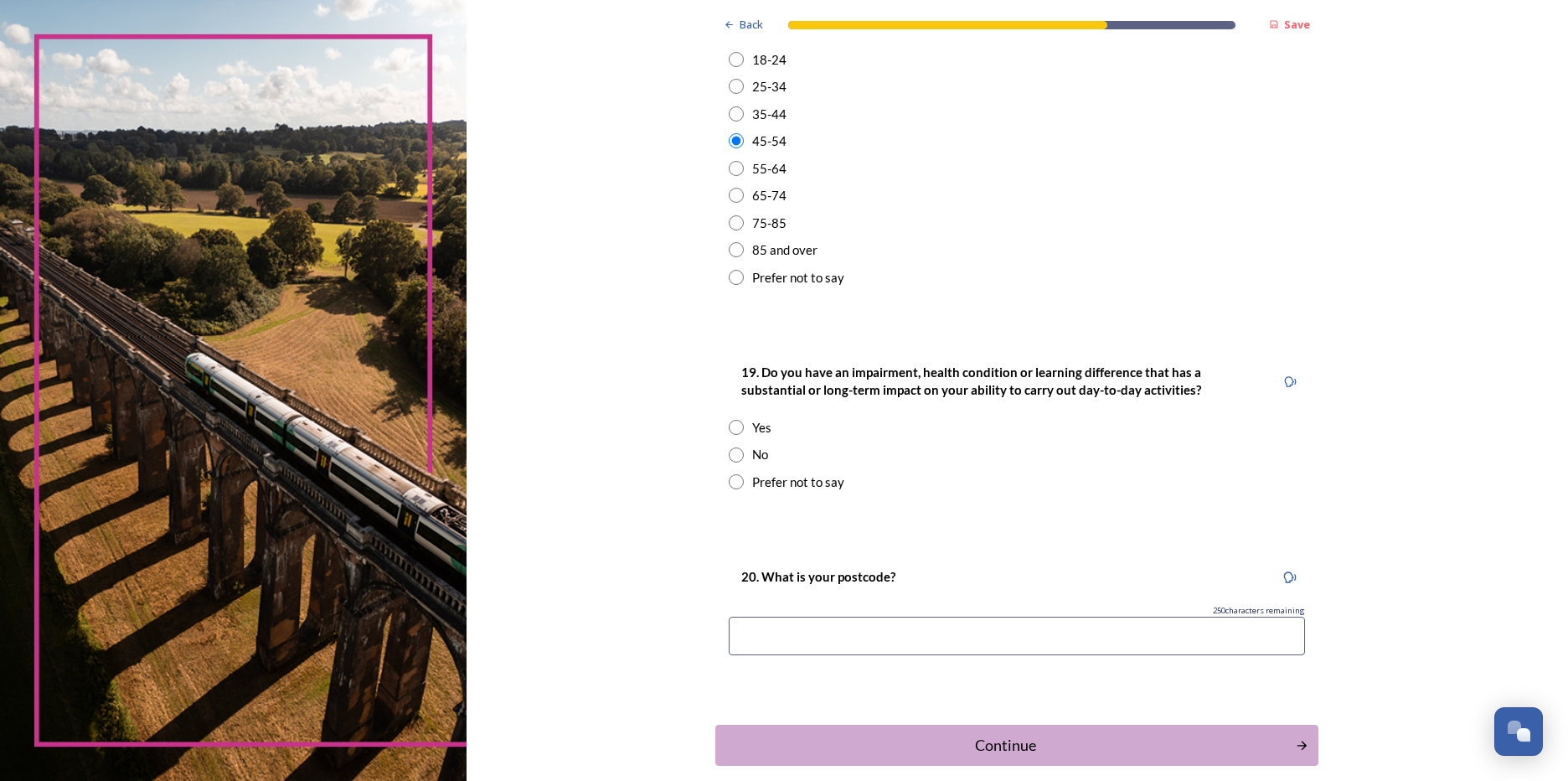
click at [742, 429] on div "Yes" at bounding box center [1017, 428] width 576 height 20
radio input "true"
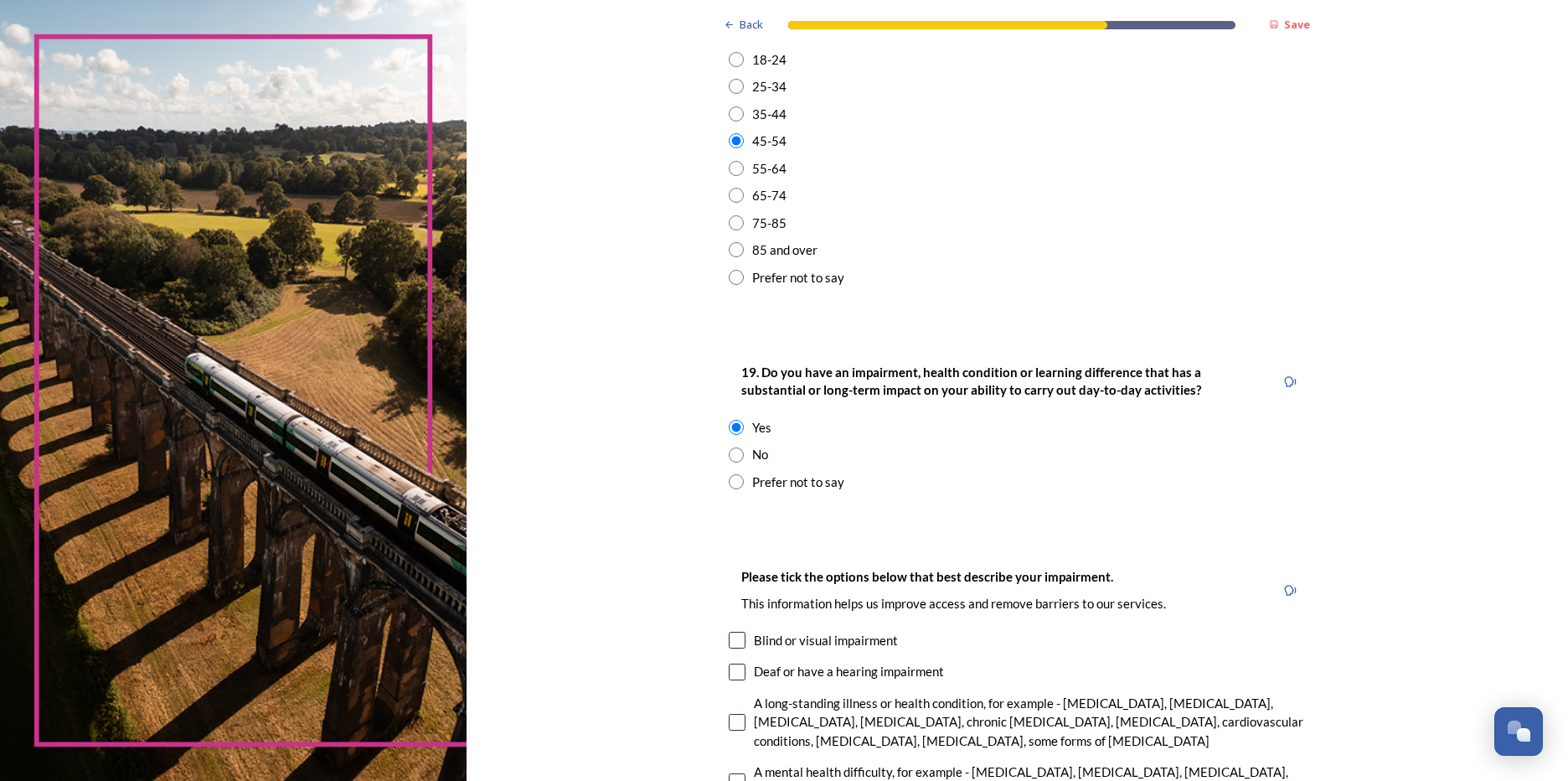
click at [729, 486] on input "radio" at bounding box center [736, 481] width 15 height 15
radio input "true"
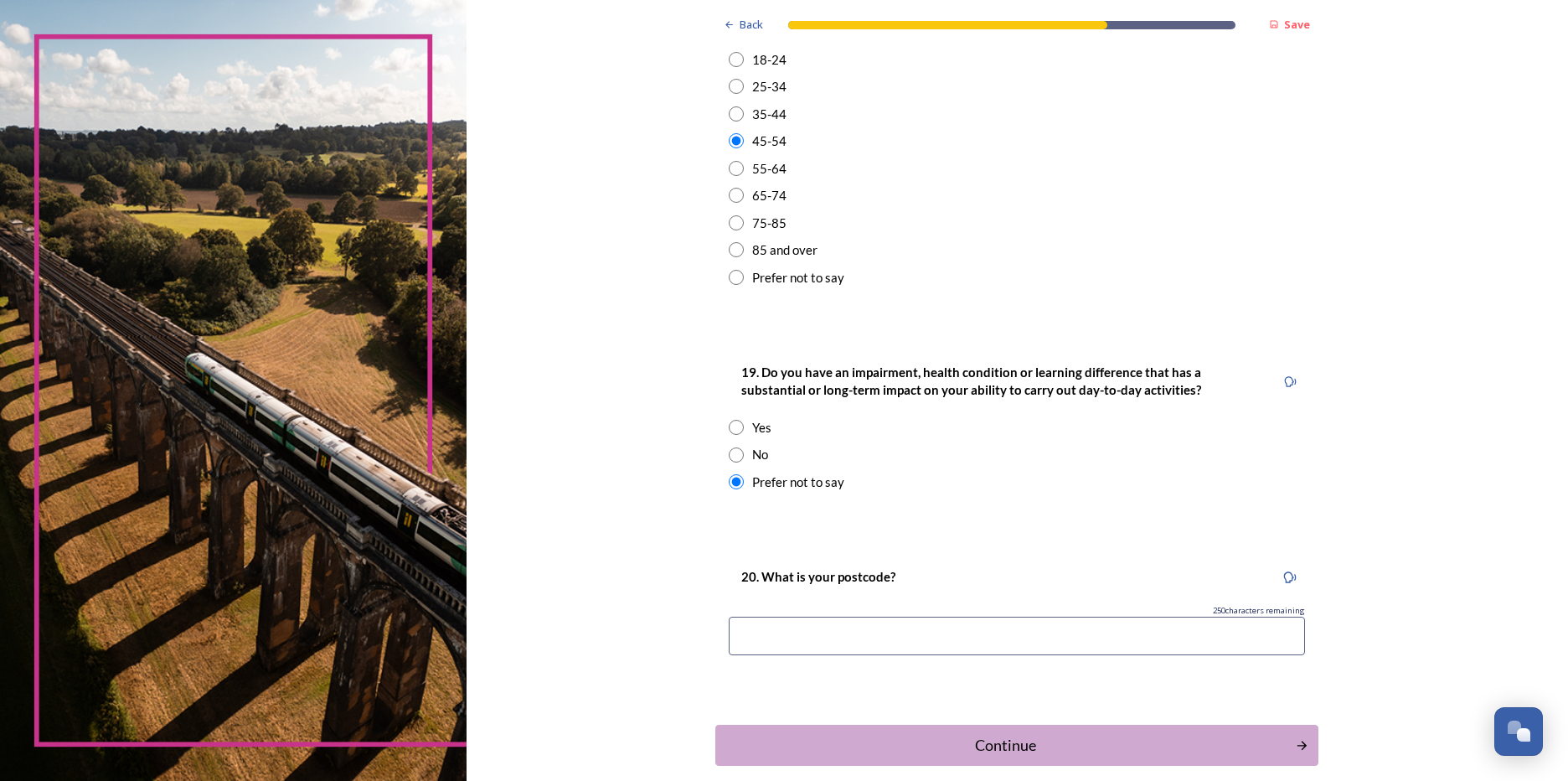
click at [900, 627] on input at bounding box center [1017, 635] width 576 height 38
type input "eh11 7ed"
click at [1090, 750] on div "Continue" at bounding box center [1006, 745] width 567 height 23
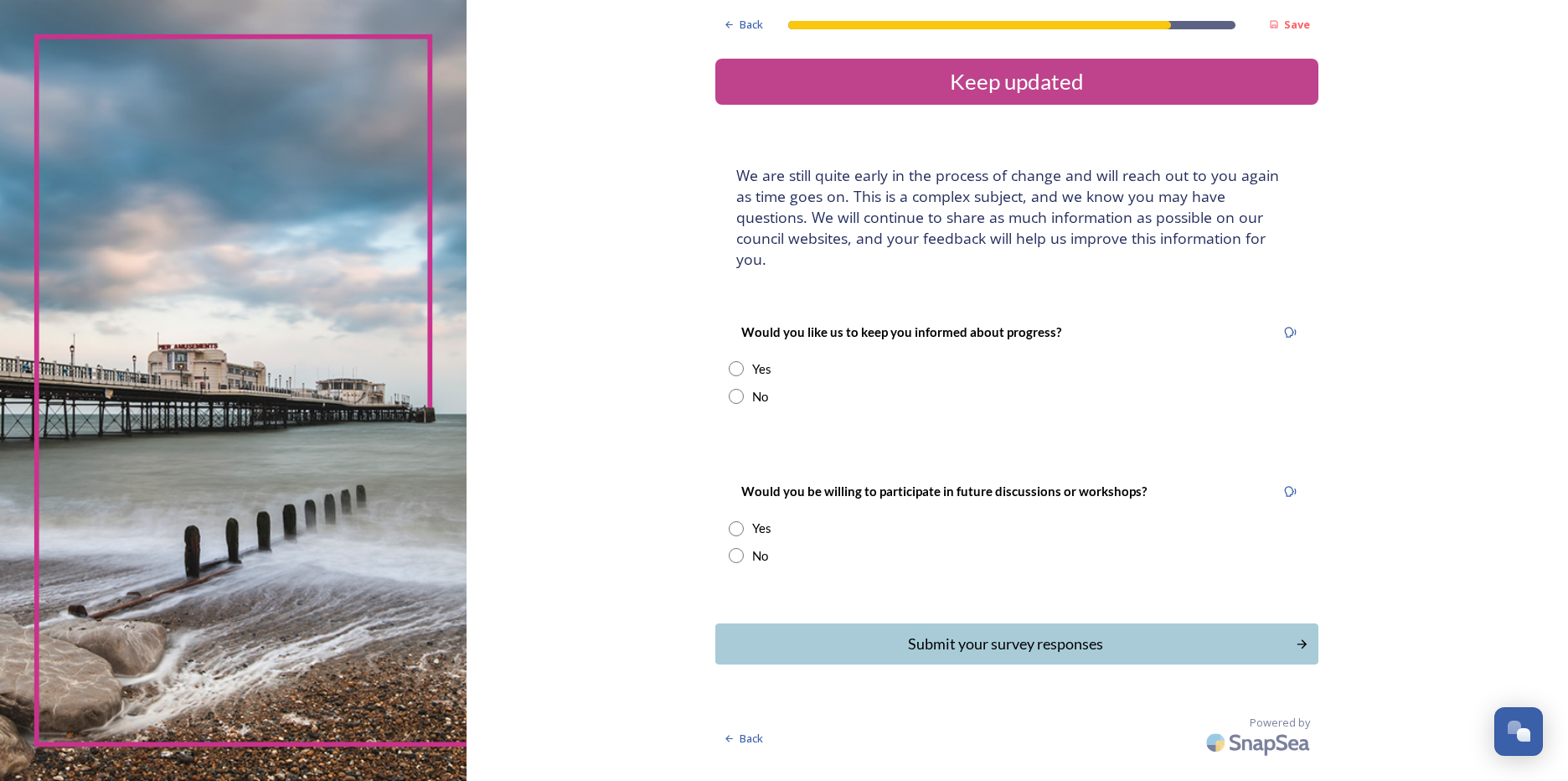
click at [746, 387] on div "No" at bounding box center [1017, 396] width 576 height 20
radio input "true"
drag, startPoint x: 740, startPoint y: 532, endPoint x: 740, endPoint y: 550, distance: 18.0
click at [739, 547] on div "No" at bounding box center [1017, 556] width 576 height 20
radio input "true"
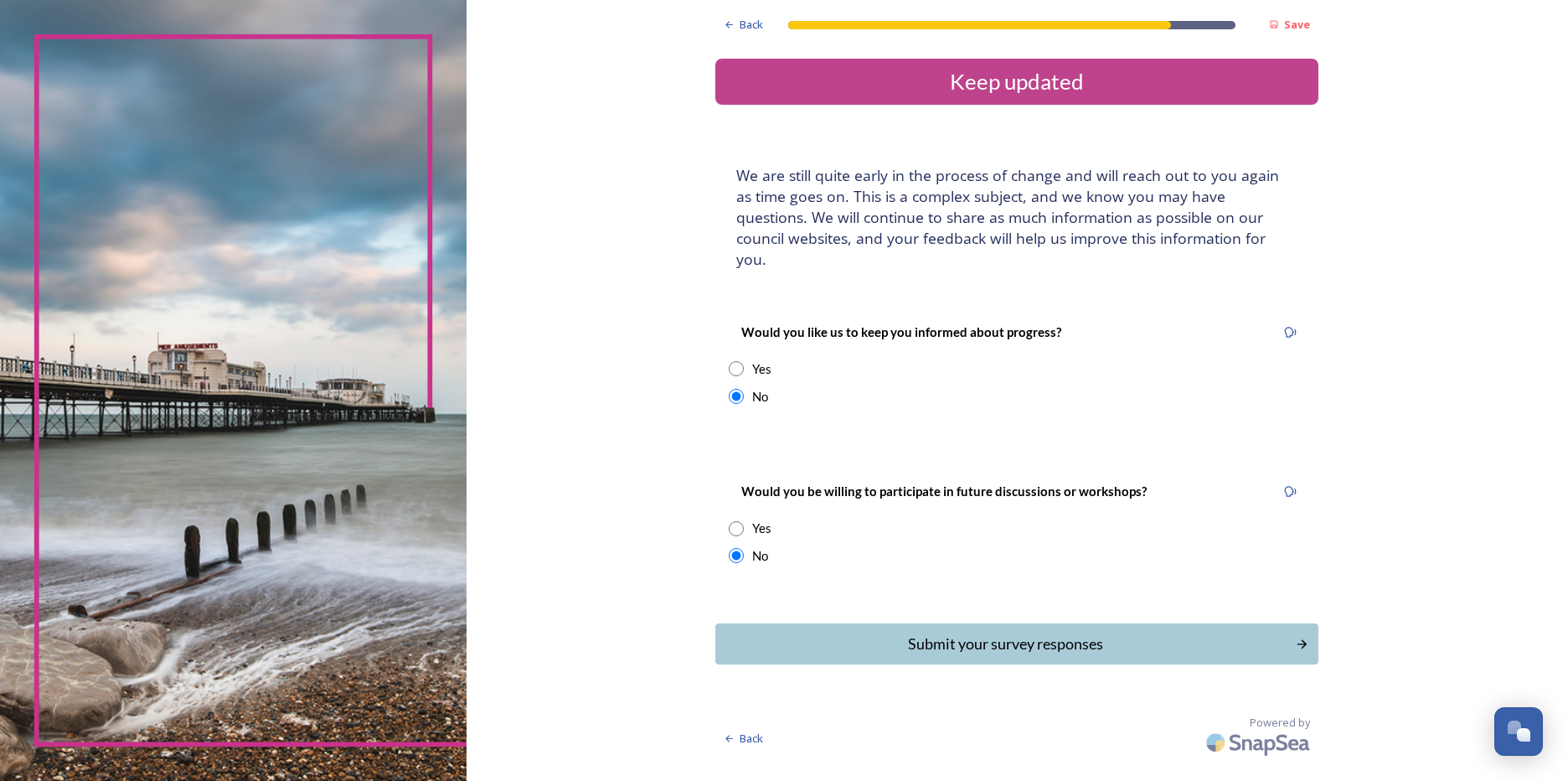
click at [741, 551] on div "Would you be willing to participate in future discussions or workshops? Yes No" at bounding box center [1017, 523] width 603 height 118
drag, startPoint x: 955, startPoint y: 644, endPoint x: 988, endPoint y: 651, distance: 33.7
click at [956, 645] on div "Back Save Keep updated We are still quite early in the process of change and wi…" at bounding box center [1017, 381] width 603 height 761
click at [962, 633] on div "Submit your survey responses" at bounding box center [1006, 644] width 567 height 23
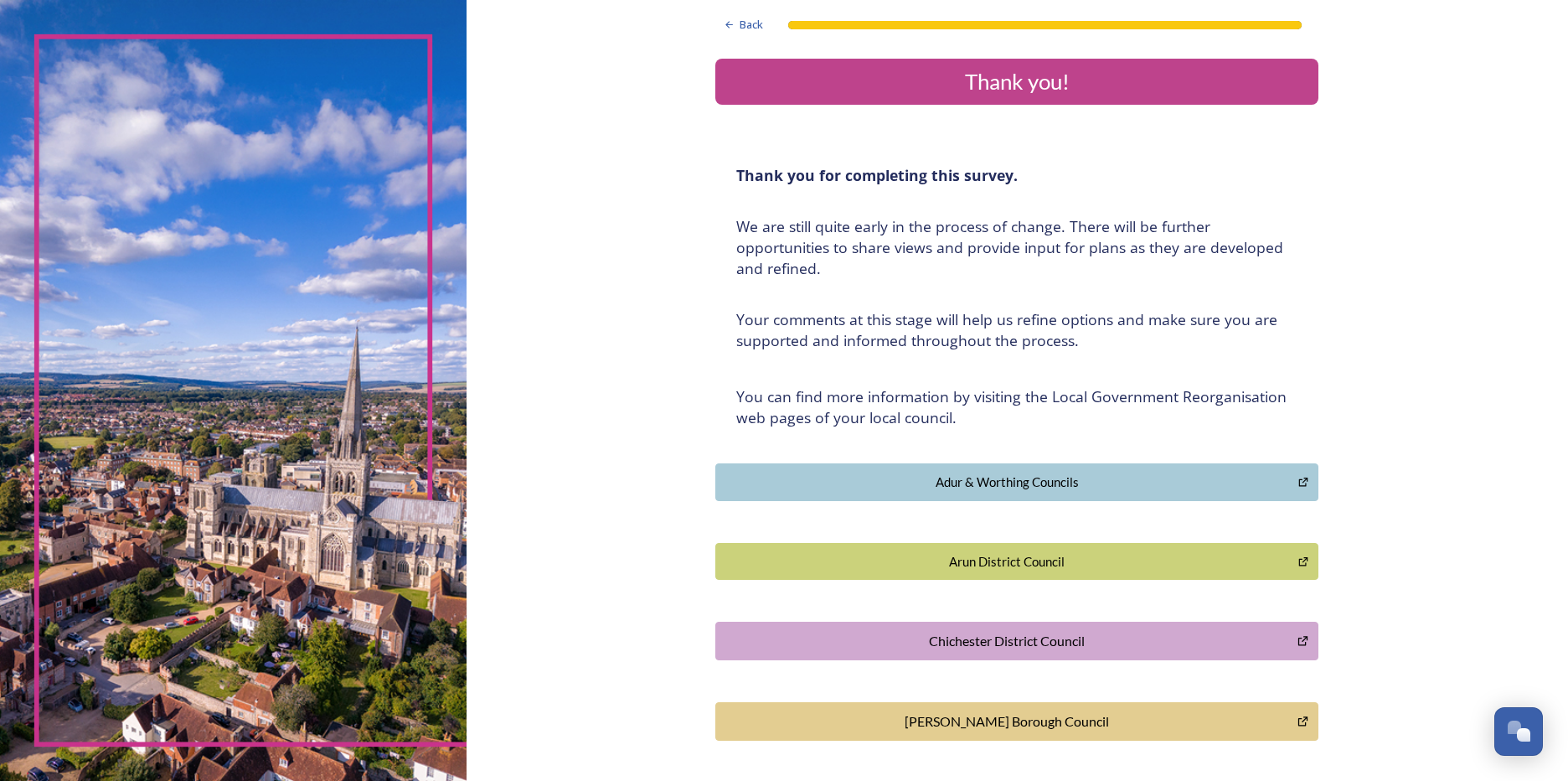
scroll to position [298, 0]
